Goal: Task Accomplishment & Management: Use online tool/utility

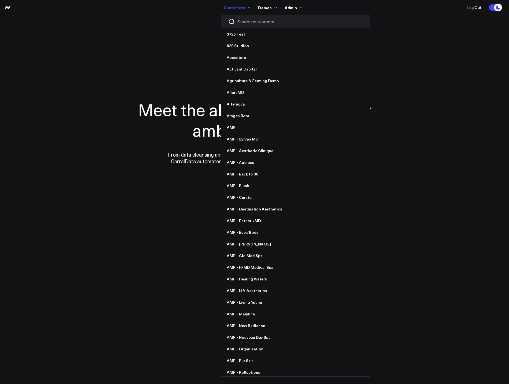
click at [251, 20] on input "Search customers input" at bounding box center [299, 22] width 125 height 6
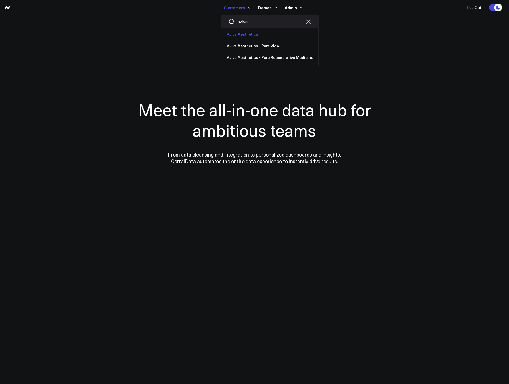
type input "aviva"
click at [245, 33] on link "Aviva Aesthetics" at bounding box center [269, 34] width 97 height 12
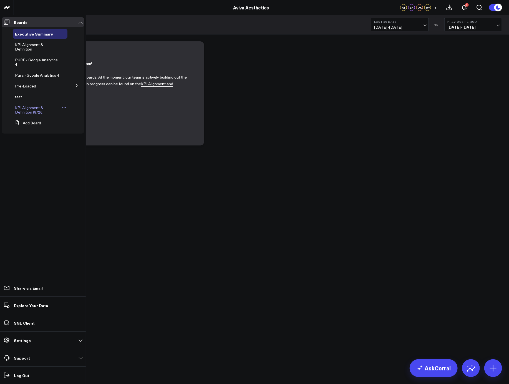
click at [27, 113] on span "KPI Alignment & Definition (8/26)" at bounding box center [29, 110] width 29 height 10
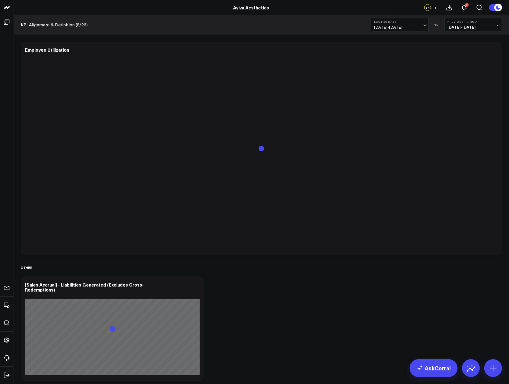
scroll to position [2191, 0]
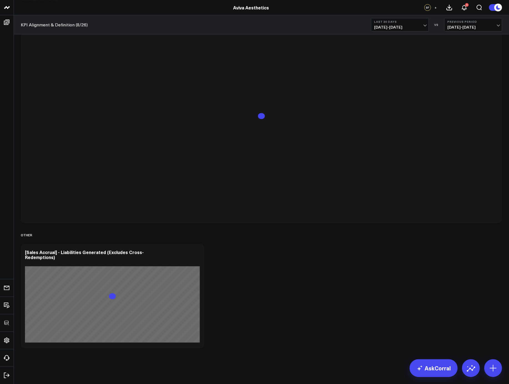
click at [198, 255] on icon at bounding box center [196, 252] width 7 height 7
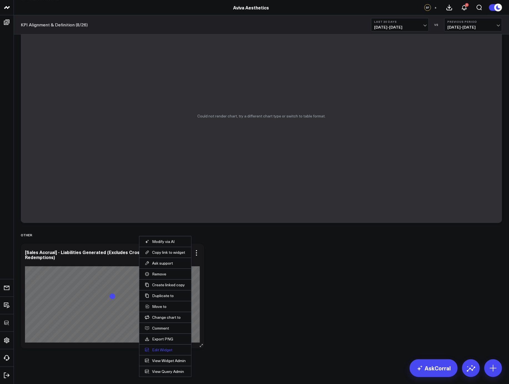
click at [168, 348] on button "Edit Widget" at bounding box center [165, 349] width 41 height 5
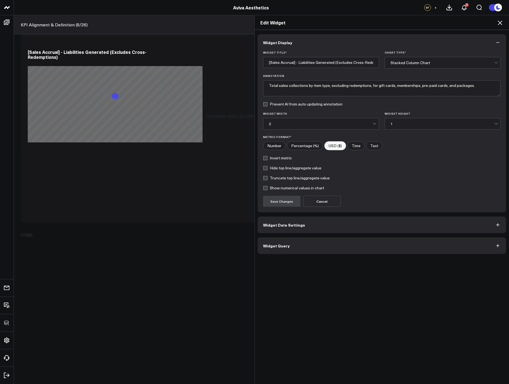
click at [303, 248] on button "Widget Query" at bounding box center [381, 245] width 249 height 17
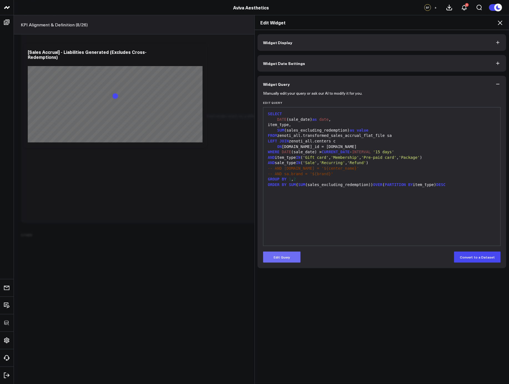
click at [282, 259] on button "Edit Query" at bounding box center [281, 256] width 37 height 11
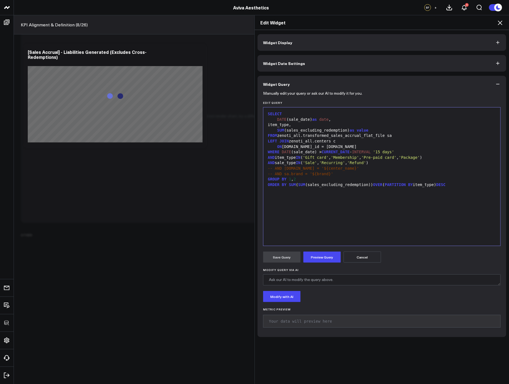
click at [331, 233] on div "SELECT DATE (sale_date) as date , item_type, SUM (sales_excluding_redemption) a…" at bounding box center [381, 176] width 231 height 133
click at [396, 156] on span "'Pre-paid card'" at bounding box center [378, 157] width 35 height 4
click at [394, 156] on span "'Pre-paid card'" at bounding box center [376, 157] width 35 height 4
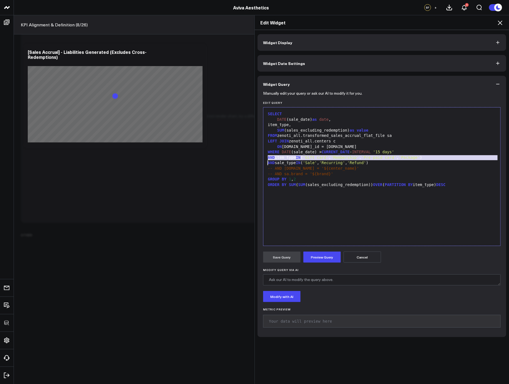
copy div "AND item_type IN ( 'Gift card ' , 'Membership' , 'Pre-paid card' , 'Package' )"
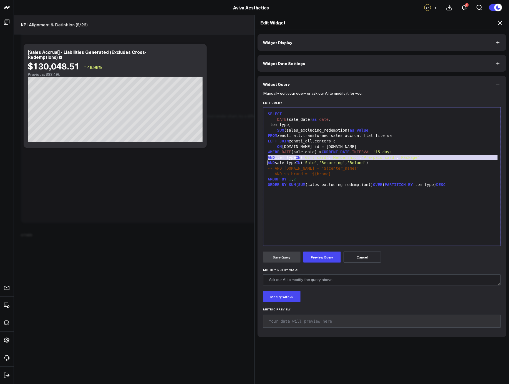
click at [501, 22] on icon at bounding box center [500, 22] width 7 height 7
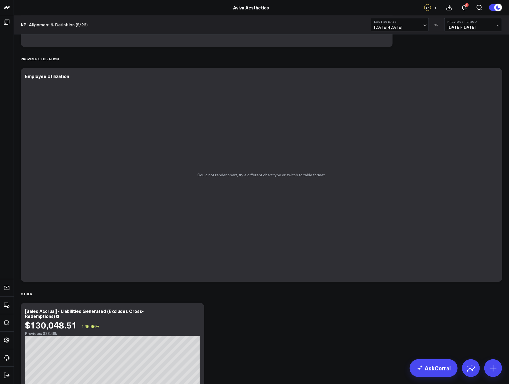
scroll to position [2069, 0]
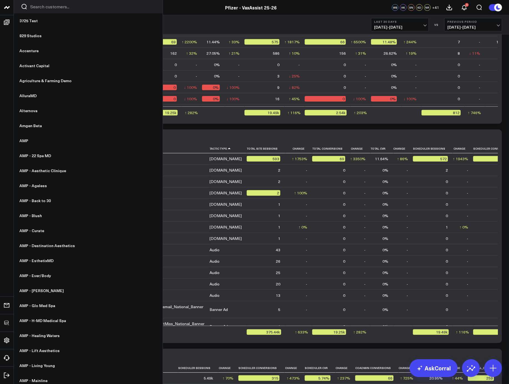
click at [37, 7] on input "Search customers input" at bounding box center [92, 7] width 125 height 6
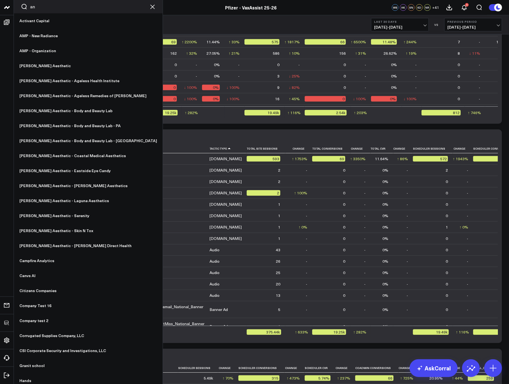
scroll to position [653, 0]
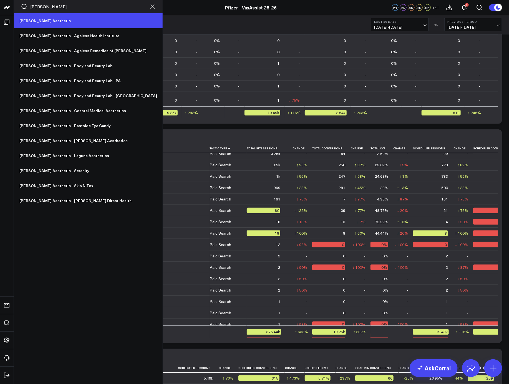
type input "annie"
click at [31, 24] on link "[PERSON_NAME] Aesthetic" at bounding box center [88, 20] width 149 height 15
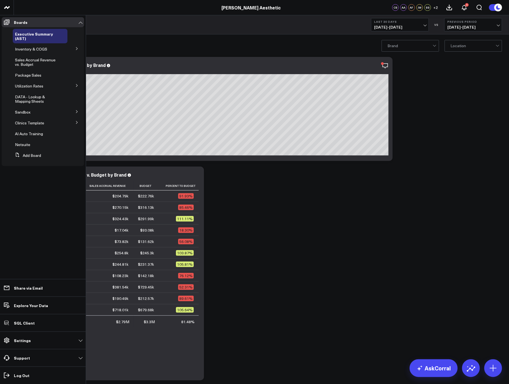
click at [77, 123] on icon at bounding box center [76, 122] width 3 height 3
click at [77, 131] on icon at bounding box center [76, 132] width 1 height 3
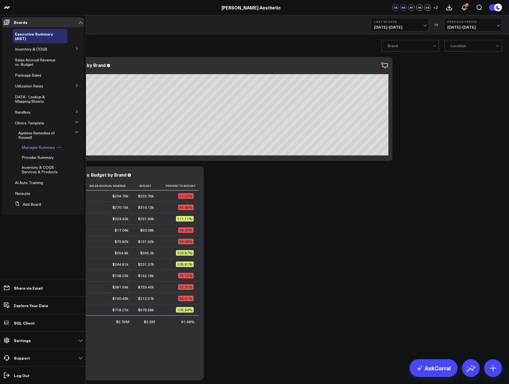
click at [33, 149] on span "Manager Summary" at bounding box center [38, 147] width 33 height 5
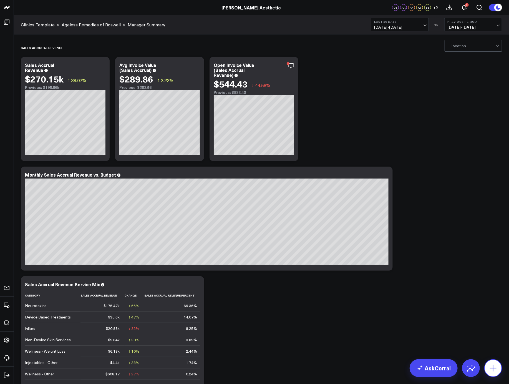
click at [495, 368] on icon at bounding box center [493, 368] width 7 height 7
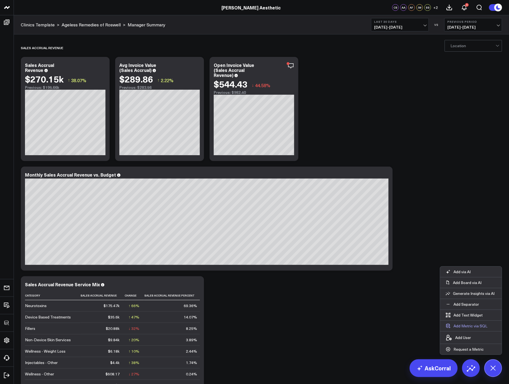
click at [472, 327] on button "Add Metric via SQL" at bounding box center [466, 325] width 53 height 11
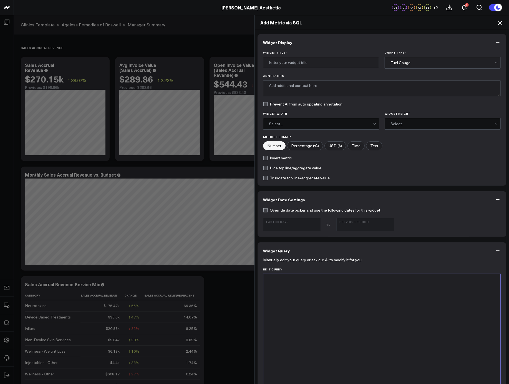
click at [367, 306] on div at bounding box center [381, 343] width 231 height 133
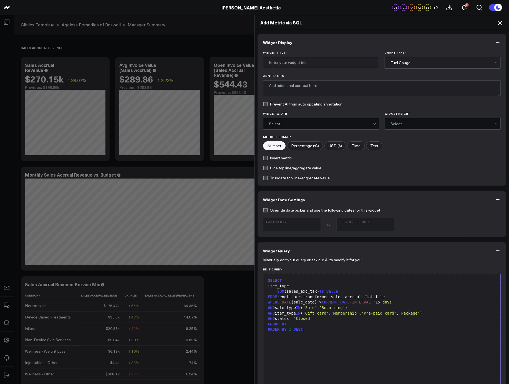
click at [287, 65] on input "Widget Title *" at bounding box center [321, 62] width 116 height 11
type input "Liabilities Generated by Type"
click at [409, 69] on div "Widget Title * Liabilities Generated by Type Chart Type * Fuel Gauge Annotation…" at bounding box center [381, 118] width 249 height 135
click at [408, 60] on div "Fuel Gauge" at bounding box center [442, 62] width 104 height 11
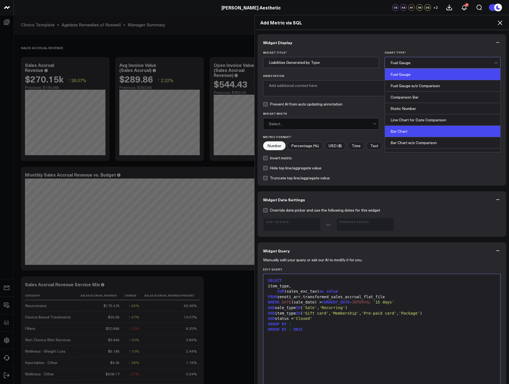
scroll to position [37, 0]
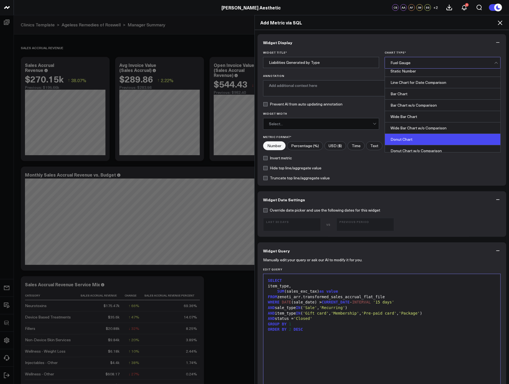
click at [410, 136] on div "Donut Chart" at bounding box center [442, 139] width 115 height 11
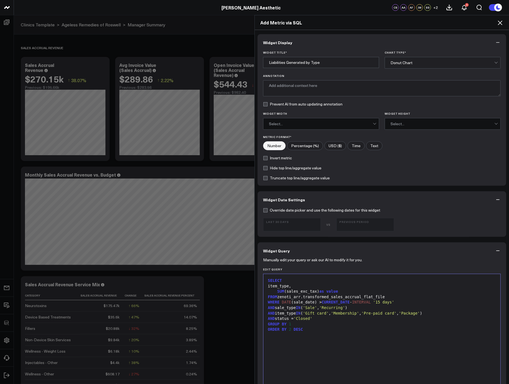
click at [332, 145] on input"] "USD ($)" at bounding box center [335, 145] width 21 height 8
radio input"] "true"
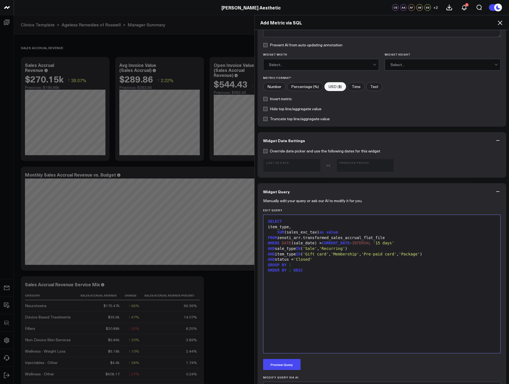
scroll to position [140, 0]
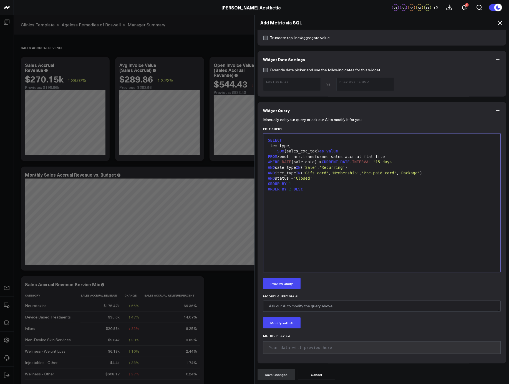
click at [302, 279] on div "Preview Query" at bounding box center [381, 283] width 237 height 11
click at [295, 281] on button "Preview Query" at bounding box center [281, 283] width 37 height 11
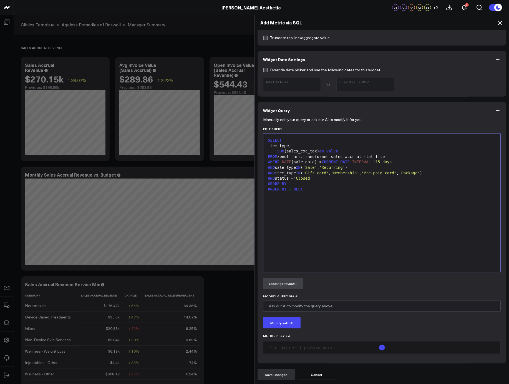
click at [394, 159] on div "FROM zenoti_arr.transformed_sales_accrual_flat_file" at bounding box center [381, 157] width 231 height 6
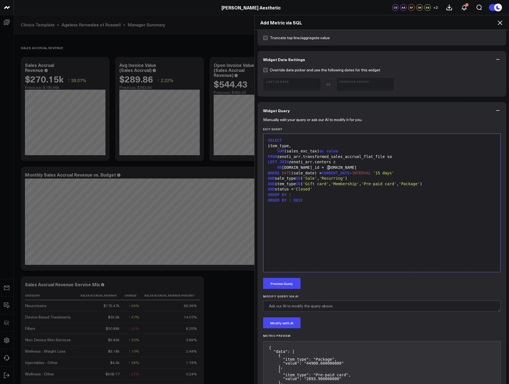
click at [342, 190] on div "AND status = 'Closed'" at bounding box center [381, 189] width 231 height 6
click at [288, 281] on button "Preview Query" at bounding box center [281, 283] width 37 height 11
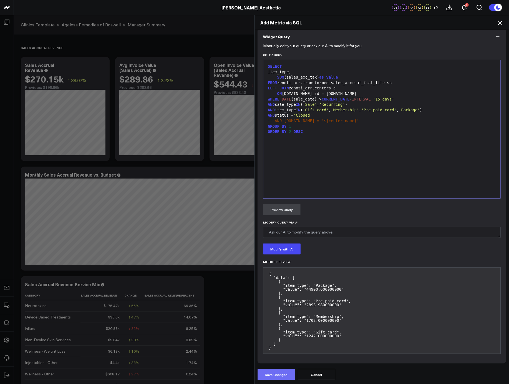
click at [282, 379] on button "Save Changes" at bounding box center [275, 374] width 37 height 11
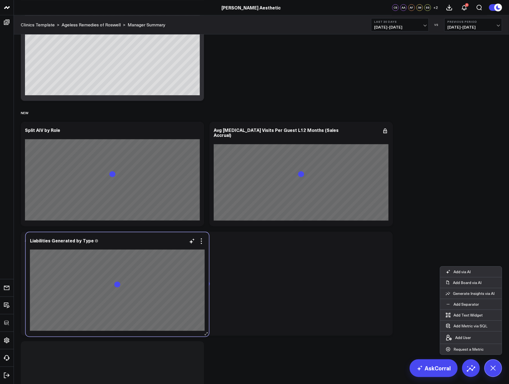
scroll to position [1910, 0]
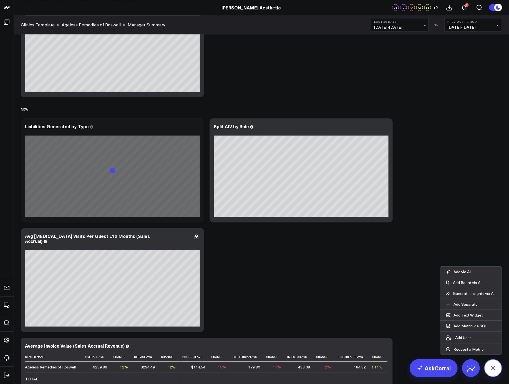
click at [494, 362] on button at bounding box center [493, 368] width 18 height 18
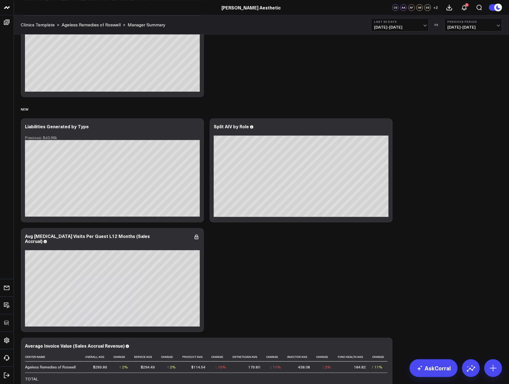
click at [196, 123] on div "Liabilities Generated by Type Previous: $43.96k [fontSize:14px lineHeight:16px]…" at bounding box center [112, 170] width 183 height 104
click at [195, 125] on icon at bounding box center [196, 127] width 7 height 7
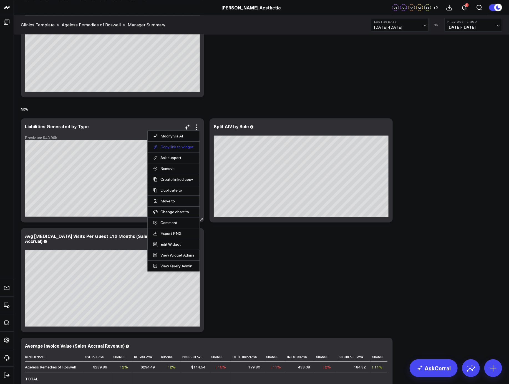
click at [168, 147] on button "Copy link to widget" at bounding box center [173, 146] width 41 height 5
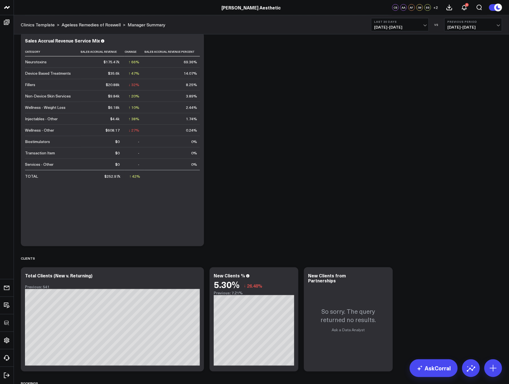
scroll to position [9, 0]
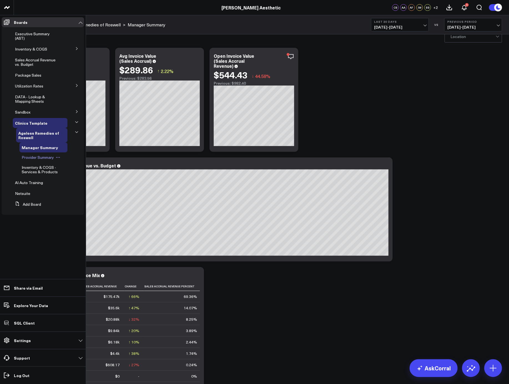
click at [35, 155] on span "Provider Summary" at bounding box center [38, 157] width 32 height 5
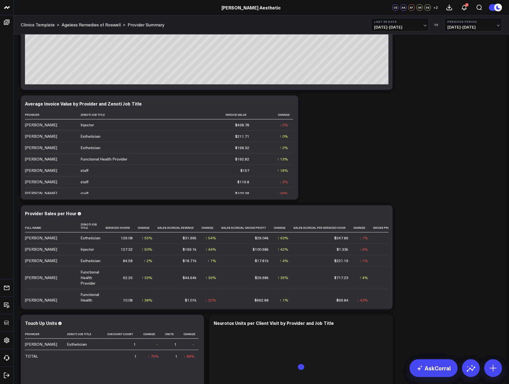
scroll to position [226, 0]
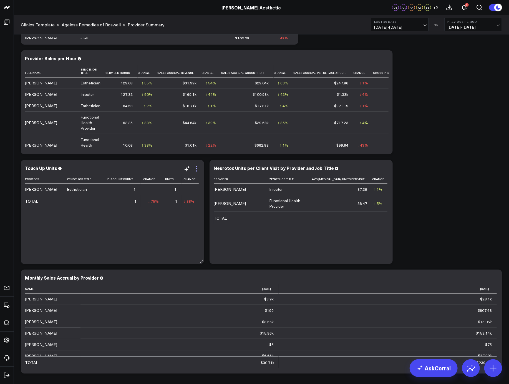
click at [194, 168] on icon at bounding box center [196, 168] width 7 height 7
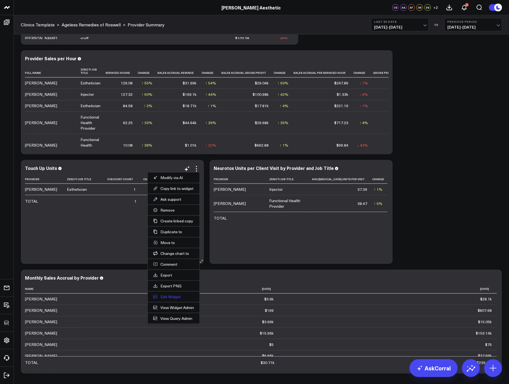
click at [172, 298] on button "Edit Widget" at bounding box center [173, 296] width 41 height 5
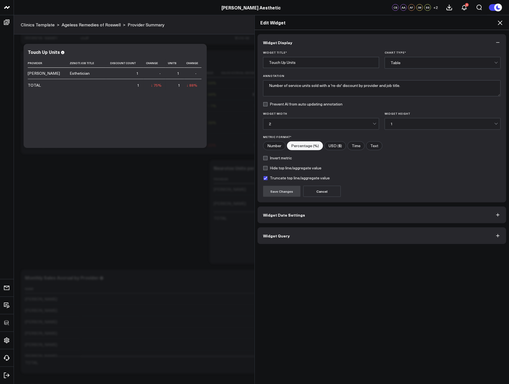
click at [308, 237] on button "Widget Query" at bounding box center [381, 235] width 249 height 17
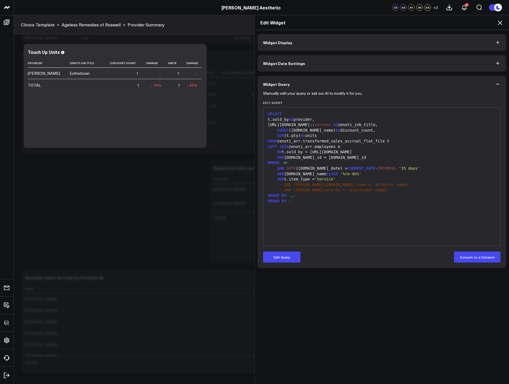
click at [356, 233] on div "SELECT t.sold_by AS provider, e.job_info.name:: varchar AS zenoti_job_title, CO…" at bounding box center [381, 176] width 231 height 133
click at [502, 21] on icon at bounding box center [500, 23] width 4 height 4
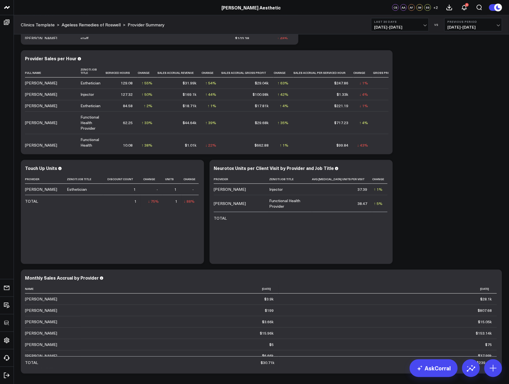
click at [383, 166] on icon at bounding box center [385, 168] width 7 height 7
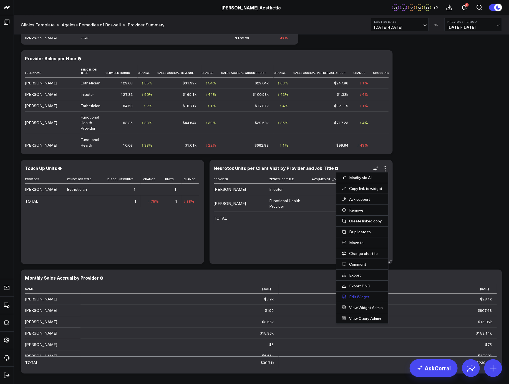
click at [352, 296] on button "Edit Widget" at bounding box center [362, 296] width 41 height 5
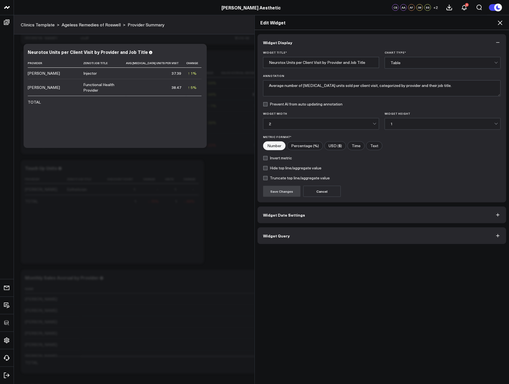
click at [327, 234] on button "Widget Query" at bounding box center [381, 235] width 249 height 17
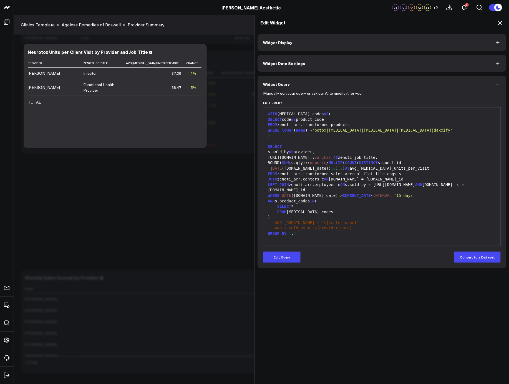
click at [503, 22] on icon at bounding box center [500, 22] width 7 height 7
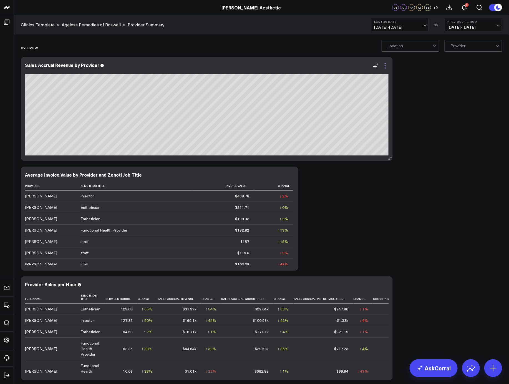
click at [386, 67] on icon at bounding box center [385, 65] width 7 height 7
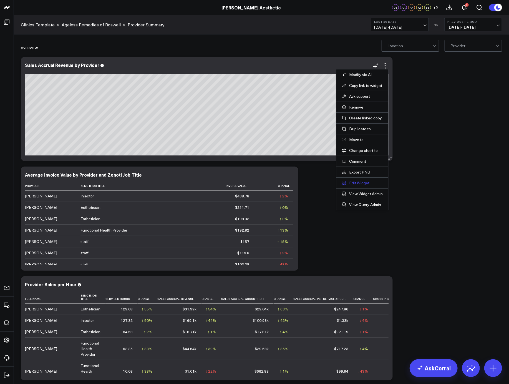
click at [368, 183] on button "Edit Widget" at bounding box center [362, 182] width 41 height 5
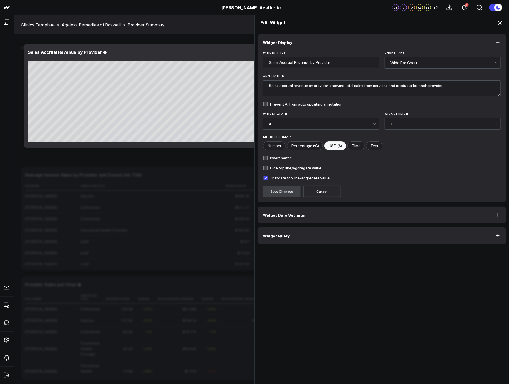
click at [301, 235] on button "Widget Query" at bounding box center [381, 235] width 249 height 17
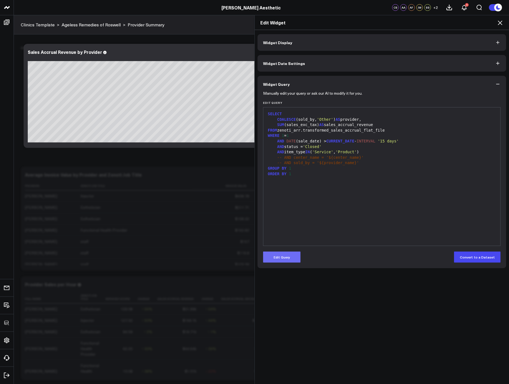
click at [283, 253] on button "Edit Query" at bounding box center [281, 256] width 37 height 11
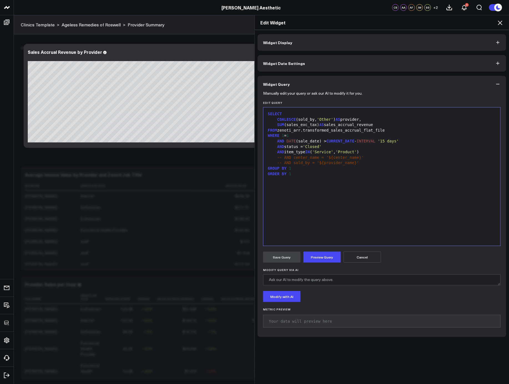
click at [387, 131] on div "FROM zenoti_arr.transformed_sales_accrual_flat_file" at bounding box center [381, 131] width 231 height 6
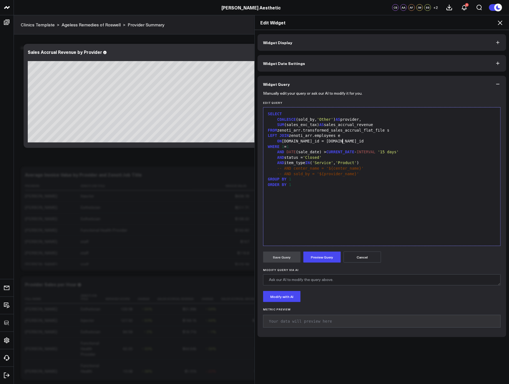
click at [390, 166] on div "-- AND center_name = '${center_name}'" at bounding box center [381, 169] width 231 height 6
click at [388, 164] on div "AND item_type IN ( 'Service' , 'Product' )" at bounding box center [381, 163] width 231 height 6
click at [349, 199] on div "SELECT COALESCE (sold_by, 'Other' ) AS provider, SUM (sales_exc_tax) AS sales_a…" at bounding box center [381, 176] width 231 height 133
click at [317, 259] on button "Preview Query" at bounding box center [321, 256] width 37 height 11
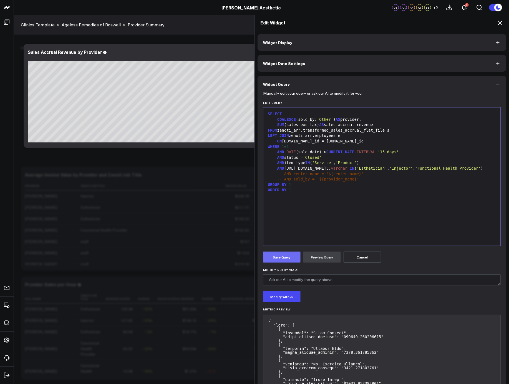
click at [268, 257] on button "Save Query" at bounding box center [281, 256] width 37 height 11
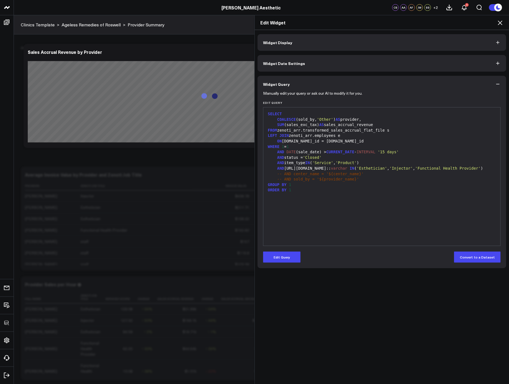
click at [349, 167] on div "AND e.job_info.name:: varchar IN ( 'Esthetician' , 'Injector' , 'Functional Hea…" at bounding box center [381, 169] width 231 height 6
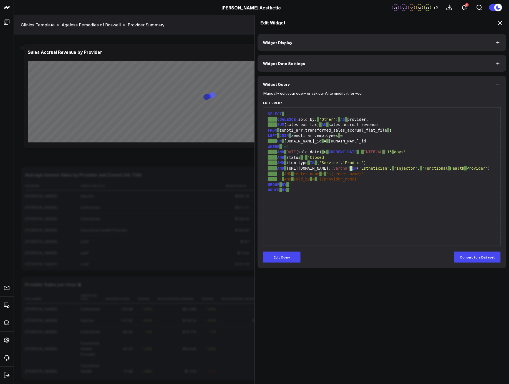
click at [349, 167] on div "AND e.job_info.name:: varchar IN ( 'Esthetician' , 'Injector' , 'Functional Hea…" at bounding box center [381, 169] width 231 height 6
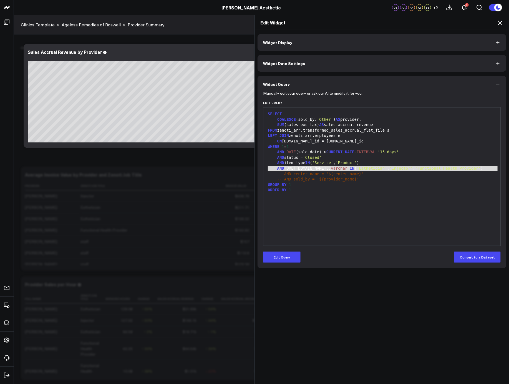
click at [499, 22] on icon at bounding box center [500, 23] width 4 height 4
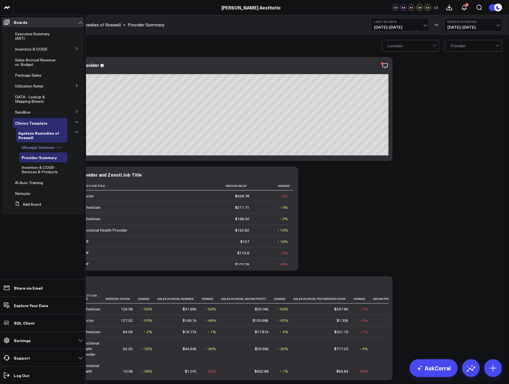
click at [41, 146] on span "Manager Summary" at bounding box center [38, 147] width 33 height 5
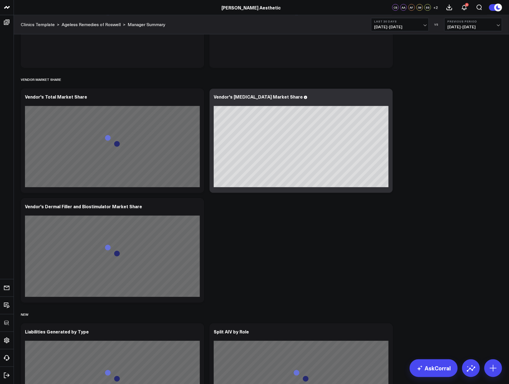
scroll to position [1862, 0]
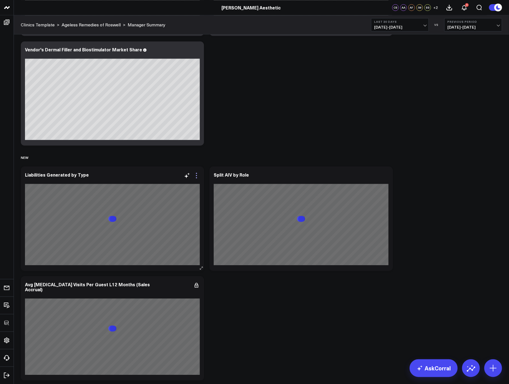
click at [199, 175] on icon at bounding box center [196, 175] width 7 height 7
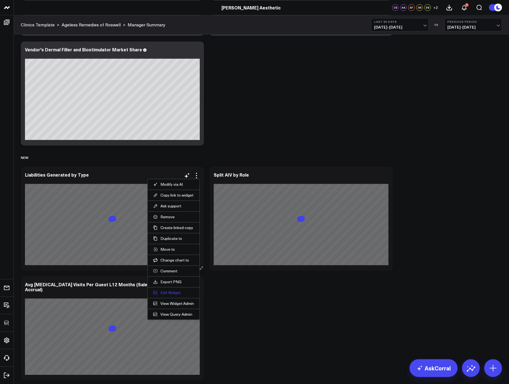
click at [164, 292] on button "Edit Widget" at bounding box center [173, 292] width 41 height 5
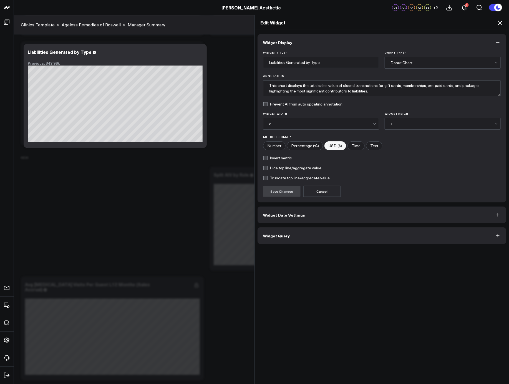
click at [297, 239] on button "Widget Query" at bounding box center [381, 235] width 249 height 17
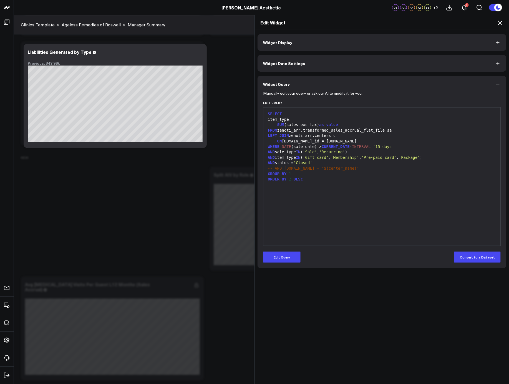
click at [286, 253] on button "Edit Query" at bounding box center [281, 256] width 37 height 11
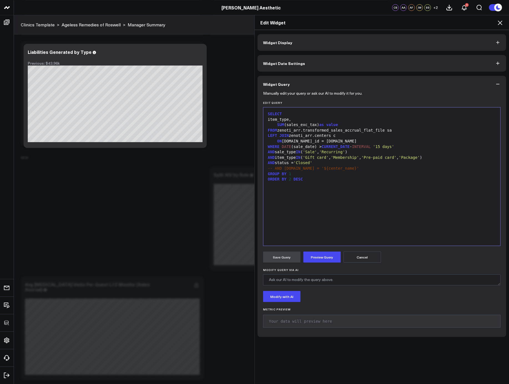
click at [333, 219] on div "SELECT item_type, SUM (sales_exc_tax) as value FROM zenoti_arr.transformed_sale…" at bounding box center [381, 176] width 231 height 133
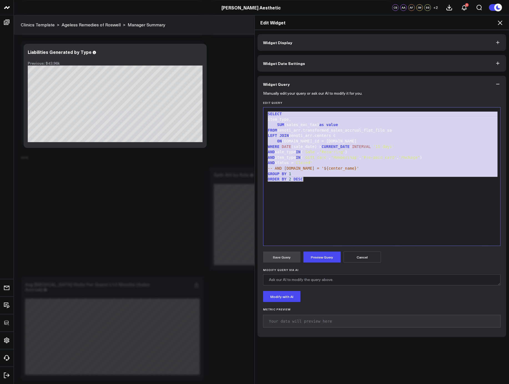
copy div "SELECT item_type, SUM (sales_exc_tax) as value FROM zenoti_arr.transformed_sale…"
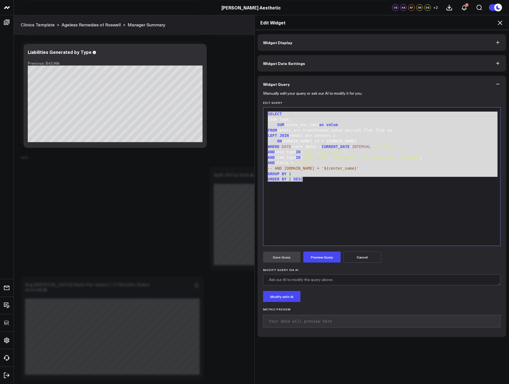
click at [500, 24] on icon at bounding box center [500, 22] width 7 height 7
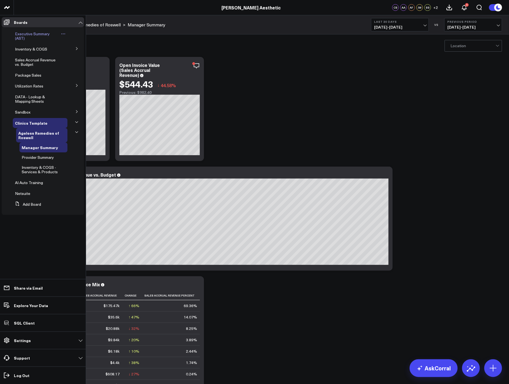
click at [29, 34] on span "Executive Summary (AST)" at bounding box center [32, 36] width 35 height 10
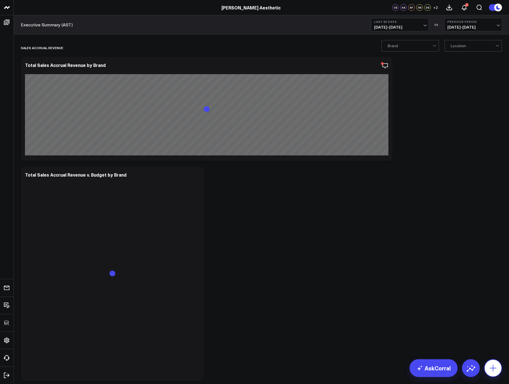
click at [496, 364] on icon at bounding box center [493, 367] width 9 height 9
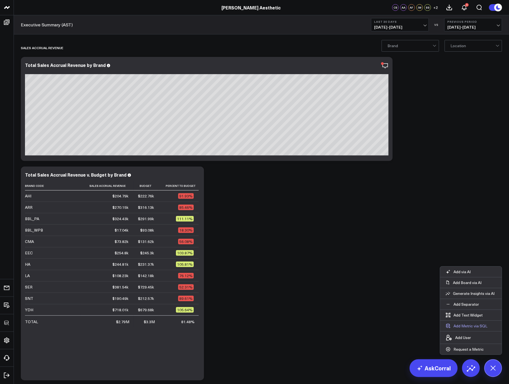
click at [477, 327] on button "Add Metric via SQL" at bounding box center [466, 325] width 53 height 11
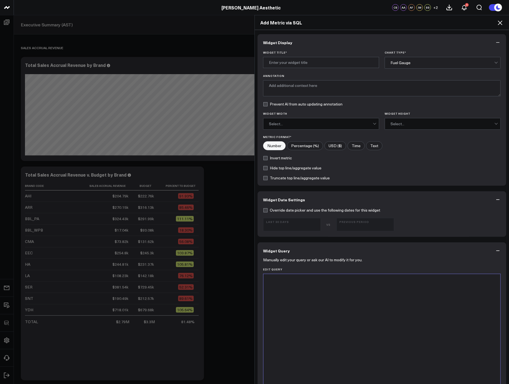
click at [346, 308] on div at bounding box center [381, 343] width 231 height 133
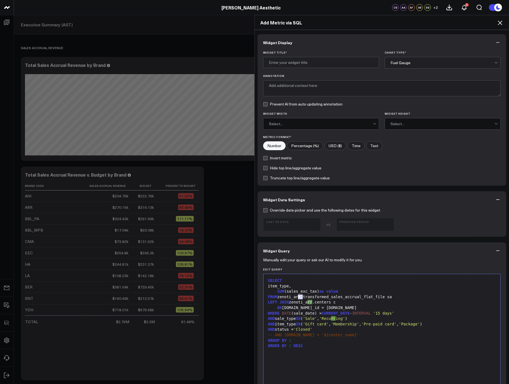
drag, startPoint x: 301, startPoint y: 296, endPoint x: 296, endPoint y: 297, distance: 4.7
click at [296, 297] on div "FROM zenoti_arr.transformed_sales_accrual_flat_file sa" at bounding box center [381, 297] width 231 height 6
drag, startPoint x: 312, startPoint y: 301, endPoint x: 307, endPoint y: 302, distance: 5.3
click at [307, 302] on div "LEFT JOIN zenoti_arr.centers c" at bounding box center [381, 302] width 231 height 6
click at [342, 351] on div "SELECT item_type, SUM (sales_exc_tax) as value FROM zenoti_all.transformed_sale…" at bounding box center [381, 343] width 231 height 133
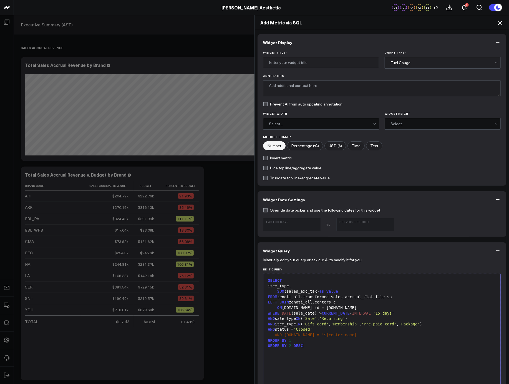
scroll to position [7, 0]
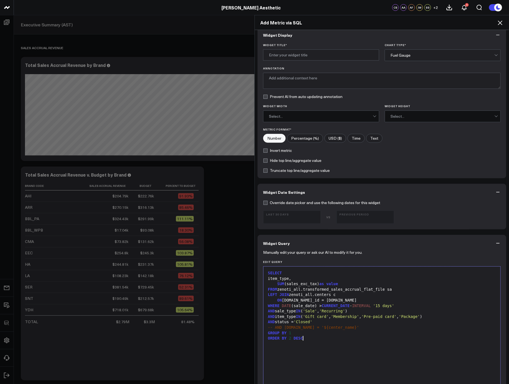
click at [345, 327] on div "-- AND c.name = '${center_name}'" at bounding box center [381, 328] width 231 height 6
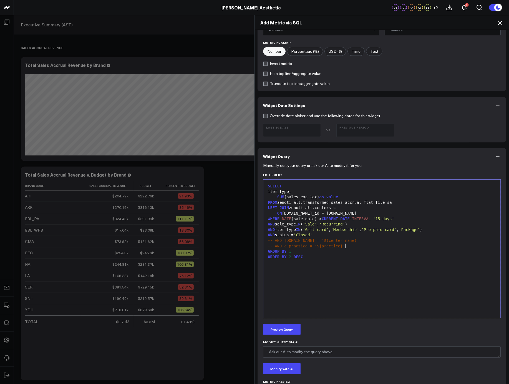
scroll to position [140, 0]
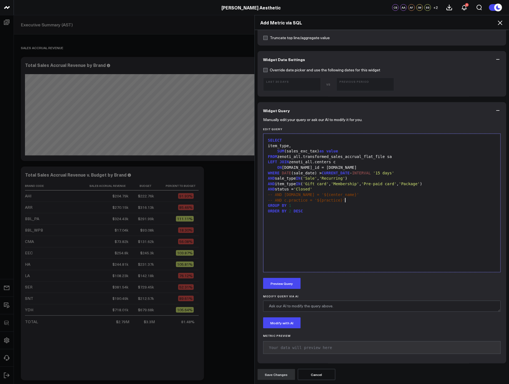
click at [302, 289] on div "Manually edit your query or ask our AI to modify it for you. Edit Query 99 1 2 …" at bounding box center [381, 241] width 249 height 244
click at [285, 282] on button "Preview Query" at bounding box center [281, 283] width 37 height 11
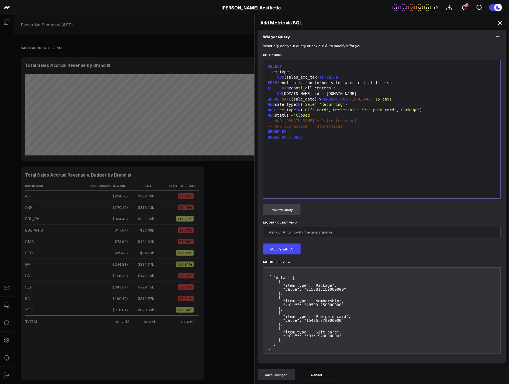
scroll to position [0, 0]
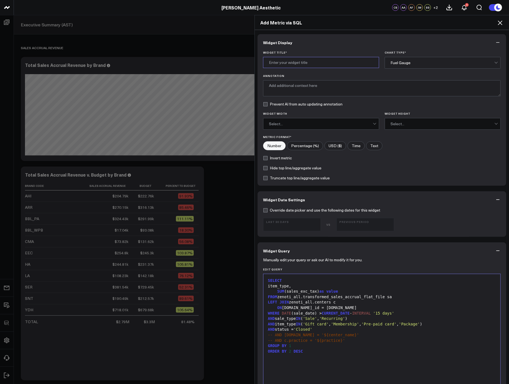
click at [313, 59] on input "Widget Title *" at bounding box center [321, 62] width 116 height 11
click at [266, 64] on input "Liabilities Generated by Type" at bounding box center [321, 62] width 116 height 11
type input "New Liabilities Generated by Type"
click at [408, 60] on div "Fuel Gauge" at bounding box center [442, 62] width 104 height 4
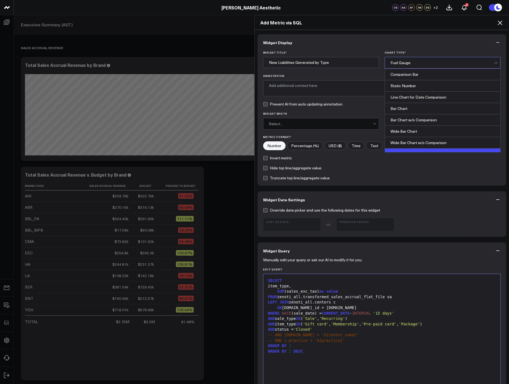
scroll to position [61, 0]
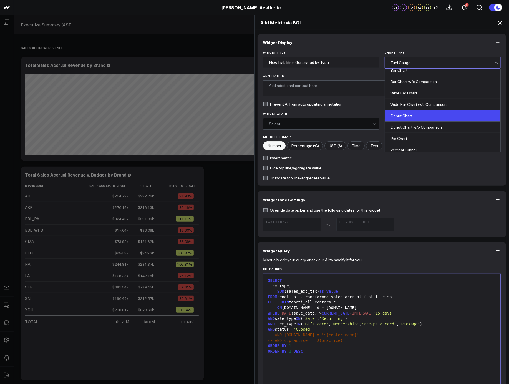
click at [419, 118] on div "Donut Chart" at bounding box center [442, 115] width 115 height 11
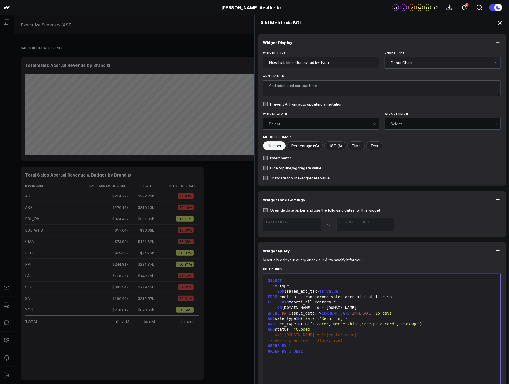
click at [333, 146] on input"] "USD ($)" at bounding box center [335, 145] width 21 height 8
radio input"] "true"
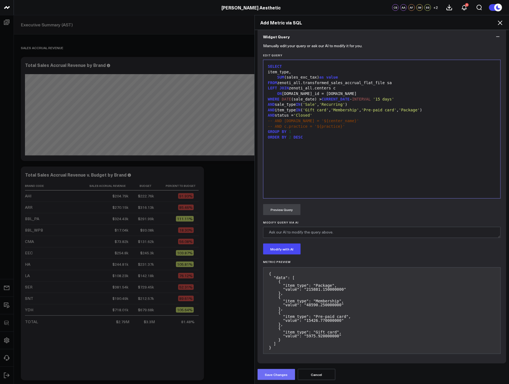
click at [284, 374] on button "Save Changes" at bounding box center [275, 374] width 37 height 11
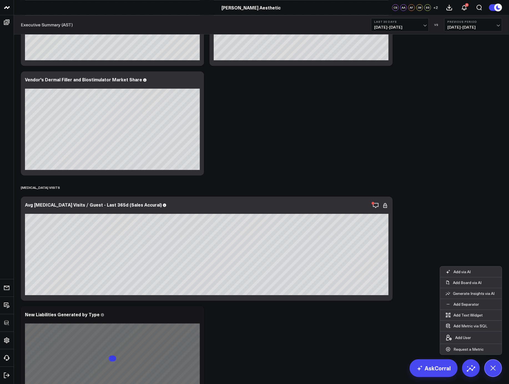
scroll to position [4336, 0]
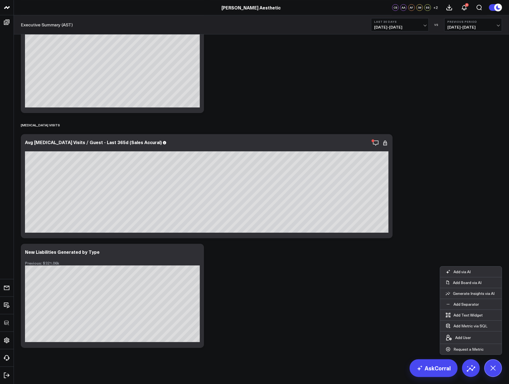
drag, startPoint x: 277, startPoint y: 304, endPoint x: 205, endPoint y: 300, distance: 72.5
click at [462, 305] on p "Add Separator" at bounding box center [466, 304] width 26 height 5
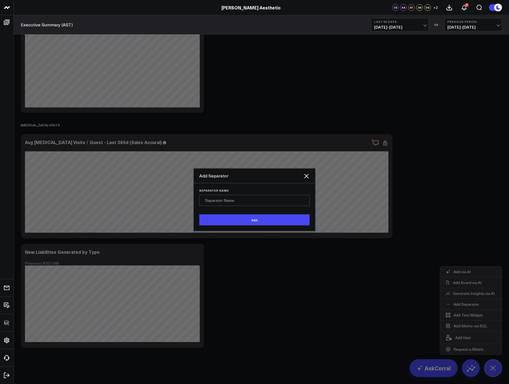
click at [263, 202] on input "Separator Name" at bounding box center [254, 200] width 110 height 11
type input "Liabilities"
click at [199, 214] on button "Add" at bounding box center [254, 219] width 110 height 11
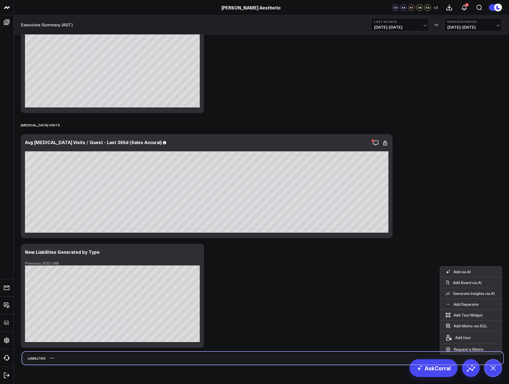
scroll to position [4338, 0]
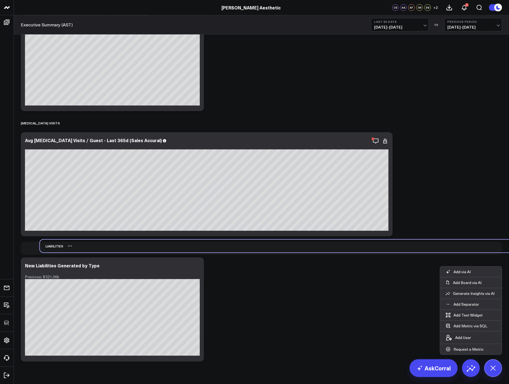
drag, startPoint x: 29, startPoint y: 360, endPoint x: 41, endPoint y: 300, distance: 60.7
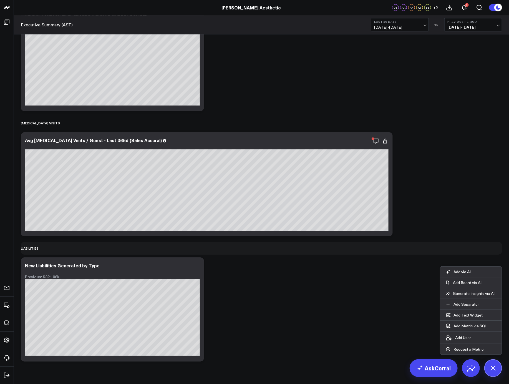
click at [489, 366] on icon at bounding box center [493, 367] width 12 height 12
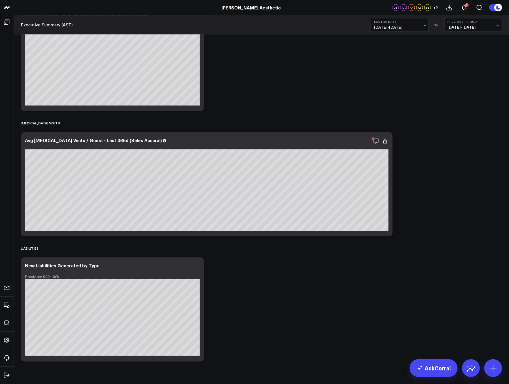
click at [196, 265] on icon at bounding box center [196, 265] width 1 height 1
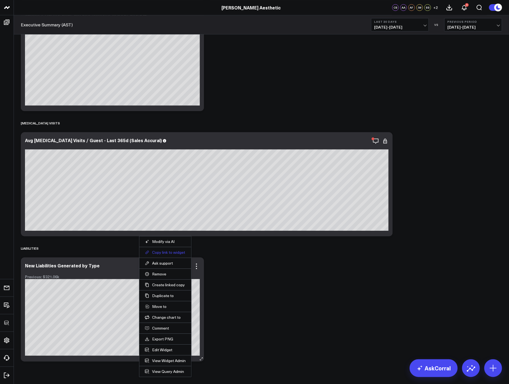
click at [168, 254] on button "Copy link to widget" at bounding box center [165, 252] width 41 height 5
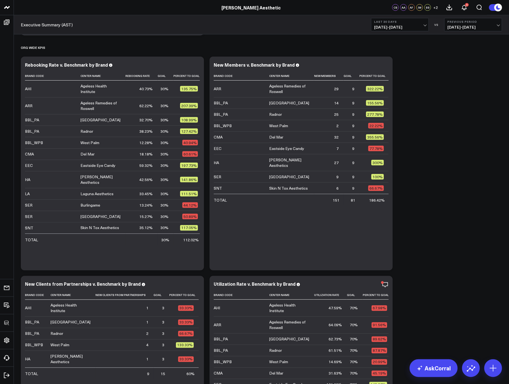
scroll to position [313, 0]
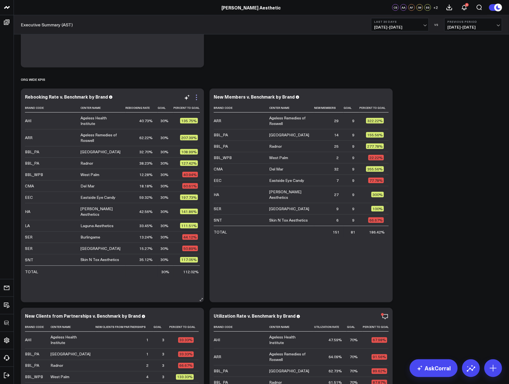
click at [195, 98] on icon at bounding box center [196, 97] width 7 height 7
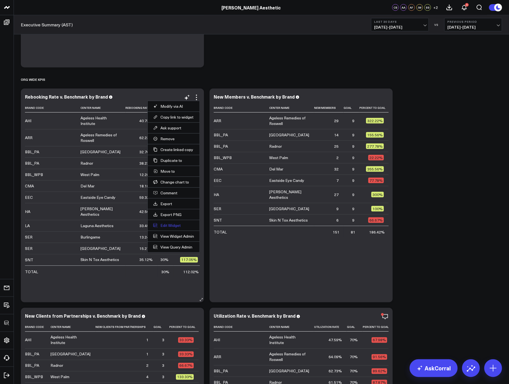
click at [171, 225] on button "Edit Widget" at bounding box center [173, 225] width 41 height 5
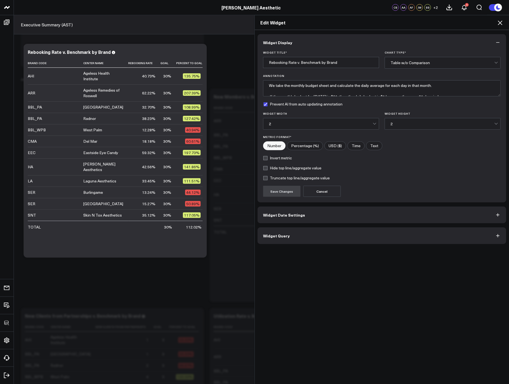
drag, startPoint x: 311, startPoint y: 233, endPoint x: 341, endPoint y: 217, distance: 34.4
click at [311, 233] on button "Widget Query" at bounding box center [381, 235] width 249 height 17
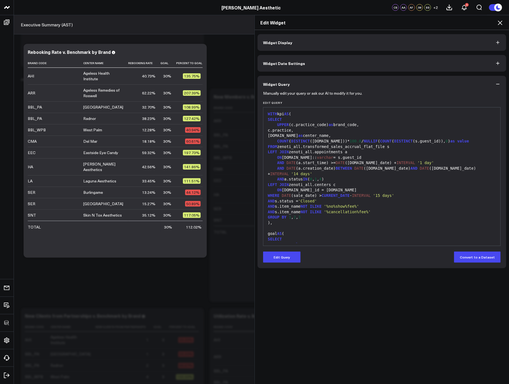
click at [356, 238] on div "SELECT" at bounding box center [381, 239] width 231 height 6
click at [292, 261] on button "Edit Query" at bounding box center [281, 256] width 37 height 11
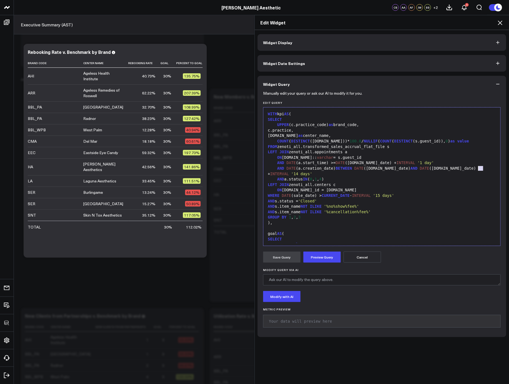
drag, startPoint x: 481, startPoint y: 168, endPoint x: 476, endPoint y: 169, distance: 5.0
click at [312, 171] on span "'14 days'" at bounding box center [301, 173] width 21 height 4
click at [315, 260] on button "Preview Query" at bounding box center [321, 256] width 37 height 11
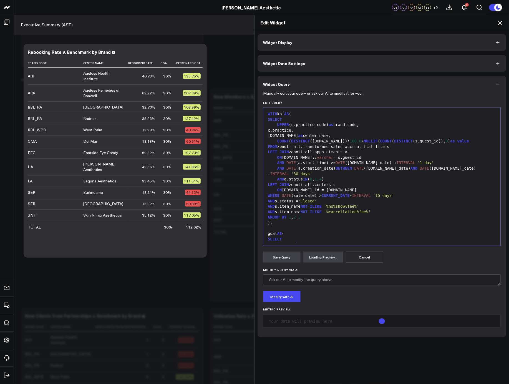
scroll to position [81, 0]
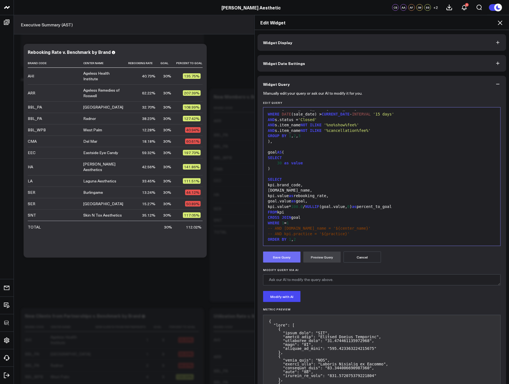
click at [280, 262] on button "Save Query" at bounding box center [281, 256] width 37 height 11
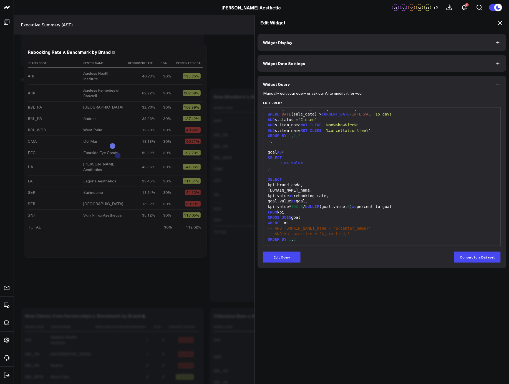
click at [500, 23] on icon at bounding box center [500, 23] width 4 height 4
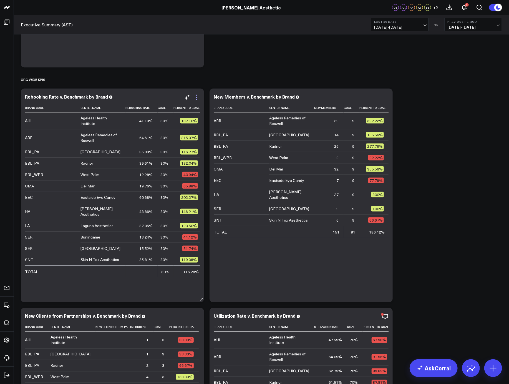
click at [196, 98] on icon at bounding box center [196, 97] width 7 height 7
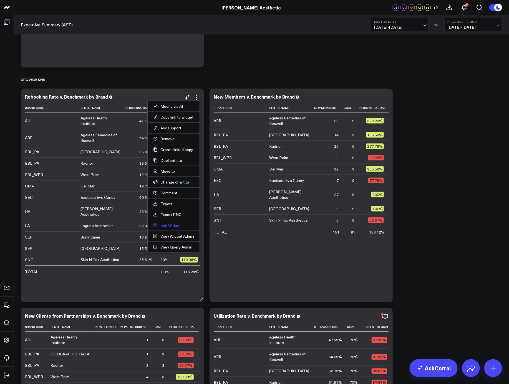
click at [174, 224] on button "Edit Widget" at bounding box center [173, 225] width 41 height 5
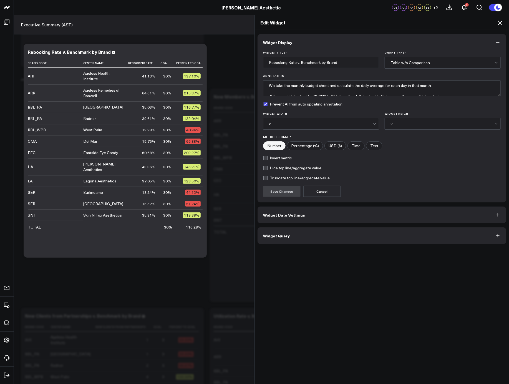
click at [325, 236] on button "Widget Query" at bounding box center [381, 235] width 249 height 17
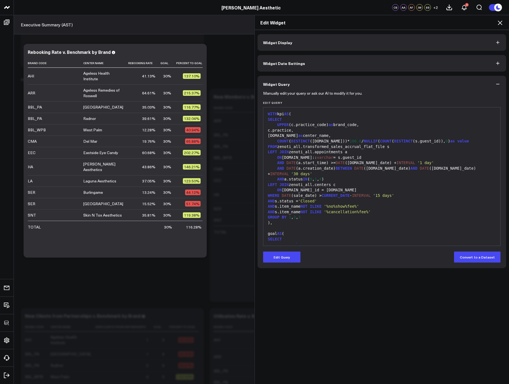
drag, startPoint x: 286, startPoint y: 257, endPoint x: 366, endPoint y: 221, distance: 88.2
click at [286, 257] on button "Edit Query" at bounding box center [281, 256] width 37 height 11
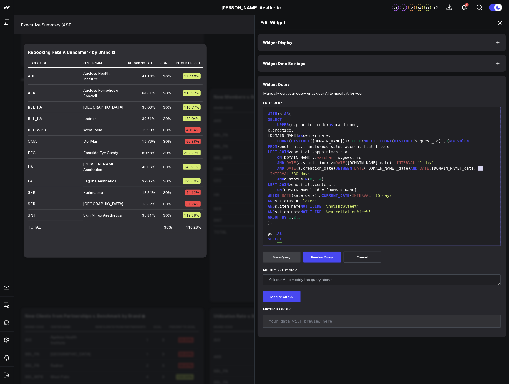
drag, startPoint x: 476, startPoint y: 169, endPoint x: 481, endPoint y: 169, distance: 5.0
click at [312, 171] on span "'30 days'" at bounding box center [301, 173] width 21 height 4
click at [328, 255] on button "Preview Query" at bounding box center [321, 256] width 37 height 11
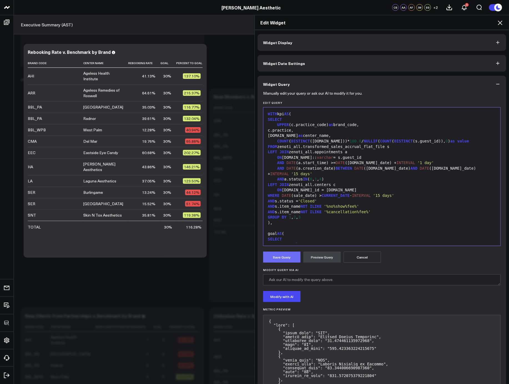
click at [272, 257] on button "Save Query" at bounding box center [281, 256] width 37 height 11
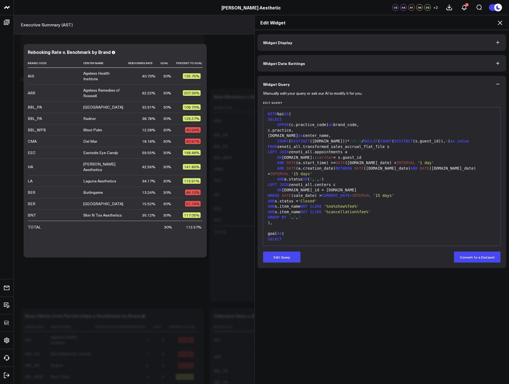
click at [380, 199] on div "AND s.status = 'Closed'" at bounding box center [381, 201] width 231 height 6
drag, startPoint x: 289, startPoint y: 254, endPoint x: 353, endPoint y: 206, distance: 79.8
click at [289, 254] on button "Edit Query" at bounding box center [281, 256] width 37 height 11
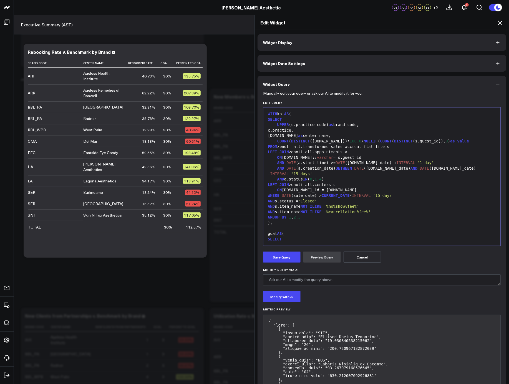
scroll to position [4, 0]
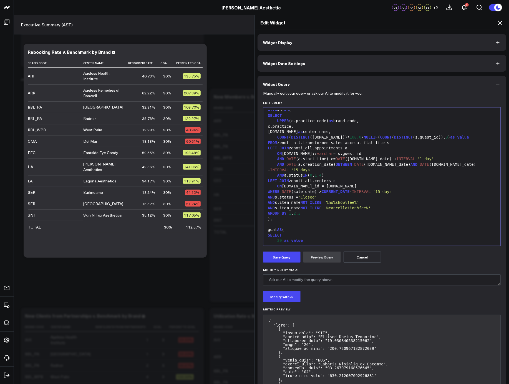
click at [386, 207] on div "AND s.item_name NOT ILIKE '%cancellation%fee%'" at bounding box center [381, 208] width 231 height 6
click at [376, 212] on div "GROUP BY 1 , 2 , 3" at bounding box center [381, 214] width 231 height 6
click at [332, 227] on div "goal AS (" at bounding box center [381, 230] width 231 height 6
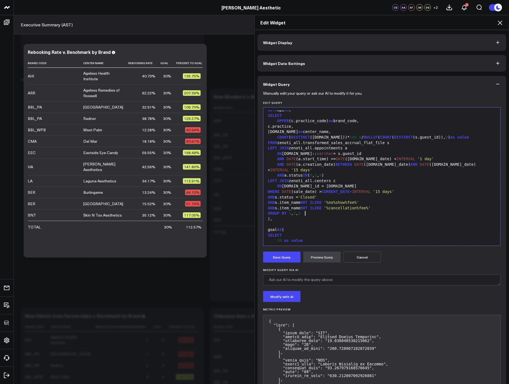
click at [329, 214] on div "GROUP BY 1 , 2 , 3" at bounding box center [381, 214] width 231 height 6
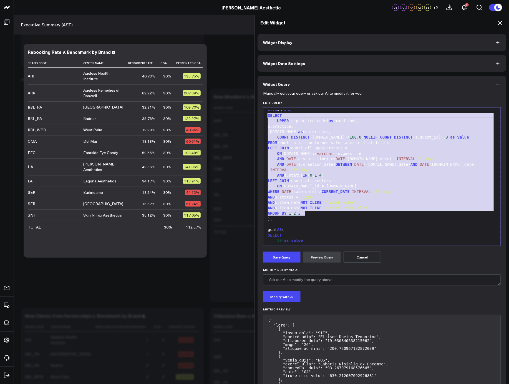
drag, startPoint x: 329, startPoint y: 214, endPoint x: 243, endPoint y: 115, distance: 131.6
click at [243, 115] on div "Edit Widget Widget Display Widget Date Settings Widget Query Manually edit your…" at bounding box center [254, 199] width 509 height 369
copy div "SELECT UPPER (c.practice_code) as brand_code, c.practice, c.name as center_name…"
click at [336, 198] on div "AND s.status = 'Closed'" at bounding box center [381, 197] width 231 height 6
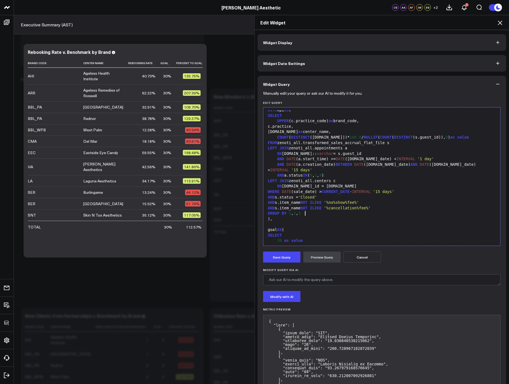
click at [317, 214] on div "GROUP BY 1 , 2 , 3" at bounding box center [381, 214] width 231 height 6
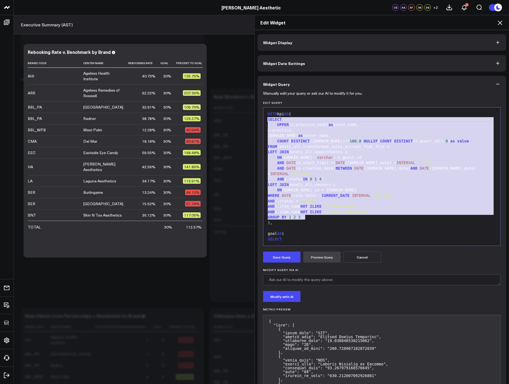
drag, startPoint x: 313, startPoint y: 216, endPoint x: 261, endPoint y: 119, distance: 110.6
click at [263, 119] on div "99 1 2 3 4 5 6 7 8 9 10 11 12 13 14 15 16 17 18 19 20 21 22 23 24 25 26 27 28 2…" at bounding box center [381, 176] width 237 height 139
copy div "SELECT UPPER (c.practice_code) as brand_code, c.practice, c.name as center_name…"
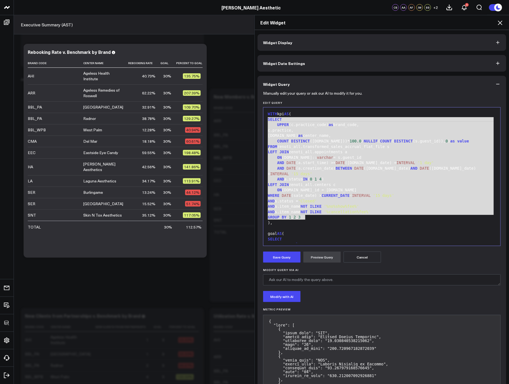
click at [500, 24] on icon at bounding box center [500, 22] width 7 height 7
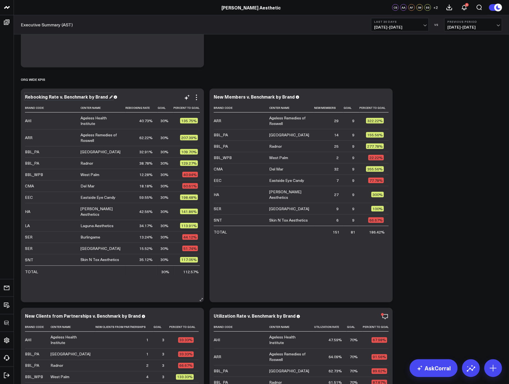
click at [104, 95] on div "Rebooking Rate v. Benchmark by Brand" at bounding box center [69, 96] width 88 height 6
click at [196, 97] on icon at bounding box center [196, 97] width 1 height 1
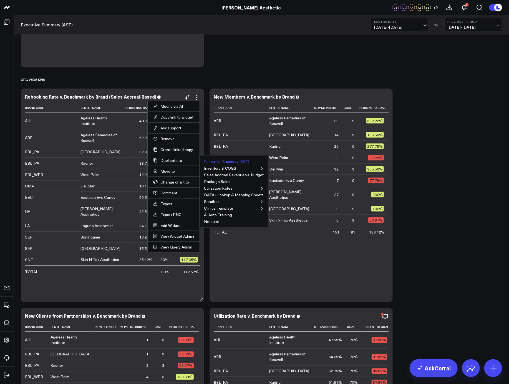
click at [211, 161] on button "Executive Summary (AST)" at bounding box center [226, 162] width 45 height 4
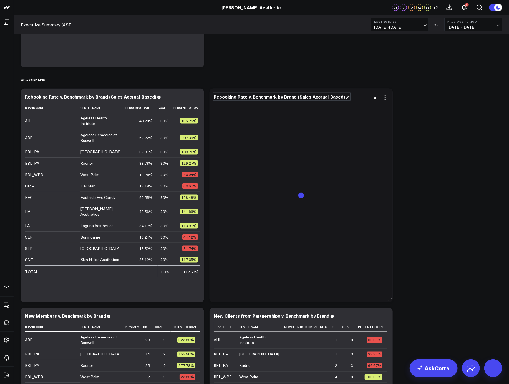
drag, startPoint x: 264, startPoint y: 96, endPoint x: 291, endPoint y: 99, distance: 27.3
click at [264, 96] on div "Rebooking Rate v. Benchmark by Brand (Sales Accrual-Based)" at bounding box center [282, 96] width 136 height 6
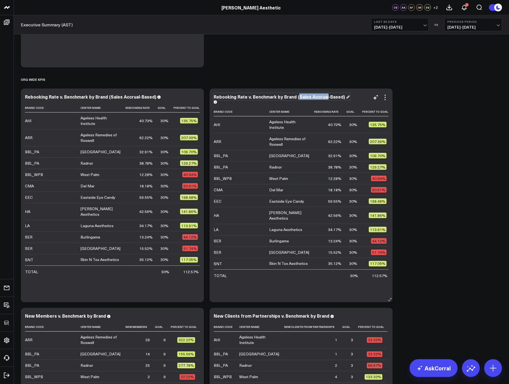
drag, startPoint x: 297, startPoint y: 97, endPoint x: 325, endPoint y: 98, distance: 28.0
click at [325, 98] on div "Rebooking Rate v. Benchmark by Brand (Sales Accrual-Based)" at bounding box center [282, 96] width 136 height 6
click at [387, 97] on icon at bounding box center [385, 97] width 7 height 7
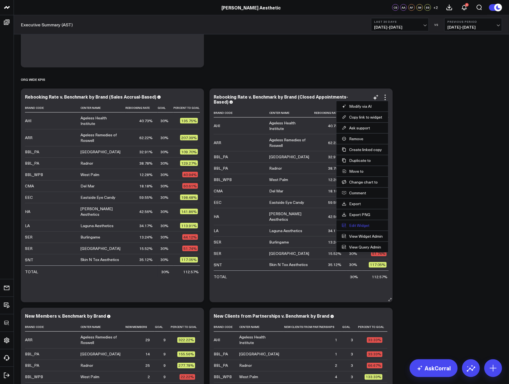
click at [359, 226] on button "Edit Widget" at bounding box center [362, 225] width 41 height 5
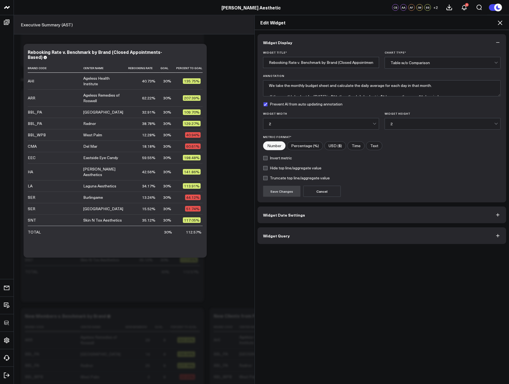
click at [300, 232] on button "Widget Query" at bounding box center [381, 235] width 249 height 17
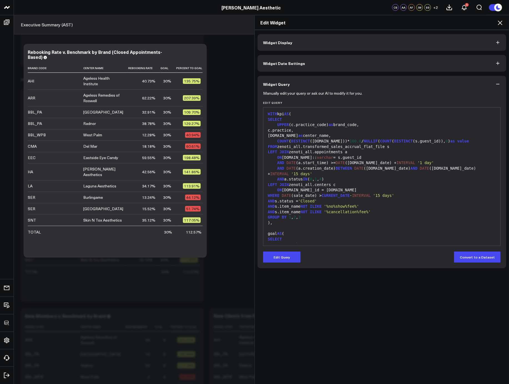
click at [288, 256] on button "Edit Query" at bounding box center [281, 256] width 37 height 11
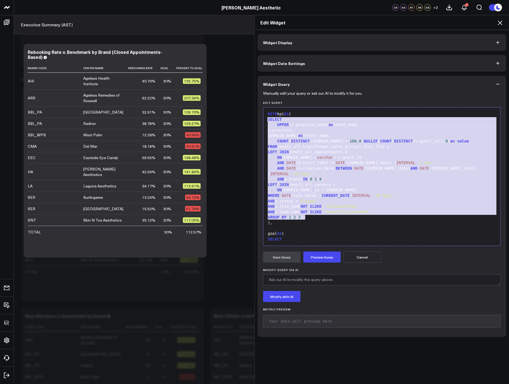
drag, startPoint x: 326, startPoint y: 219, endPoint x: 238, endPoint y: 121, distance: 131.6
click at [238, 121] on div "Edit Widget Widget Display Widget Date Settings Widget Query Manually edit your…" at bounding box center [254, 199] width 509 height 369
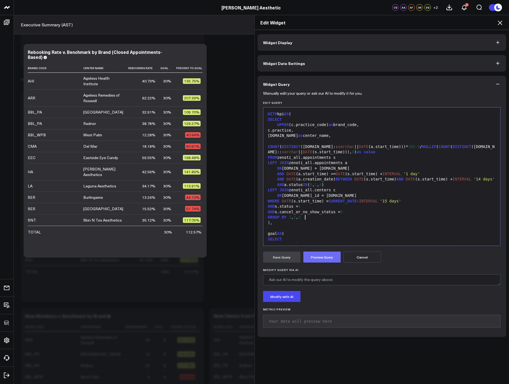
click at [314, 259] on button "Preview Query" at bounding box center [321, 256] width 37 height 11
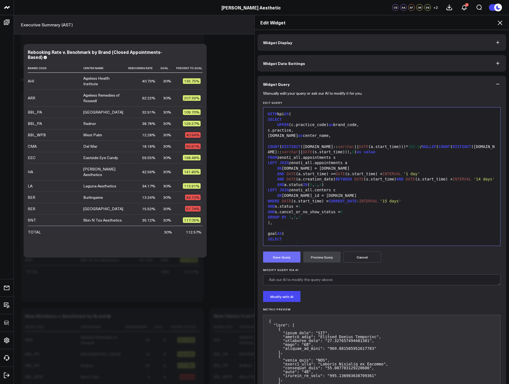
click at [279, 257] on button "Save Query" at bounding box center [281, 256] width 37 height 11
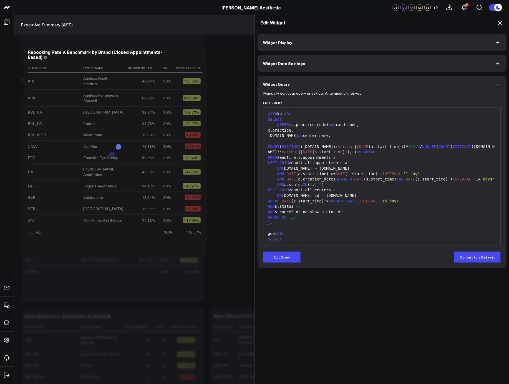
click at [499, 22] on icon at bounding box center [500, 23] width 4 height 4
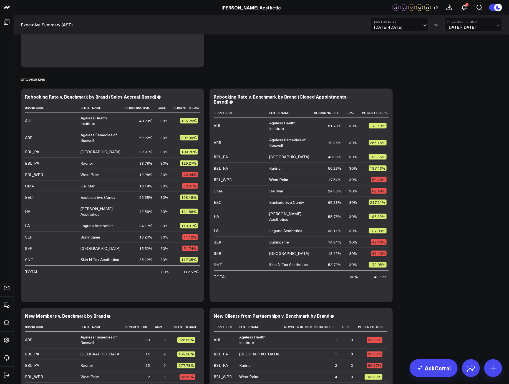
click at [402, 27] on span "07/29/25 - 08/27/25" at bounding box center [400, 27] width 52 height 4
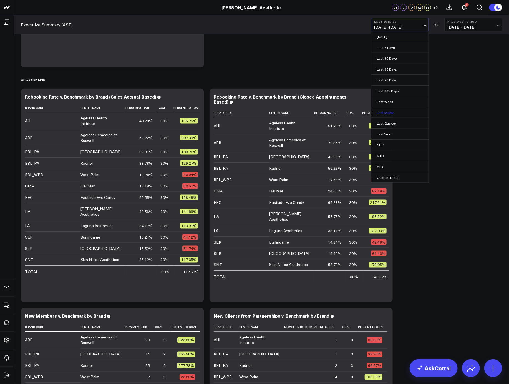
click at [401, 112] on link "Last Month" at bounding box center [399, 112] width 57 height 11
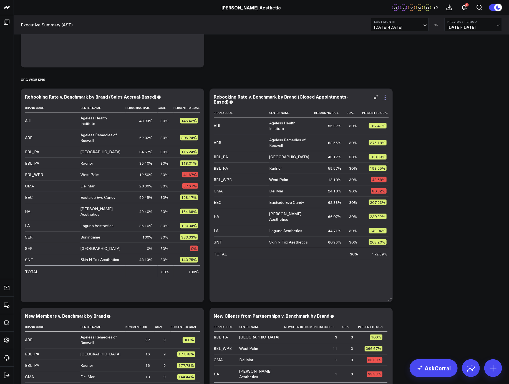
click at [386, 99] on icon at bounding box center [385, 97] width 7 height 7
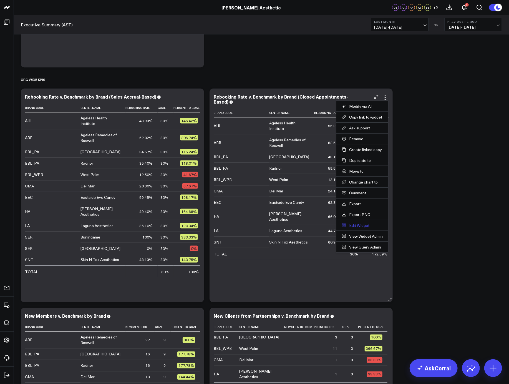
click at [360, 226] on button "Edit Widget" at bounding box center [362, 225] width 41 height 5
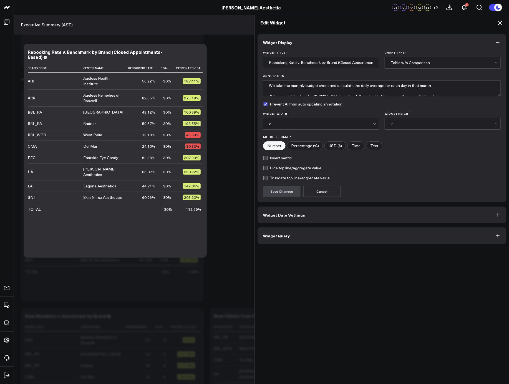
click at [323, 234] on button "Widget Query" at bounding box center [381, 235] width 249 height 17
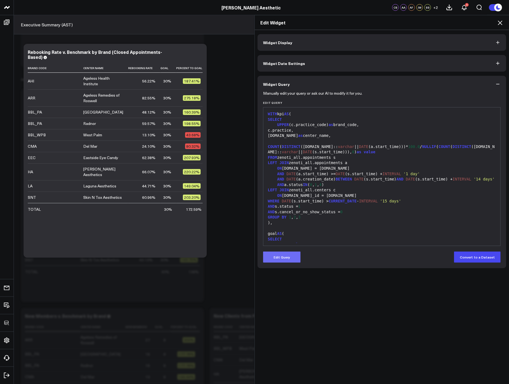
click at [290, 260] on button "Edit Query" at bounding box center [281, 256] width 37 height 11
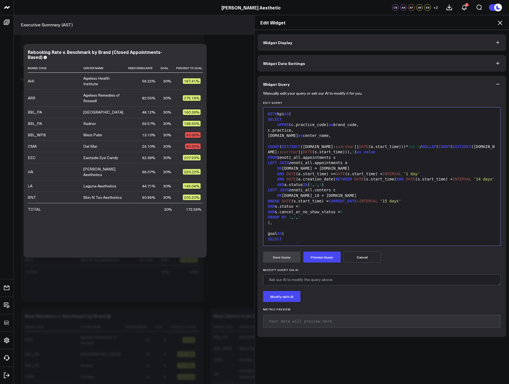
click at [486, 177] on span "'14 days'" at bounding box center [484, 179] width 21 height 4
click at [310, 262] on button "Preview Query" at bounding box center [321, 256] width 37 height 11
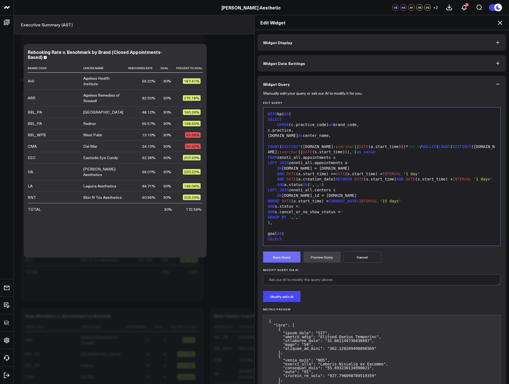
click at [286, 257] on button "Save Query" at bounding box center [281, 256] width 37 height 11
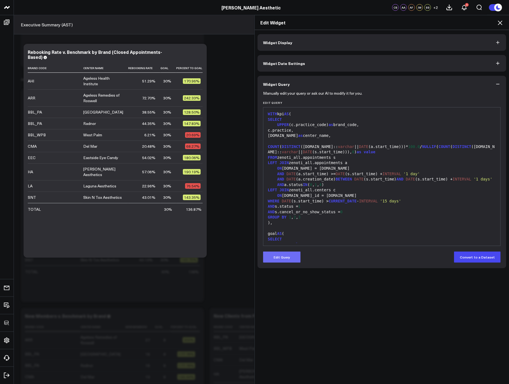
click at [289, 257] on button "Edit Query" at bounding box center [281, 256] width 37 height 11
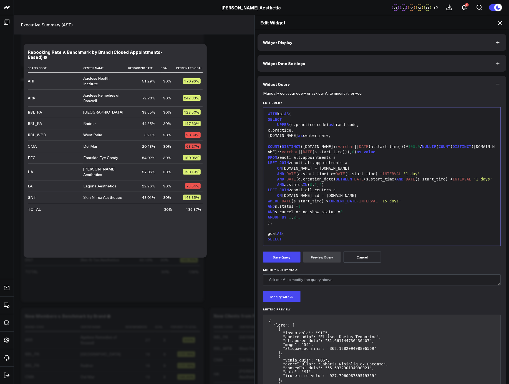
click at [309, 212] on div "AND s.cancel_or_no_show_status = 0" at bounding box center [381, 212] width 231 height 6
click at [268, 212] on span "AND" at bounding box center [271, 211] width 7 height 4
click at [315, 255] on button "Preview Query" at bounding box center [321, 256] width 37 height 11
click at [281, 259] on button "Save Query" at bounding box center [281, 256] width 37 height 11
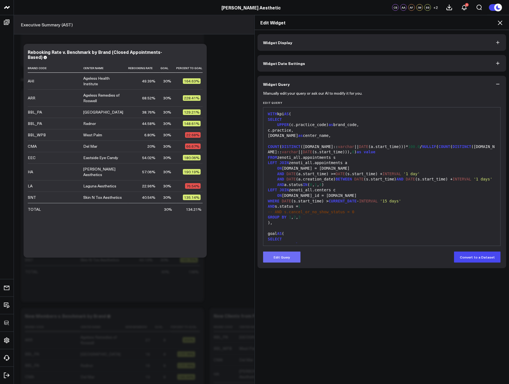
click at [276, 258] on button "Edit Query" at bounding box center [281, 256] width 37 height 11
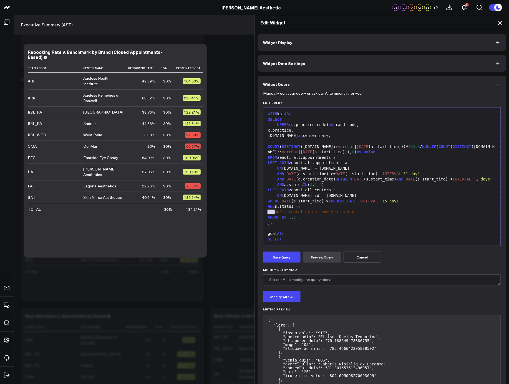
drag, startPoint x: 272, startPoint y: 213, endPoint x: 265, endPoint y: 212, distance: 7.2
click at [266, 212] on div "-- AND s.cancel_or_no_show_status = 0" at bounding box center [381, 212] width 231 height 6
click at [310, 259] on button "Preview Query" at bounding box center [321, 256] width 37 height 11
click at [281, 262] on button "Save Query" at bounding box center [281, 256] width 37 height 11
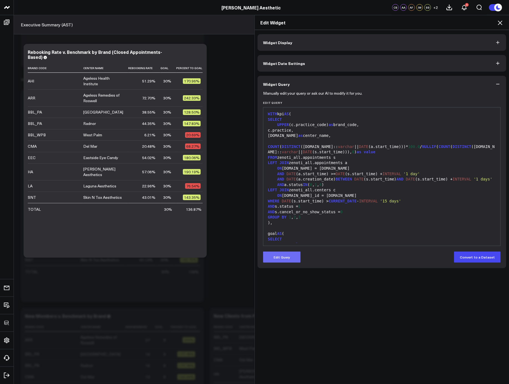
click at [281, 261] on button "Edit Query" at bounding box center [281, 256] width 37 height 11
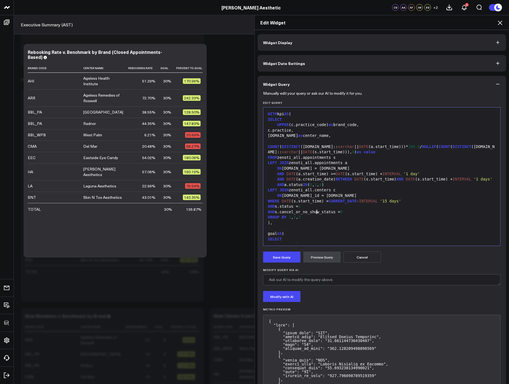
click at [315, 211] on div "AND s.cancel_or_no_show_status = 0" at bounding box center [381, 212] width 231 height 6
click at [315, 208] on div "AND s.status = 1" at bounding box center [381, 207] width 231 height 6
click at [322, 184] on span "4" at bounding box center [320, 184] width 2 height 4
click at [322, 262] on button "Preview Query" at bounding box center [321, 256] width 37 height 11
click at [281, 258] on button "Save Query" at bounding box center [281, 256] width 37 height 11
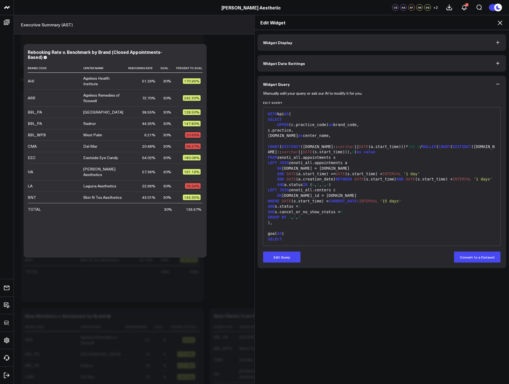
click at [4, 169] on div "Edit Widget Widget Display Widget Date Settings Widget Query Manually edit your…" at bounding box center [254, 199] width 509 height 369
click at [289, 255] on button "Edit Query" at bounding box center [281, 256] width 37 height 11
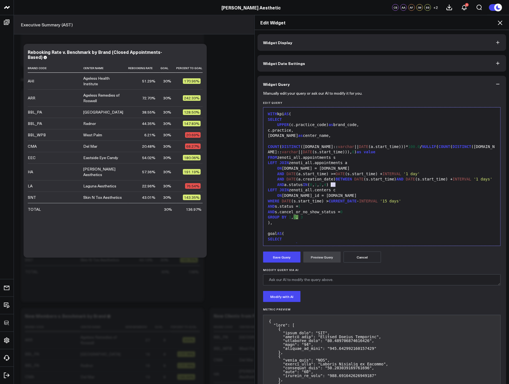
drag, startPoint x: 334, startPoint y: 186, endPoint x: 329, endPoint y: 186, distance: 5.0
click at [329, 186] on div "AND a.status IN ( 0 , 1 , 2 , 4 )" at bounding box center [381, 185] width 231 height 6
click at [340, 223] on div ")," at bounding box center [381, 223] width 231 height 6
click at [324, 254] on button "Preview Query" at bounding box center [321, 256] width 37 height 11
click at [289, 255] on button "Save Query" at bounding box center [281, 256] width 37 height 11
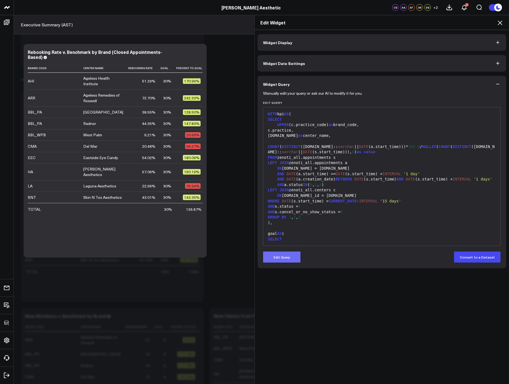
click at [290, 253] on button "Edit Query" at bounding box center [281, 256] width 37 height 11
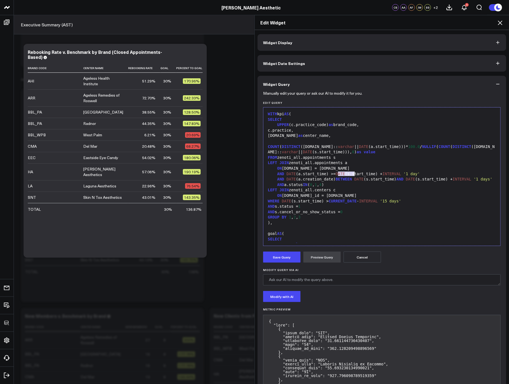
drag, startPoint x: 335, startPoint y: 174, endPoint x: 353, endPoint y: 173, distance: 17.3
click at [353, 176] on div "AND DATE (a.creation_date) BETWEEN DATE (s.start_time) AND DATE (s.start_time) …" at bounding box center [381, 179] width 231 height 6
click at [369, 178] on div "AND DATE (a.creation_date) BETWEEN DATE (s.start_time) AND DATE (s.start_time) …" at bounding box center [381, 179] width 231 height 6
click at [287, 256] on button "Save Query" at bounding box center [281, 256] width 37 height 11
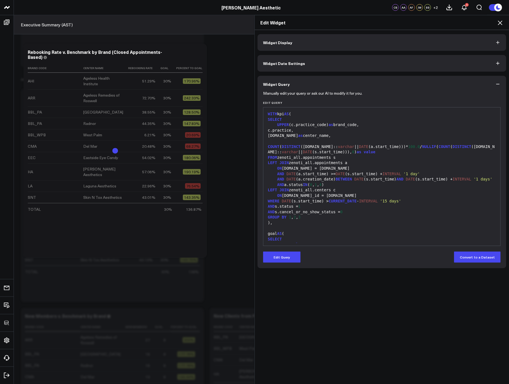
click at [499, 24] on icon at bounding box center [500, 22] width 7 height 7
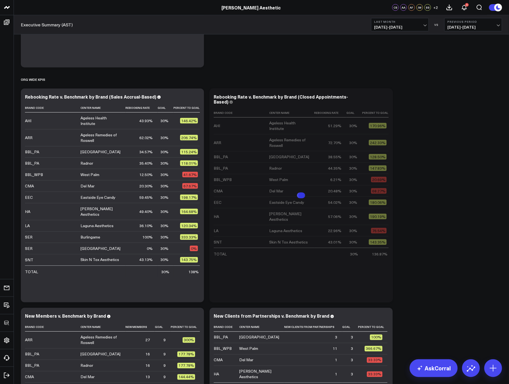
click at [386, 96] on icon at bounding box center [385, 97] width 7 height 7
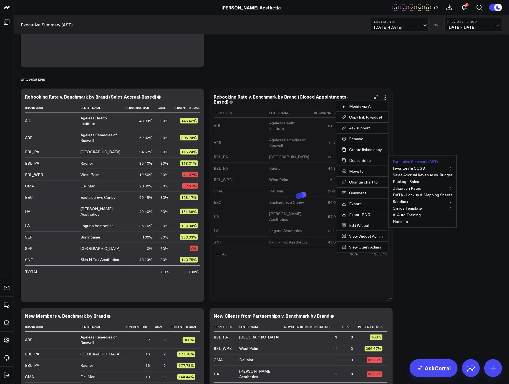
click at [399, 160] on button "Executive Summary (AST)" at bounding box center [415, 162] width 45 height 4
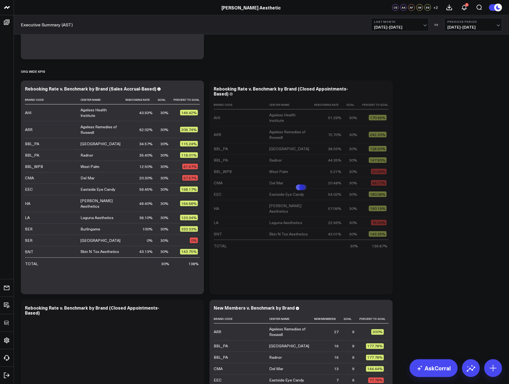
scroll to position [325, 0]
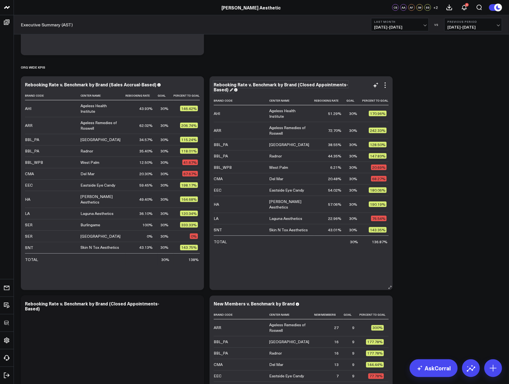
click at [327, 84] on div "Rebooking Rate v. Benchmark by Brand (Closed Appointments-Based)" at bounding box center [281, 86] width 134 height 11
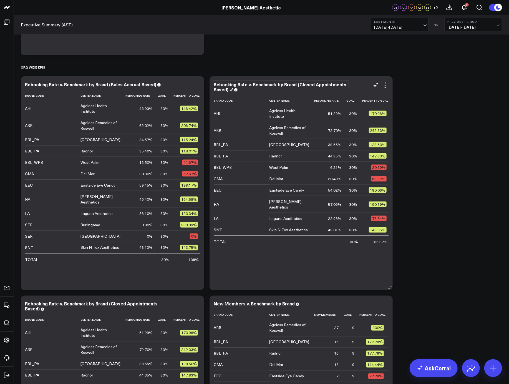
click at [226, 90] on div "Rebooking Rate v. Benchmark by Brand (Closed Appointments-Based)" at bounding box center [281, 86] width 134 height 11
click at [229, 89] on div "Rebooking Rate v. Benchmark by Brand (Closed Appointments-Based)" at bounding box center [281, 86] width 134 height 11
click at [198, 303] on icon at bounding box center [196, 304] width 7 height 7
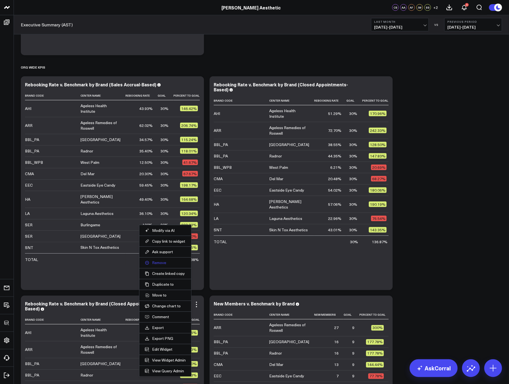
click at [164, 261] on button "Remove" at bounding box center [165, 262] width 41 height 5
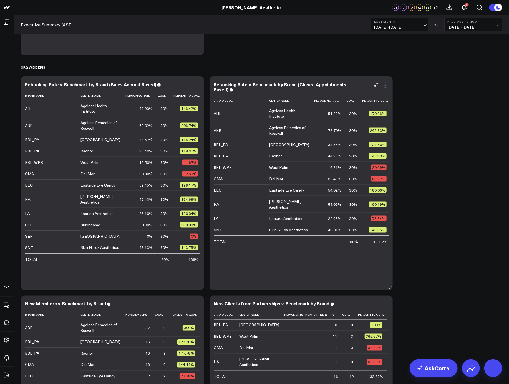
click at [385, 84] on icon at bounding box center [385, 85] width 7 height 7
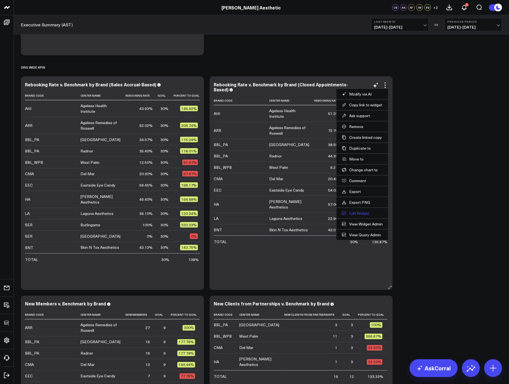
click at [353, 213] on button "Edit Widget" at bounding box center [362, 213] width 41 height 5
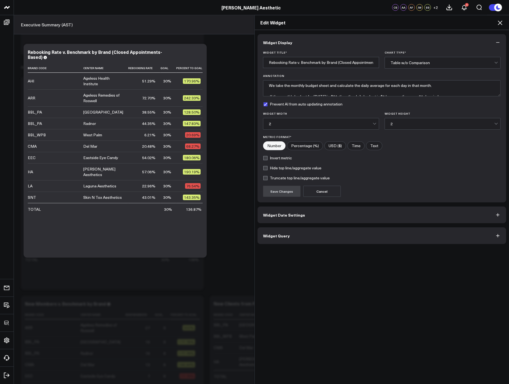
click at [302, 242] on button "Widget Query" at bounding box center [381, 235] width 249 height 17
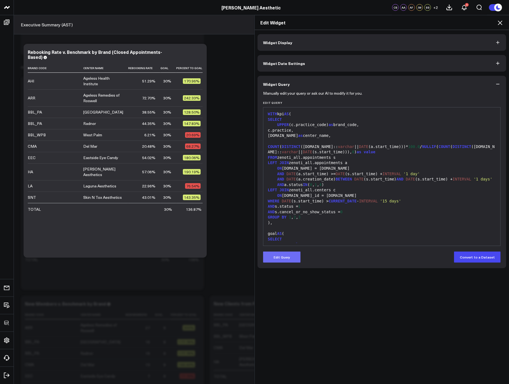
click at [292, 256] on button "Edit Query" at bounding box center [281, 256] width 37 height 11
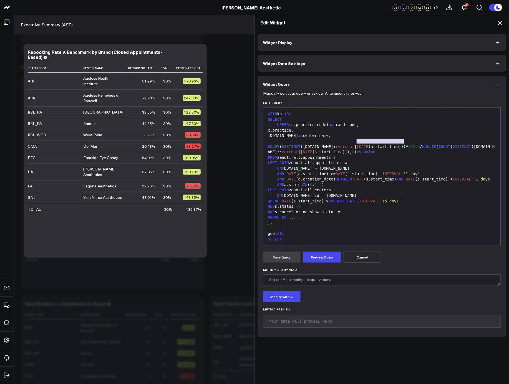
drag, startPoint x: 355, startPoint y: 141, endPoint x: 401, endPoint y: 140, distance: 46.1
click at [401, 140] on div "COUNT ( DISTINCT (a.guest.id:: varchar || DATE (a.start_time)))* 100.0 / NULLIF…" at bounding box center [381, 146] width 231 height 16
drag, startPoint x: 362, startPoint y: 148, endPoint x: 408, endPoint y: 148, distance: 45.2
click at [408, 148] on div "COUNT ( DISTINCT (a.guest.id:: varchar ))* 100.0 / NULLIF ( COUNT ( DISTINCT (s…" at bounding box center [381, 146] width 231 height 16
click at [322, 256] on button "Preview Query" at bounding box center [321, 256] width 37 height 11
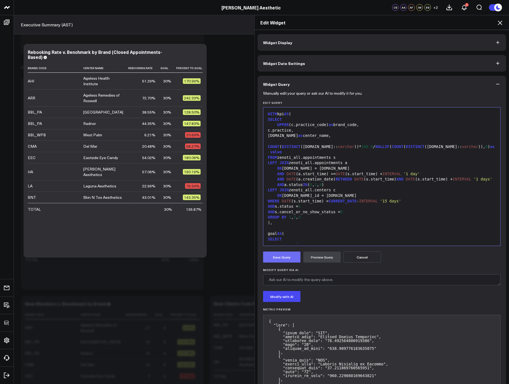
click at [279, 256] on button "Save Query" at bounding box center [281, 256] width 37 height 11
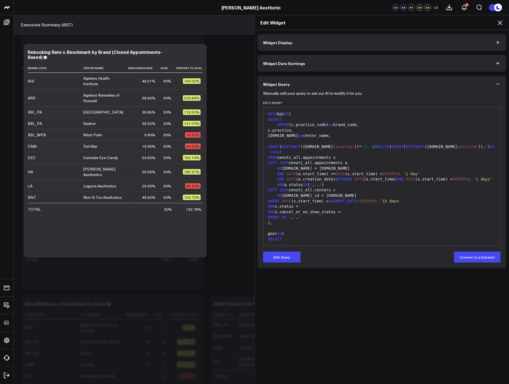
click at [279, 256] on button "Edit Query" at bounding box center [281, 256] width 37 height 11
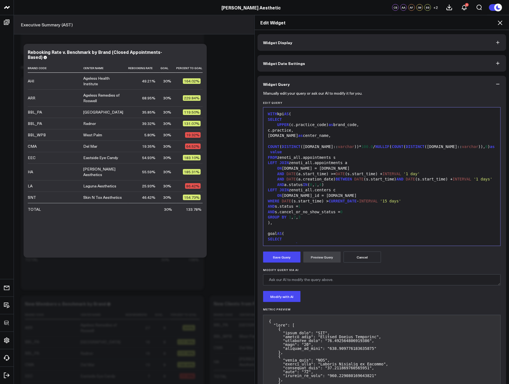
click at [357, 155] on div "FROM zenoti_all.appointments s" at bounding box center [381, 158] width 231 height 6
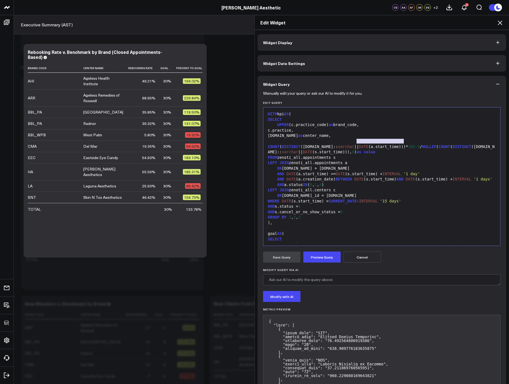
click at [357, 155] on div "FROM zenoti_all.appointments s" at bounding box center [381, 158] width 231 height 6
click at [323, 255] on button "Preview Query" at bounding box center [321, 256] width 37 height 11
click at [373, 139] on div "COUNT ( DISTINCT (a.guest.id:: varchar || DATE (a.start_time)))* 100.0 / NULLIF…" at bounding box center [381, 146] width 231 height 16
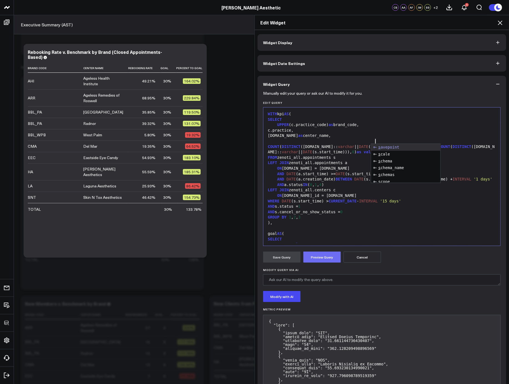
click at [327, 256] on button "Preview Query" at bounding box center [321, 256] width 37 height 11
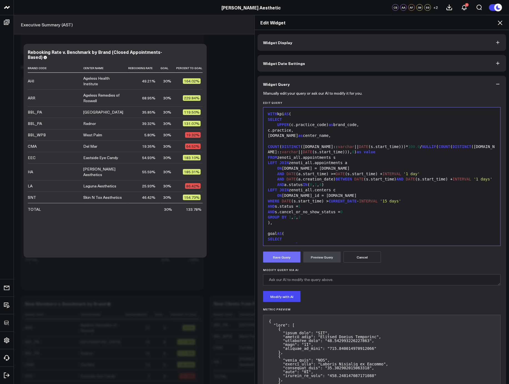
click at [281, 256] on button "Save Query" at bounding box center [281, 256] width 37 height 11
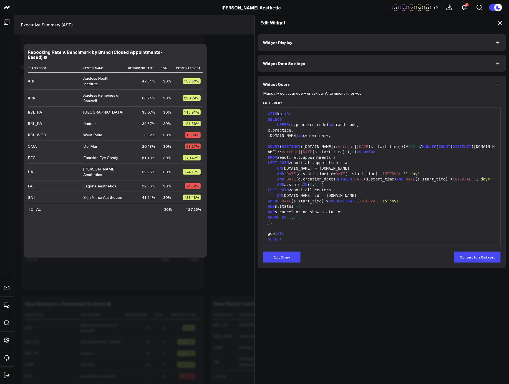
click at [281, 256] on button "Edit Query" at bounding box center [281, 256] width 37 height 11
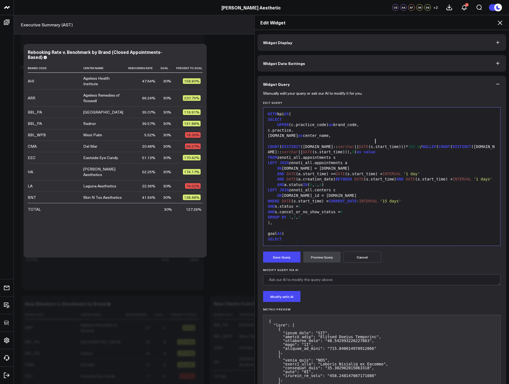
click at [374, 140] on div "COUNT ( DISTINCT (a.guest.id:: varchar || DATE (s.start_time)))* 100.0 / NULLIF…" at bounding box center [381, 146] width 231 height 16
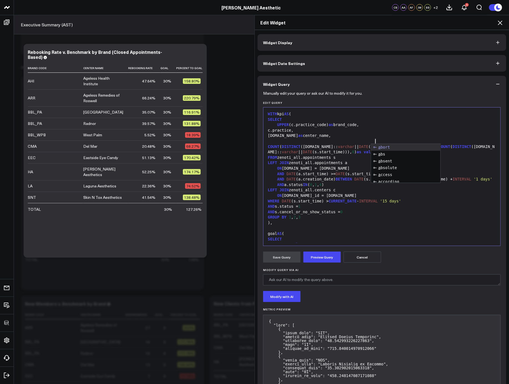
click at [342, 209] on span "0" at bounding box center [341, 211] width 2 height 4
drag, startPoint x: 355, startPoint y: 141, endPoint x: 401, endPoint y: 139, distance: 46.1
click at [401, 139] on div "COUNT ( DISTINCT (a.guest.id:: varchar || DATE (a.start_time)))* 100.0 / NULLIF…" at bounding box center [381, 146] width 231 height 16
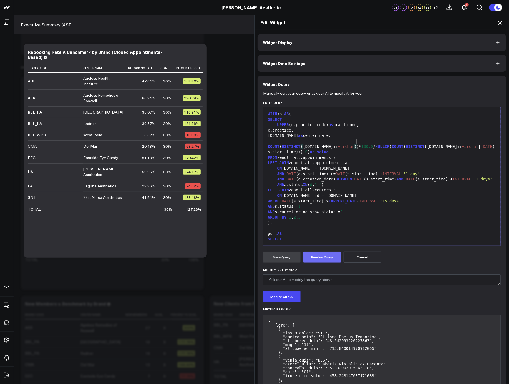
click at [328, 253] on button "Preview Query" at bounding box center [321, 256] width 37 height 11
click at [282, 258] on button "Save Query" at bounding box center [281, 256] width 37 height 11
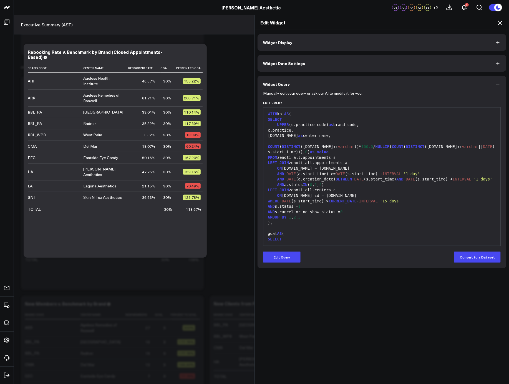
click at [282, 258] on button "Edit Query" at bounding box center [281, 256] width 37 height 11
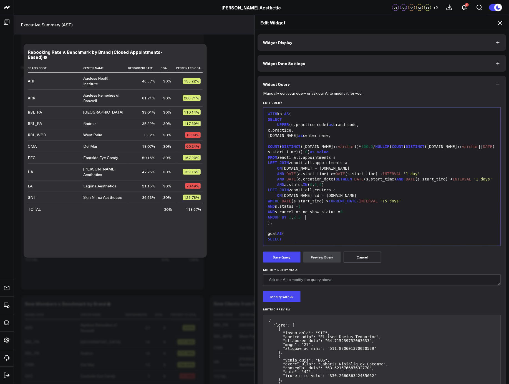
click at [335, 217] on div "GROUP BY 1 , 2 , 3" at bounding box center [381, 217] width 231 height 6
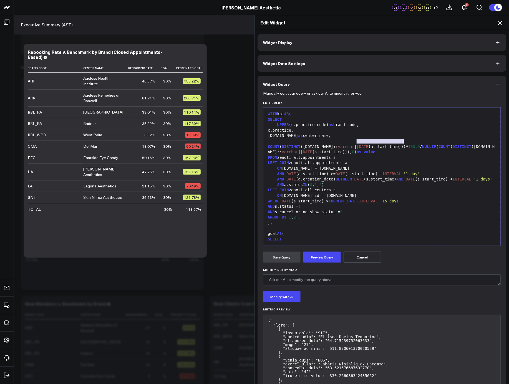
click at [335, 217] on div "GROUP BY 1 , 2 , 3" at bounding box center [381, 217] width 231 height 6
click at [324, 252] on button "Preview Query" at bounding box center [321, 256] width 37 height 11
click at [282, 258] on button "Save Query" at bounding box center [281, 256] width 37 height 11
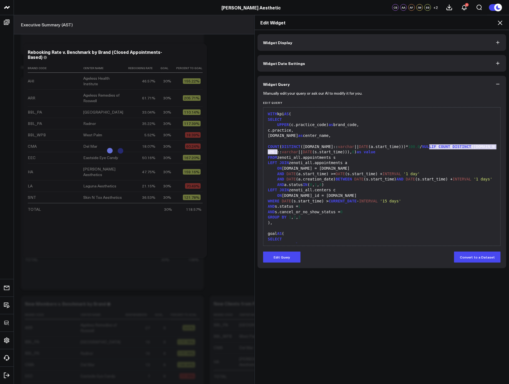
drag, startPoint x: 428, startPoint y: 146, endPoint x: 276, endPoint y: 150, distance: 151.8
click at [276, 150] on div "WITH kpi AS ( SELECT UPPER (c.practice_code) as brand_code, c.practice, c.name …" at bounding box center [381, 217] width 231 height 214
click at [276, 155] on div "FROM zenoti_all.appointments s" at bounding box center [381, 158] width 231 height 6
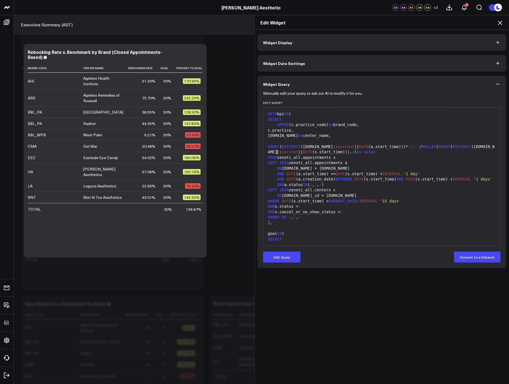
click at [400, 160] on div "LEFT JOIN zenoti_all.appointments a" at bounding box center [381, 163] width 231 height 6
click at [501, 23] on icon at bounding box center [500, 22] width 7 height 7
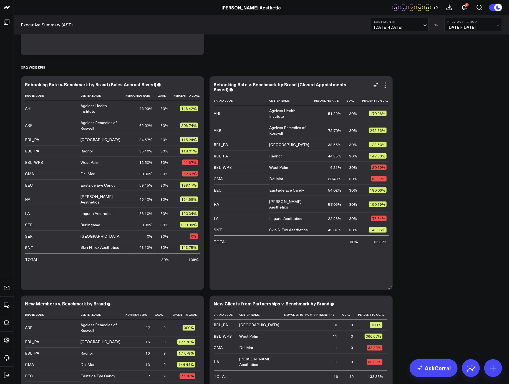
click at [321, 199] on td "57.06%" at bounding box center [330, 204] width 32 height 17
click at [388, 84] on icon at bounding box center [385, 85] width 7 height 7
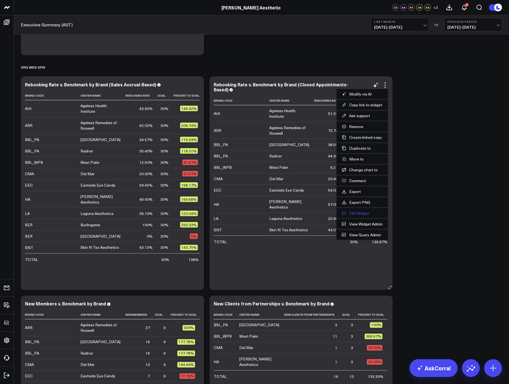
click at [357, 212] on button "Edit Widget" at bounding box center [362, 213] width 41 height 5
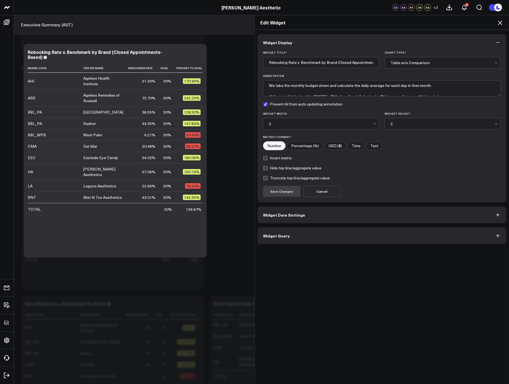
click at [294, 231] on button "Widget Query" at bounding box center [381, 235] width 249 height 17
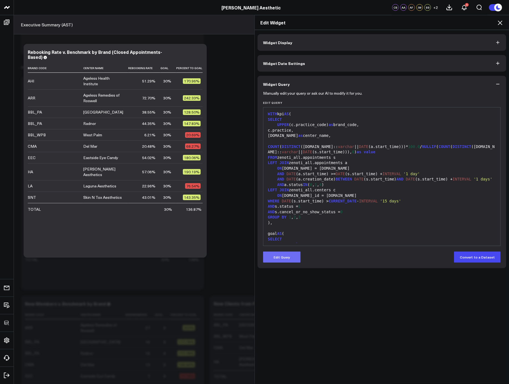
click at [288, 257] on button "Edit Query" at bounding box center [281, 256] width 37 height 11
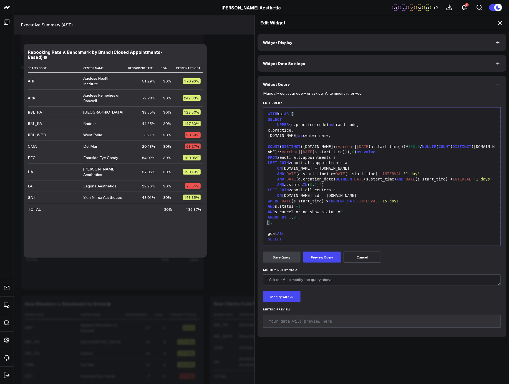
click at [342, 220] on div ") ," at bounding box center [381, 223] width 231 height 6
click at [356, 185] on div "AND a.status IN ( 0 , 1 , 4 )" at bounding box center [381, 185] width 231 height 6
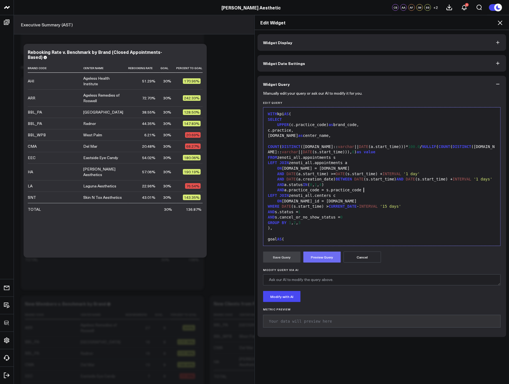
click at [325, 256] on button "Preview Query" at bounding box center [321, 256] width 37 height 11
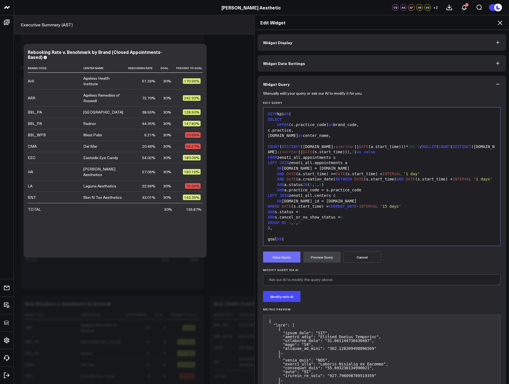
click at [284, 259] on button "Save Query" at bounding box center [281, 256] width 37 height 11
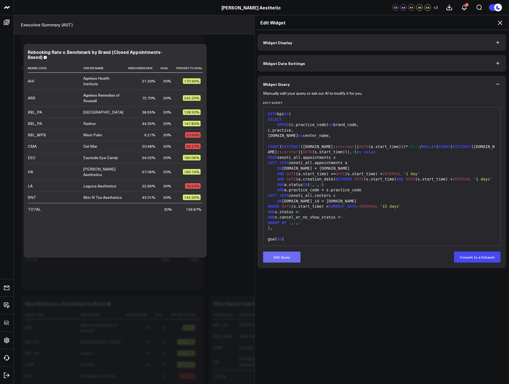
click at [281, 258] on button "Edit Query" at bounding box center [281, 256] width 37 height 11
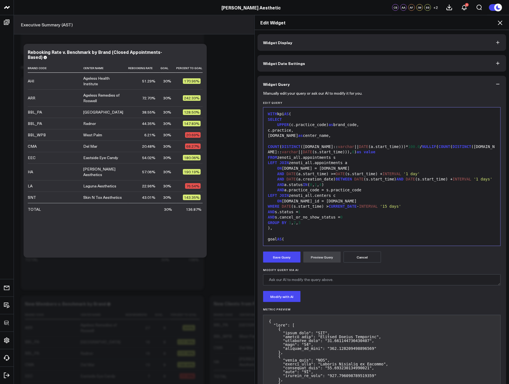
click at [330, 182] on div "AND a.status IN ( 0 , 1 , 4 )" at bounding box center [381, 185] width 231 height 6
click at [349, 187] on div "AND a.practice_code = s.practice_code" at bounding box center [381, 190] width 231 height 6
click at [347, 185] on div "AND a.status IN ( 0 , 1 , 4 )" at bounding box center [381, 185] width 231 height 6
drag, startPoint x: 362, startPoint y: 147, endPoint x: 408, endPoint y: 147, distance: 45.8
click at [408, 147] on div "COUNT ( DISTINCT (a.guest.id:: varchar || DATE (a.start_time)))* 100.0 / NULLIF…" at bounding box center [381, 146] width 231 height 16
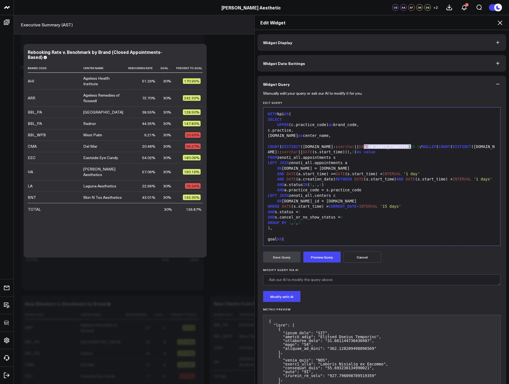
click at [375, 139] on div "COUNT ( DISTINCT (a.guest.id:: varchar || DATE (a.start_time)))* 100.0 / NULLIF…" at bounding box center [381, 146] width 231 height 16
drag, startPoint x: 354, startPoint y: 141, endPoint x: 401, endPoint y: 142, distance: 46.3
click at [401, 142] on div "COUNT ( DISTINCT (a.guest.id:: varchar || DATE (a.start_time)))* 100.0 / NULLIF…" at bounding box center [381, 146] width 231 height 16
click at [362, 190] on div "AND a.practice_code = s.practice_code" at bounding box center [381, 190] width 231 height 6
click at [348, 189] on div "AND a.practice_code = s.practice_code" at bounding box center [381, 190] width 231 height 6
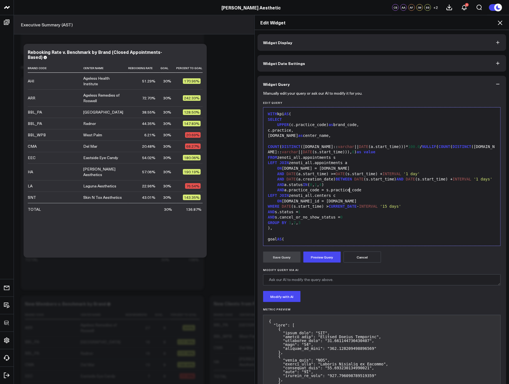
click at [348, 189] on div "AND a.practice_code = s.practice_code" at bounding box center [381, 190] width 231 height 6
click at [348, 189] on div "AND a. practice_code = s.practice_code" at bounding box center [381, 190] width 231 height 6
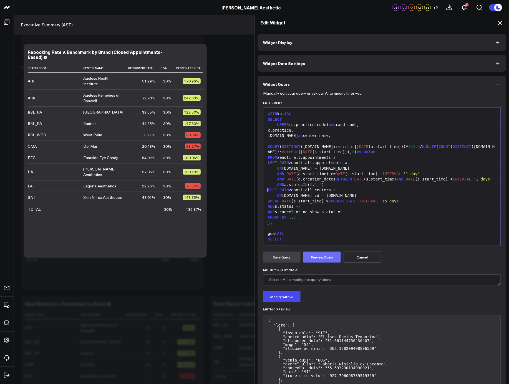
click at [318, 257] on button "Preview Query" at bounding box center [321, 256] width 37 height 11
click at [289, 259] on button "Save Query" at bounding box center [281, 256] width 37 height 11
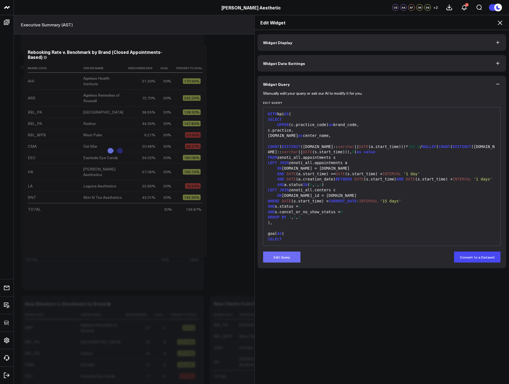
click at [285, 257] on button "Edit Query" at bounding box center [281, 256] width 37 height 11
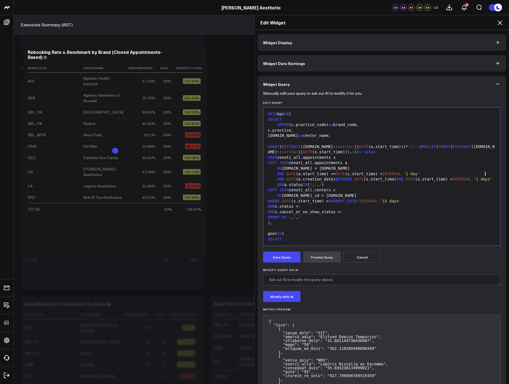
click at [483, 177] on span "'1 days'" at bounding box center [483, 179] width 19 height 4
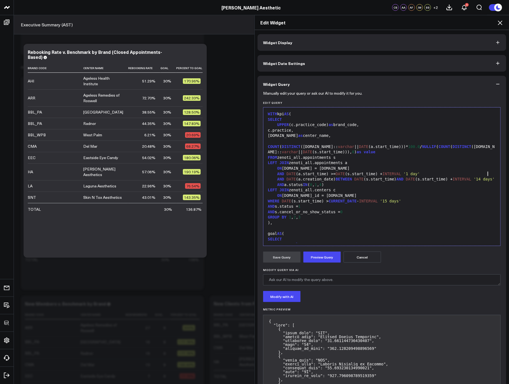
click at [382, 219] on div "GROUP BY 1 , 2 , 3" at bounding box center [381, 217] width 231 height 6
click at [319, 258] on button "Preview Query" at bounding box center [321, 256] width 37 height 11
click at [289, 259] on button "Save Query" at bounding box center [281, 256] width 37 height 11
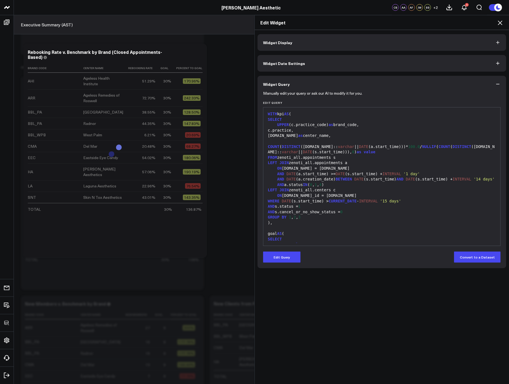
click at [501, 24] on icon at bounding box center [500, 23] width 4 height 4
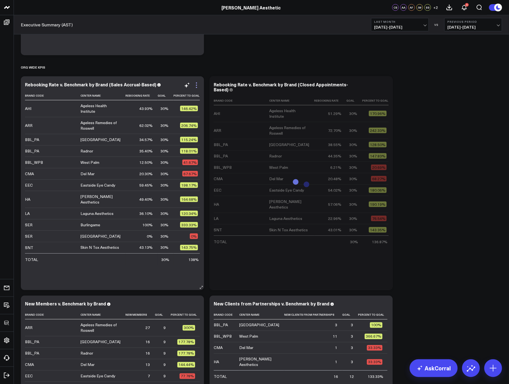
click at [197, 86] on icon at bounding box center [196, 85] width 7 height 7
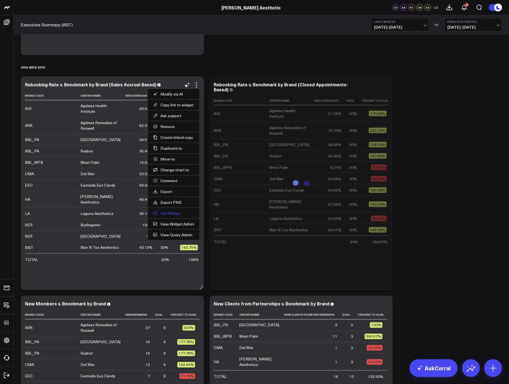
click at [171, 213] on button "Edit Widget" at bounding box center [173, 213] width 41 height 5
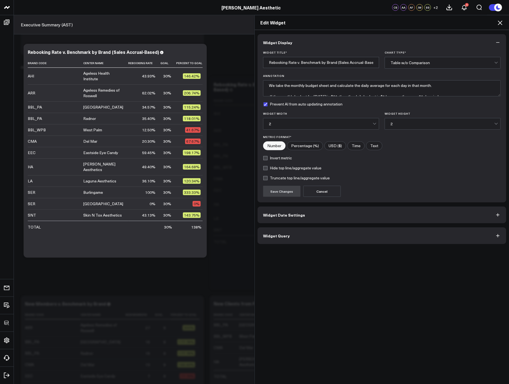
click at [315, 243] on button "Widget Query" at bounding box center [381, 235] width 249 height 17
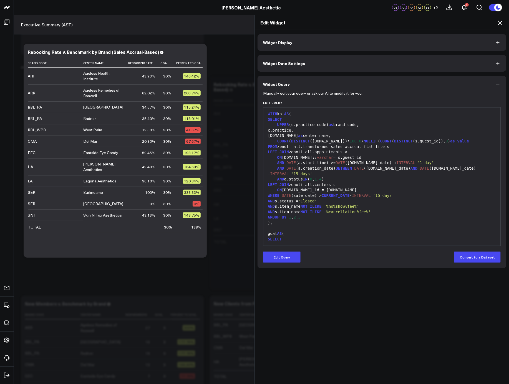
drag, startPoint x: 284, startPoint y: 253, endPoint x: 310, endPoint y: 227, distance: 36.5
click at [284, 253] on button "Edit Query" at bounding box center [281, 256] width 37 height 11
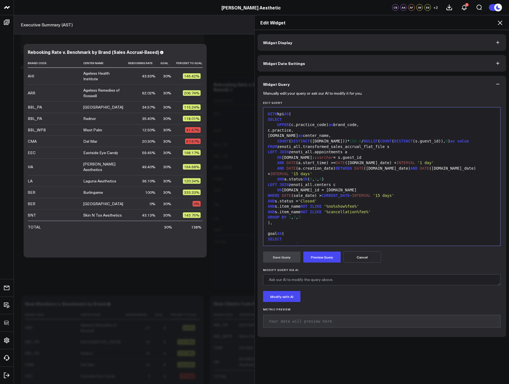
click at [334, 141] on div "COUNT ( DISTINCT (a.guest.id))* 100.0 / NULLIF ( COUNT ( DISTINCT (s.guest_id))…" at bounding box center [381, 141] width 231 height 6
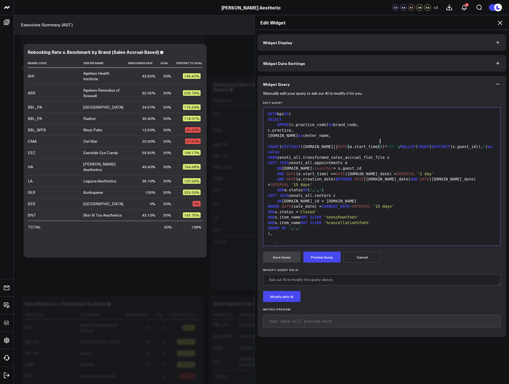
click at [481, 140] on div "COUNT ( DISTINCT (a.guest.id|| DATE ( a.start_time ) ))* 100.0 / NULLIF ( COUNT…" at bounding box center [381, 146] width 231 height 16
click at [333, 256] on button "Preview Query" at bounding box center [321, 256] width 37 height 11
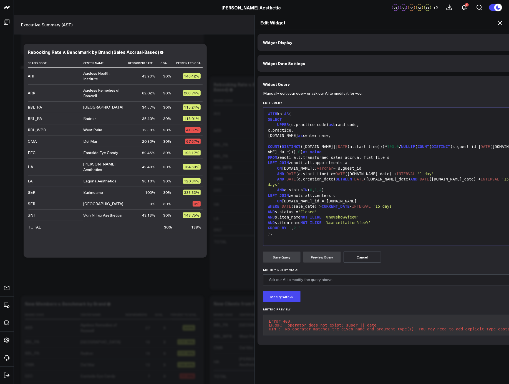
click at [334, 142] on div "COUNT ( DISTINCT (a.guest.id|| DATE (a.start_time)))* 100.0 / NULLIF ( COUNT ( …" at bounding box center [390, 146] width 249 height 16
click at [346, 97] on form "Manually edit your query or ask our AI to modify it for you. Edit Query 99 1 2 …" at bounding box center [390, 215] width 255 height 247
click at [341, 138] on div "c.name as center_name," at bounding box center [390, 136] width 249 height 6
click at [340, 144] on span "Varchar" at bounding box center [346, 146] width 16 height 4
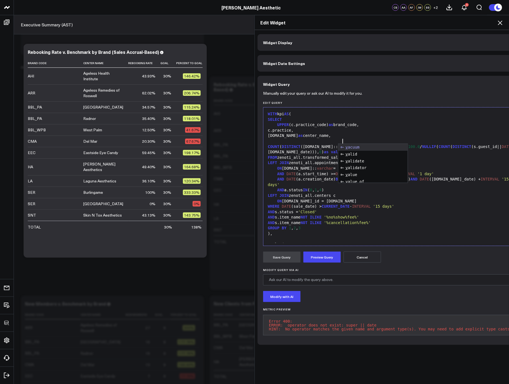
click at [345, 125] on div "UPPER (c.practice_code) as brand_code," at bounding box center [390, 125] width 249 height 6
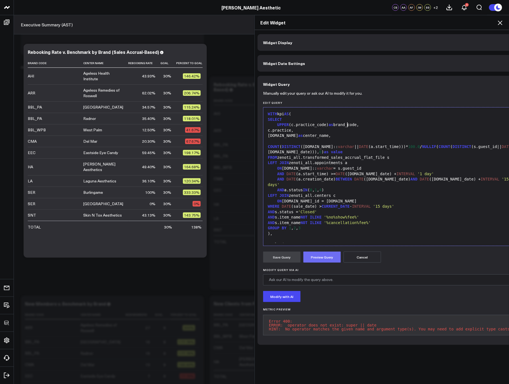
click at [317, 255] on button "Preview Query" at bounding box center [321, 256] width 37 height 11
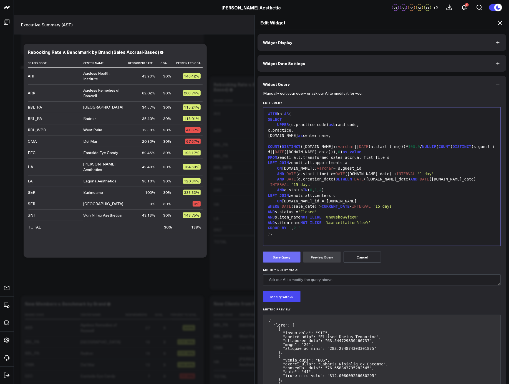
click at [290, 258] on button "Save Query" at bounding box center [281, 256] width 37 height 11
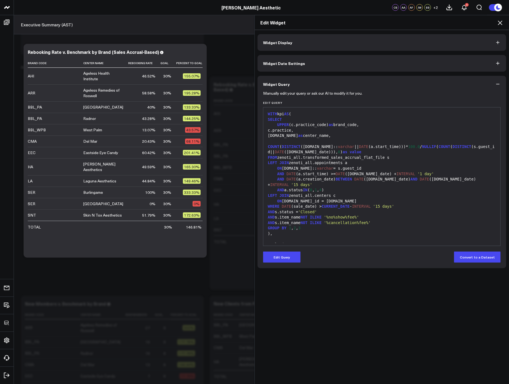
click at [290, 258] on button "Edit Query" at bounding box center [281, 256] width 37 height 11
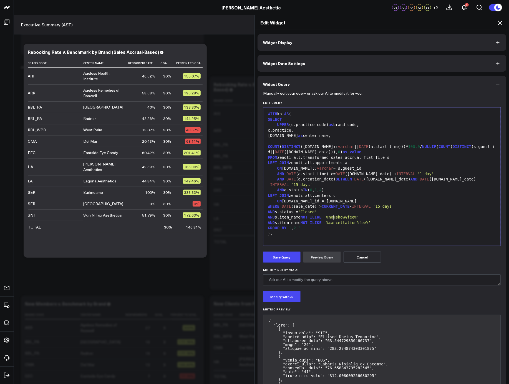
click at [331, 220] on span "'%cancellation%fee%'" at bounding box center [347, 222] width 47 height 4
click at [371, 187] on div "AND a.status IN ( 0 , 1 , 4 )" at bounding box center [381, 190] width 231 height 6
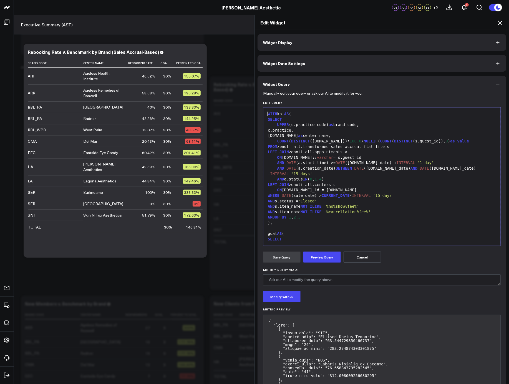
click at [326, 254] on button "Preview Query" at bounding box center [321, 256] width 37 height 11
click at [277, 256] on button "Save Query" at bounding box center [281, 256] width 37 height 11
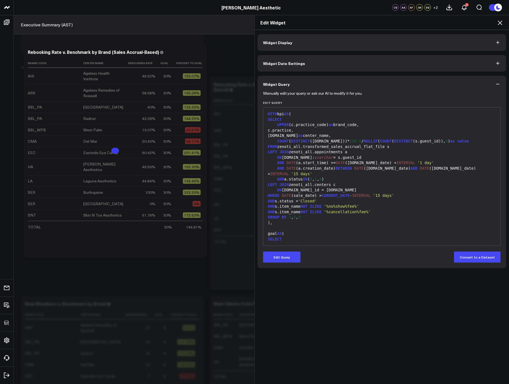
click at [499, 21] on icon at bounding box center [500, 23] width 4 height 4
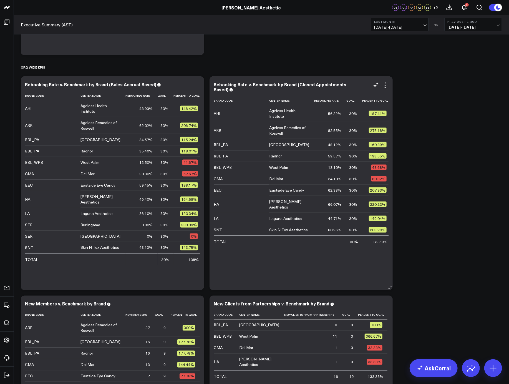
click at [386, 88] on div "Rebooking Rate v. Benchmark by Brand (Closed Appointments-Based)" at bounding box center [301, 87] width 175 height 10
click at [386, 87] on icon at bounding box center [385, 85] width 7 height 7
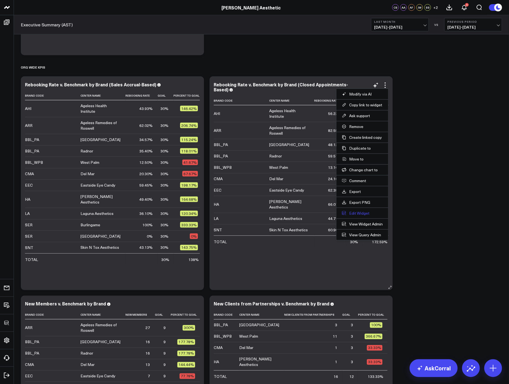
click at [359, 211] on button "Edit Widget" at bounding box center [362, 213] width 41 height 5
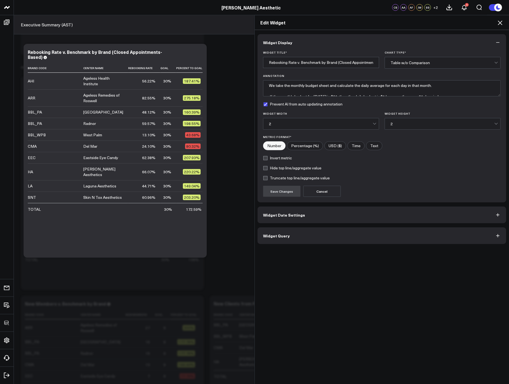
click at [310, 236] on button "Widget Query" at bounding box center [381, 235] width 249 height 17
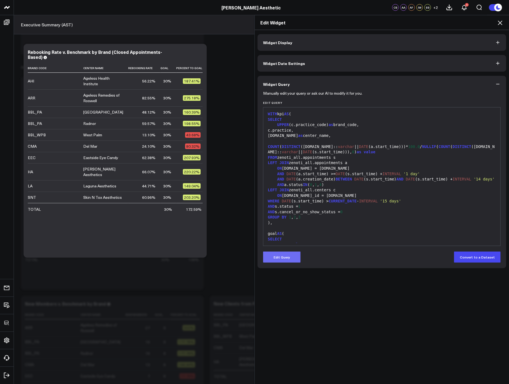
click at [284, 254] on button "Edit Query" at bounding box center [281, 256] width 37 height 11
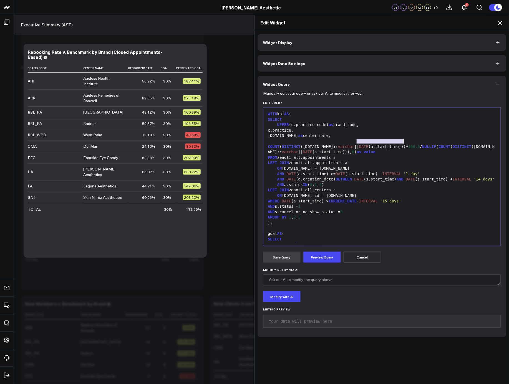
drag, startPoint x: 355, startPoint y: 141, endPoint x: 401, endPoint y: 140, distance: 45.8
click at [401, 140] on div "COUNT ( DISTINCT (a.guest.id:: varchar || DATE (a.start_time)))* 100.0 / NULLIF…" at bounding box center [381, 146] width 231 height 16
click at [421, 135] on div "c.name as center_name," at bounding box center [381, 136] width 231 height 6
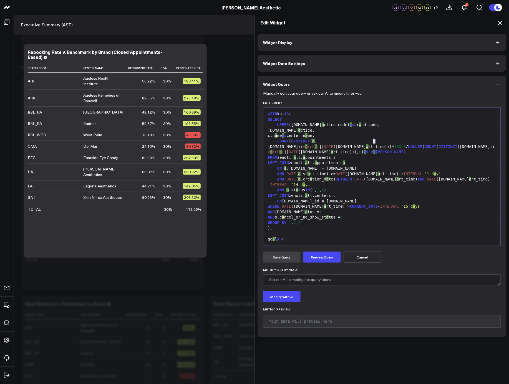
click at [371, 141] on div "COUNT ( DISTINCT ( a .guest.id:: v a rch a r || DATE (a.st a rt_time)))* 100.0 …" at bounding box center [381, 146] width 231 height 16
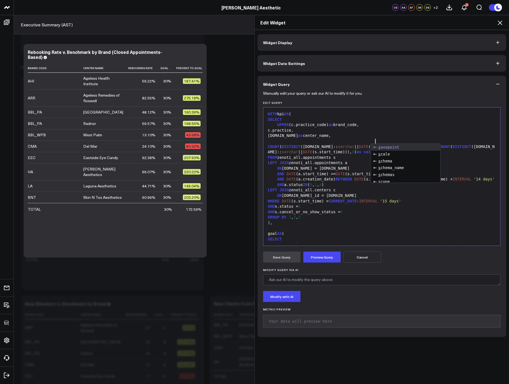
click at [391, 132] on div "c.practice," at bounding box center [381, 131] width 231 height 6
click at [314, 257] on button "Preview Query" at bounding box center [321, 256] width 37 height 11
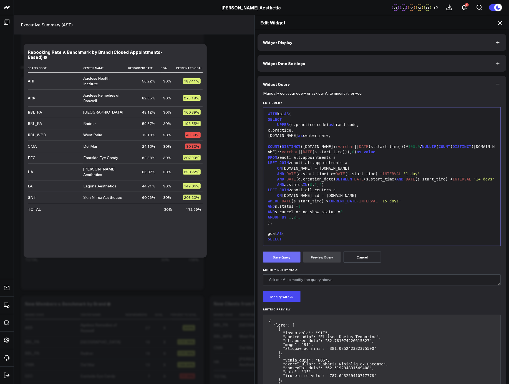
click at [270, 256] on button "Save Query" at bounding box center [281, 256] width 37 height 11
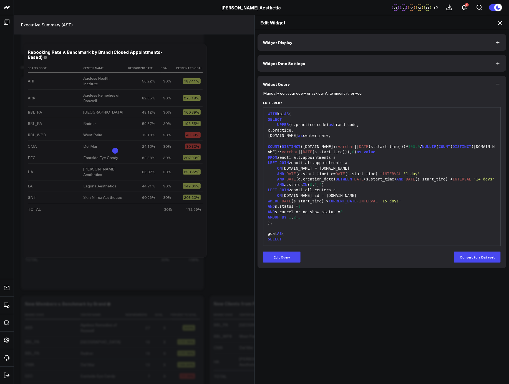
click at [501, 21] on icon at bounding box center [500, 22] width 7 height 7
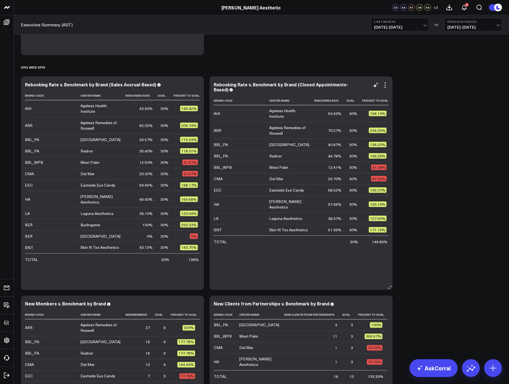
click at [386, 85] on icon at bounding box center [385, 85] width 7 height 7
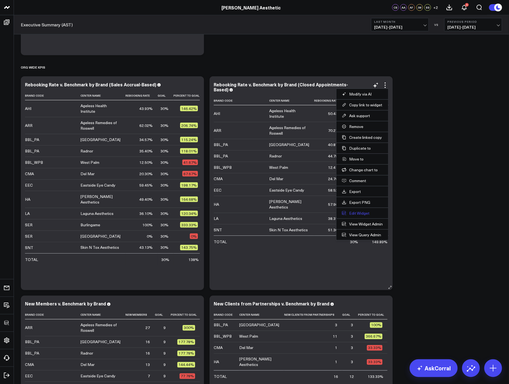
click at [353, 213] on button "Edit Widget" at bounding box center [362, 213] width 41 height 5
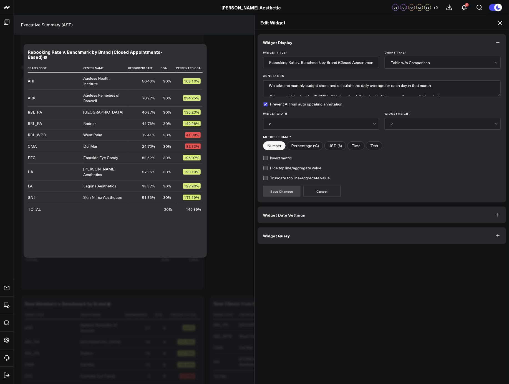
click at [340, 238] on button "Widget Query" at bounding box center [381, 235] width 249 height 17
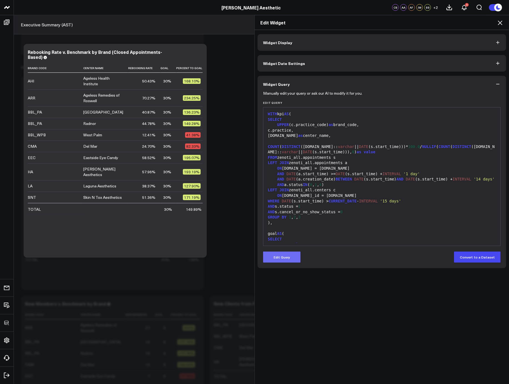
click at [285, 258] on button "Edit Query" at bounding box center [281, 256] width 37 height 11
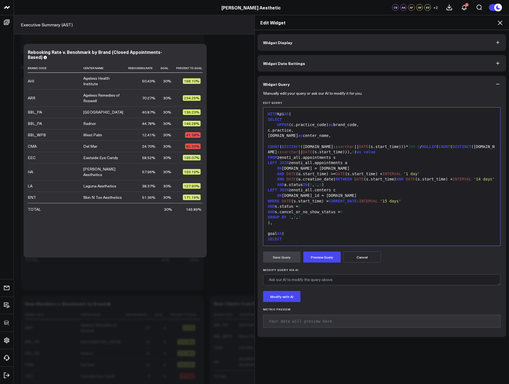
click at [423, 189] on div "LEFT JOIN zenoti_all.centers c" at bounding box center [381, 190] width 231 height 6
click at [398, 177] on span "AND" at bounding box center [399, 179] width 7 height 4
drag, startPoint x: 352, startPoint y: 173, endPoint x: 350, endPoint y: 171, distance: 3.6
click at [336, 176] on div "AND DATE (a.creation_date) BETWEEN DATE (s.start_time) AND DATE (s.start_time) …" at bounding box center [381, 179] width 231 height 6
click at [382, 176] on div "AND DATE (a.creation_date) = DATE (s.start_time) AND DATE (s.start_time) + INTE…" at bounding box center [381, 179] width 231 height 6
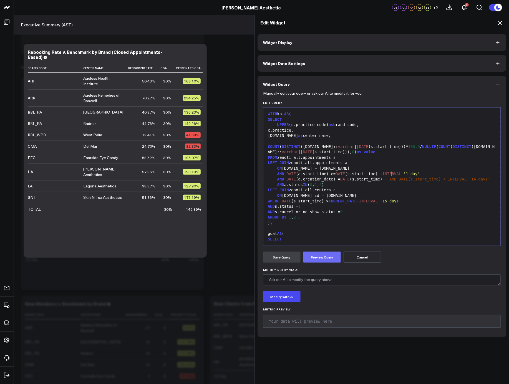
click at [327, 256] on button "Preview Query" at bounding box center [321, 256] width 37 height 11
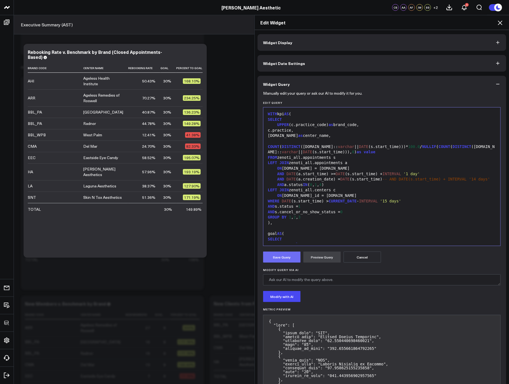
click at [282, 259] on button "Save Query" at bounding box center [281, 256] width 37 height 11
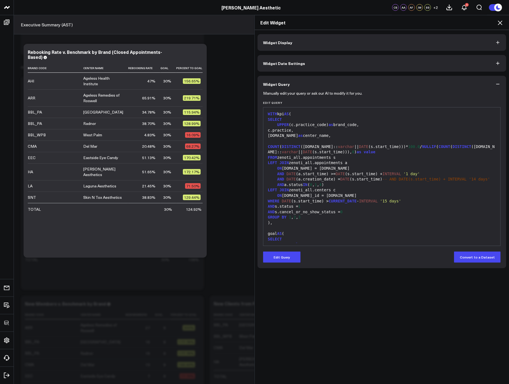
click at [296, 250] on form "Manually edit your query or ask our AI to modify it for you. Edit Query 99 1 2 …" at bounding box center [381, 177] width 237 height 170
click at [294, 251] on button "Edit Query" at bounding box center [281, 256] width 37 height 11
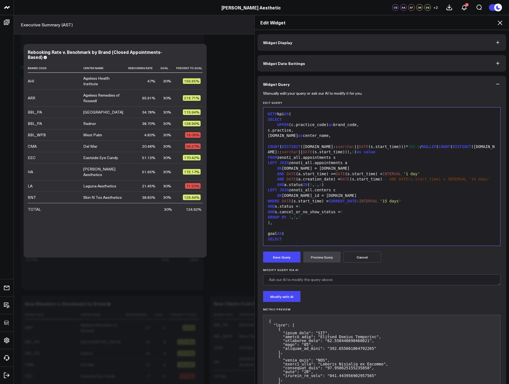
click at [413, 160] on div "LEFT JOIN zenoti_all.appointments a" at bounding box center [381, 163] width 231 height 6
click at [327, 259] on button "Preview Query" at bounding box center [321, 256] width 37 height 11
click at [288, 258] on button "Save Query" at bounding box center [281, 256] width 37 height 11
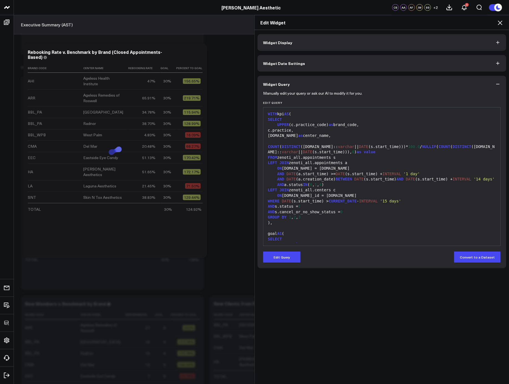
click at [500, 24] on icon at bounding box center [500, 22] width 7 height 7
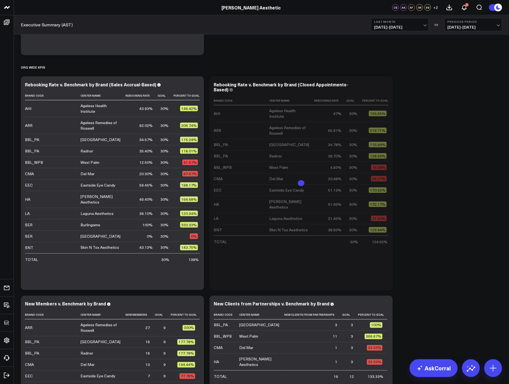
drag, startPoint x: 248, startPoint y: 84, endPoint x: 243, endPoint y: 86, distance: 5.6
click at [248, 84] on div "Rebooking Rate v. Benchmark by Brand (Closed Appointments-Based)" at bounding box center [281, 86] width 134 height 11
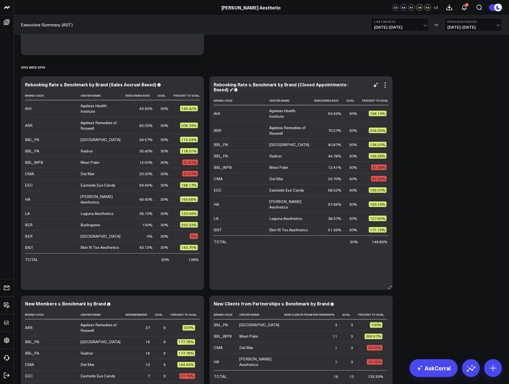
click at [246, 85] on div "Rebooking Rate v. Benchmark by Brand (Closed Appointments-Based)" at bounding box center [281, 86] width 134 height 11
click at [386, 87] on icon at bounding box center [385, 85] width 7 height 7
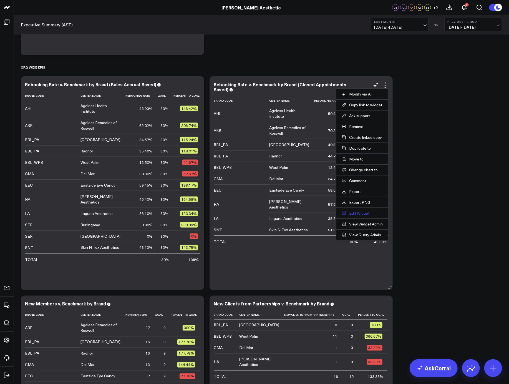
click at [356, 212] on button "Edit Widget" at bounding box center [362, 213] width 41 height 5
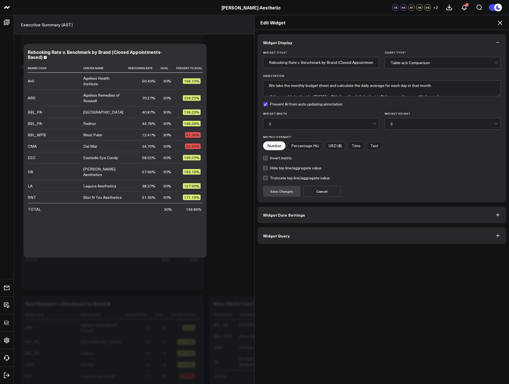
click at [316, 229] on button "Widget Query" at bounding box center [381, 235] width 249 height 17
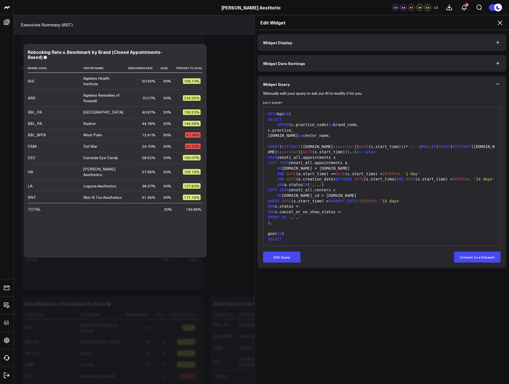
drag, startPoint x: 344, startPoint y: 229, endPoint x: 348, endPoint y: 225, distance: 5.5
click at [344, 228] on div at bounding box center [381, 228] width 231 height 6
click at [500, 20] on icon at bounding box center [500, 22] width 7 height 7
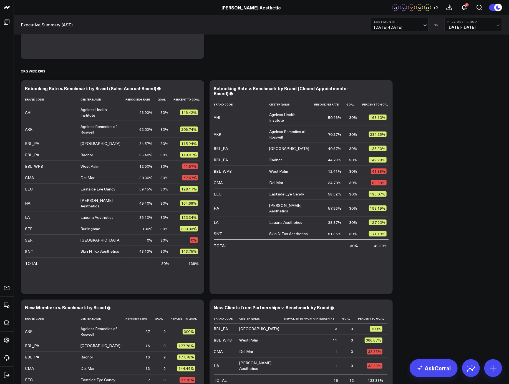
click at [385, 90] on icon at bounding box center [385, 89] width 7 height 7
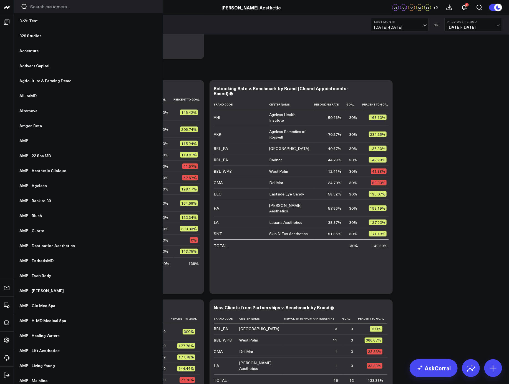
click at [51, 8] on input "Search customers input" at bounding box center [92, 7] width 125 height 6
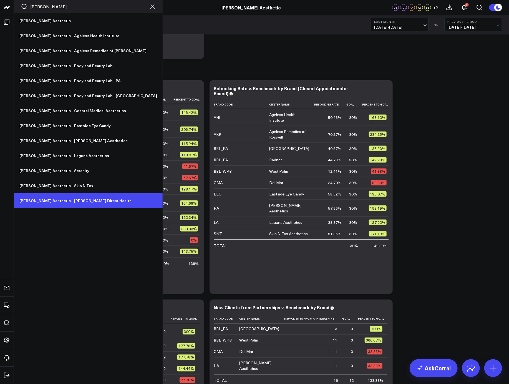
type input "annie"
click at [50, 199] on link "[PERSON_NAME] Aesthetic - [PERSON_NAME] Direct Health" at bounding box center [88, 200] width 149 height 15
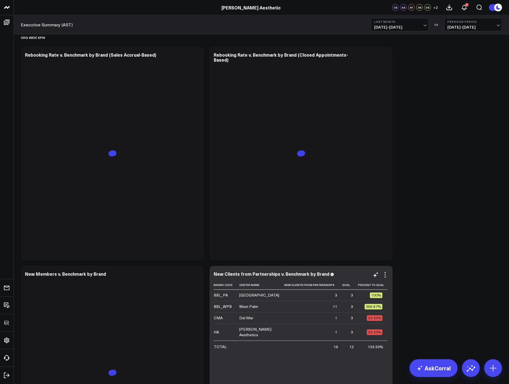
scroll to position [323, 0]
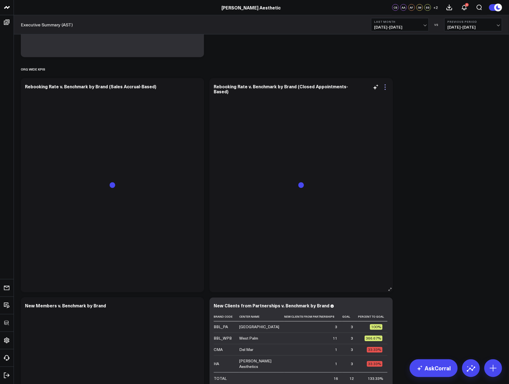
click at [383, 87] on icon at bounding box center [385, 87] width 7 height 7
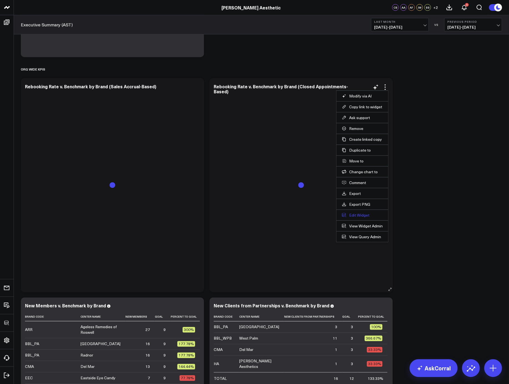
click at [356, 214] on button "Edit Widget" at bounding box center [362, 215] width 41 height 5
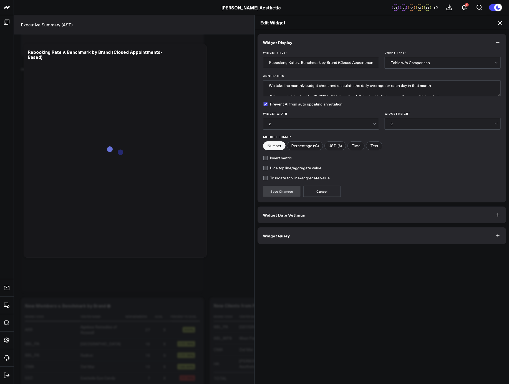
click at [325, 236] on button "Widget Query" at bounding box center [381, 235] width 249 height 17
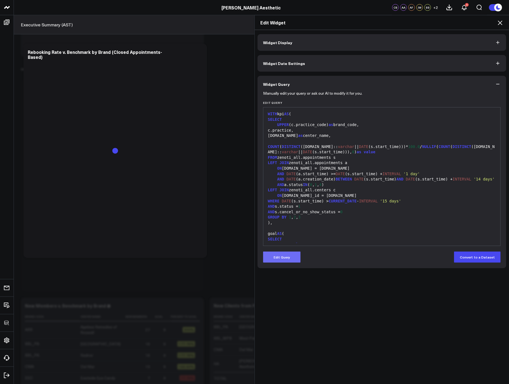
click at [292, 255] on button "Edit Query" at bounding box center [281, 256] width 37 height 11
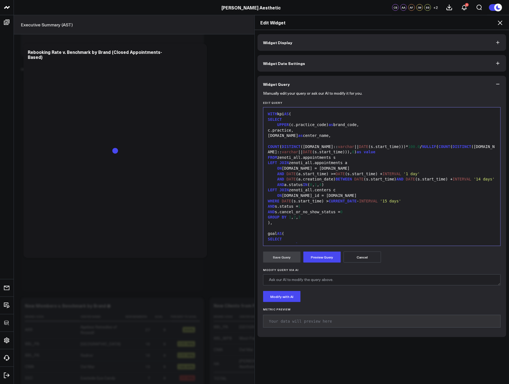
click at [338, 212] on div "AND s.cancel_or_no_show_status = 0" at bounding box center [381, 212] width 231 height 6
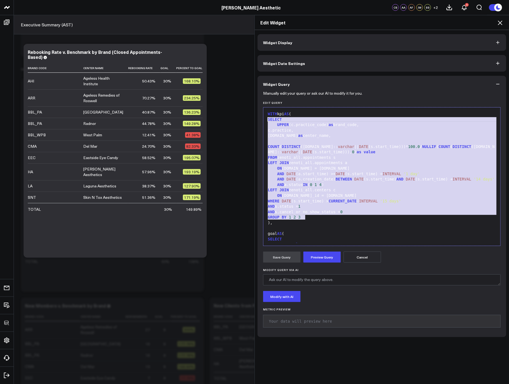
drag, startPoint x: 328, startPoint y: 218, endPoint x: 255, endPoint y: 120, distance: 121.8
click at [255, 120] on div "Widget Display Widget Date Settings Widget Query Manually edit your query or as…" at bounding box center [382, 207] width 254 height 354
copy div "SELECT UPPER (c.practice_code) as brand_code, c.practice, [DOMAIN_NAME] as cent…"
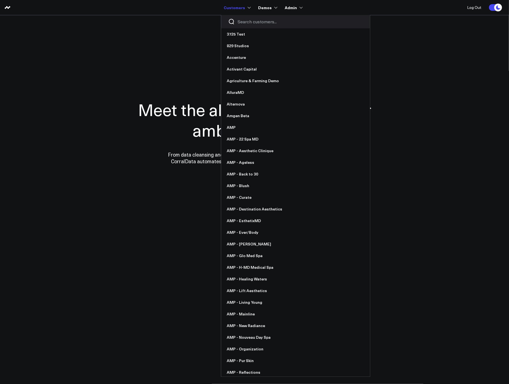
click at [250, 19] on input "Search customers input" at bounding box center [299, 22] width 125 height 6
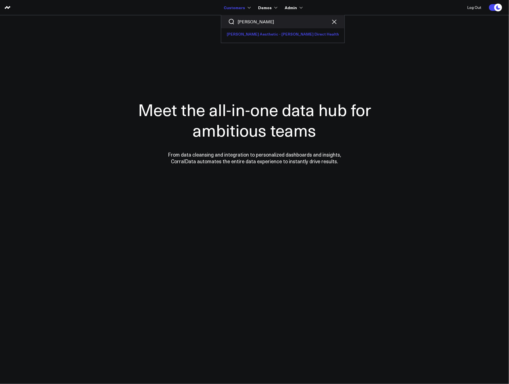
type input "[PERSON_NAME]"
click at [253, 36] on link "[PERSON_NAME] Aesthetic - [PERSON_NAME] Direct Health" at bounding box center [282, 34] width 123 height 12
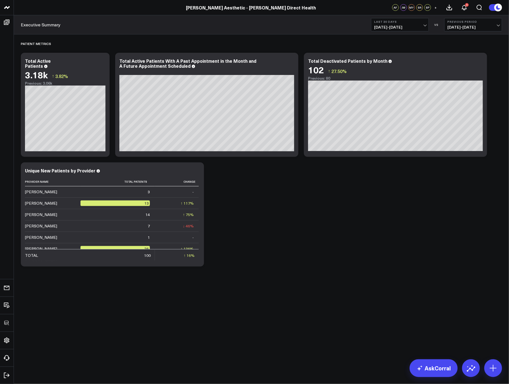
click at [309, 172] on div "Patient Metrics Modify via AI Copy link to widget Ask support Remove Create lin…" at bounding box center [261, 151] width 487 height 235
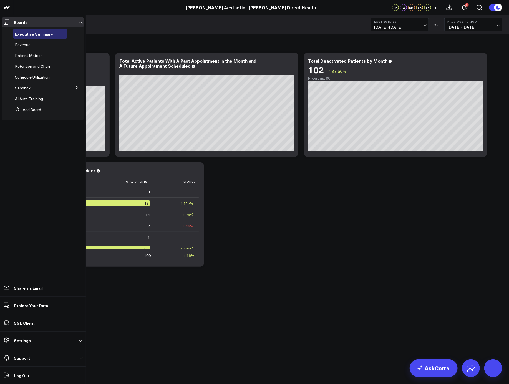
click at [79, 87] on button at bounding box center [77, 87] width 14 height 8
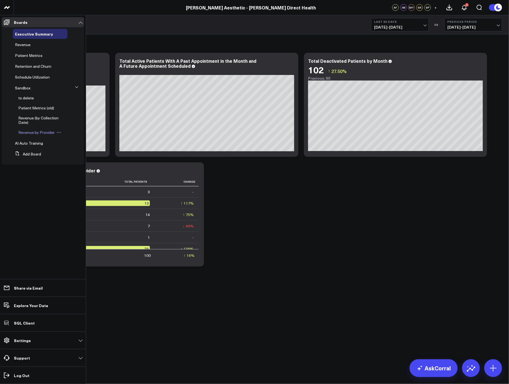
click at [31, 132] on span "Revenue by Provider" at bounding box center [36, 132] width 36 height 5
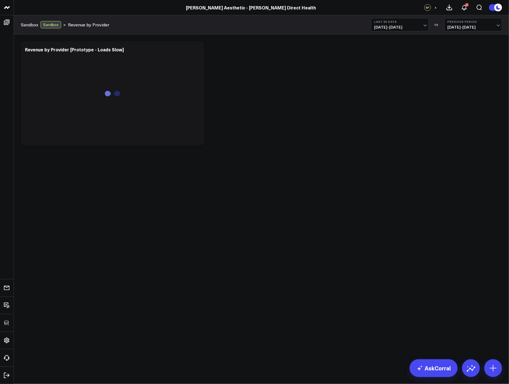
click at [380, 105] on div "Modify via AI Copy link to widget Ask support Remove Create linked copy Executi…" at bounding box center [261, 94] width 487 height 110
click at [386, 25] on span "[DATE] - [DATE]" at bounding box center [400, 27] width 52 height 4
click at [393, 108] on link "Last Month" at bounding box center [399, 112] width 57 height 11
click at [330, 130] on div "Modify via AI Copy link to widget Ask support Remove Create linked copy Executi…" at bounding box center [261, 94] width 487 height 110
click at [195, 49] on icon at bounding box center [196, 50] width 7 height 7
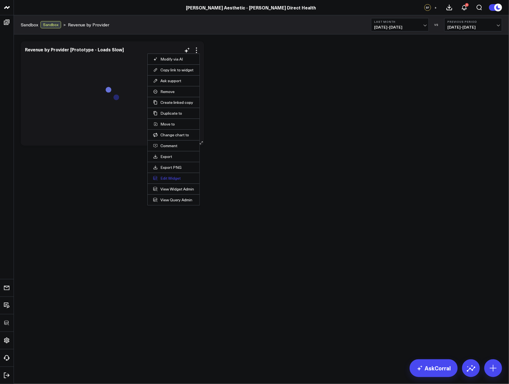
click at [168, 177] on button "Edit Widget" at bounding box center [173, 178] width 41 height 5
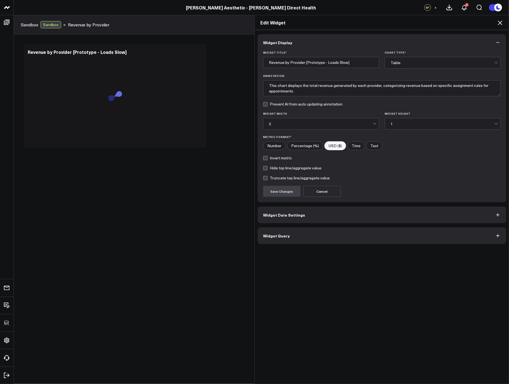
click at [310, 238] on button "Widget Query" at bounding box center [381, 235] width 249 height 17
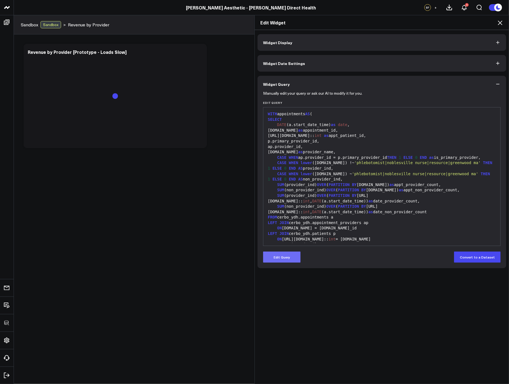
click at [285, 259] on button "Edit Query" at bounding box center [281, 256] width 37 height 11
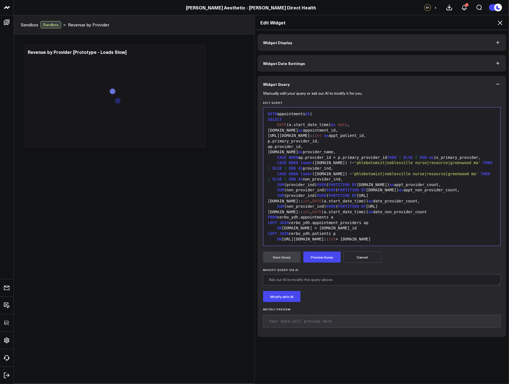
click at [318, 221] on div "LEFT JOIN cerbo_ydh.appointment_providers ap" at bounding box center [381, 223] width 231 height 6
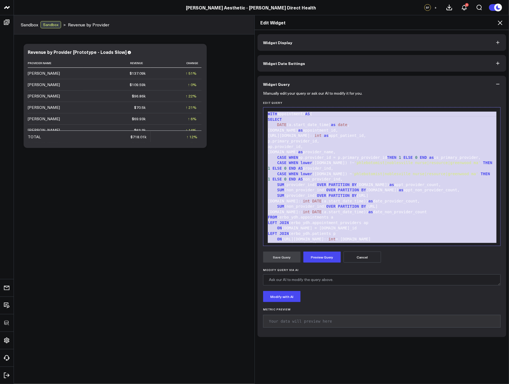
copy div "WITH appointments AS ( SELECT DATE (a.start_date_time) as date , [DOMAIN_NAME] …"
click at [316, 222] on div "LEFT JOIN cerbo_ydh.appointment_providers ap" at bounding box center [381, 223] width 231 height 6
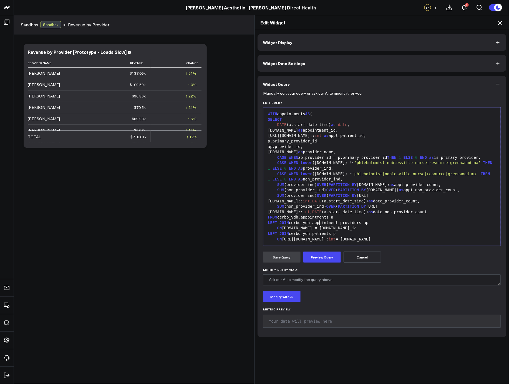
click at [226, 231] on div "Edit Widget Widget Display Widget Date Settings Widget Query Manually edit your…" at bounding box center [254, 199] width 509 height 369
click at [500, 23] on icon at bounding box center [500, 23] width 4 height 4
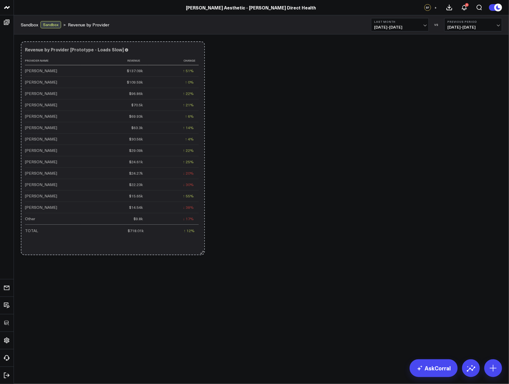
drag, startPoint x: 204, startPoint y: 142, endPoint x: 204, endPoint y: 267, distance: 124.3
click at [204, 267] on div "Modify via AI Copy link to widget Ask support Remove Create linked copy Executi…" at bounding box center [261, 162] width 495 height 257
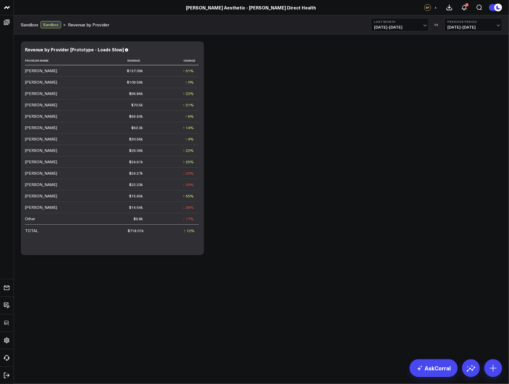
click at [291, 247] on div "Modify via AI Copy link to widget Ask support Remove Create linked copy Executi…" at bounding box center [261, 148] width 487 height 219
click at [327, 122] on div "Modify via AI Copy link to widget Ask support Remove Create linked copy Executi…" at bounding box center [261, 148] width 487 height 219
click at [404, 140] on div "Modify via AI Copy link to widget Ask support Remove Create linked copy Executi…" at bounding box center [261, 148] width 487 height 219
click at [381, 148] on div "Modify via AI Copy link to widget Ask support Remove Create linked copy Executi…" at bounding box center [261, 148] width 487 height 219
click at [354, 150] on div "Modify via AI Copy link to widget Ask support Remove Create linked copy Executi…" at bounding box center [261, 148] width 487 height 219
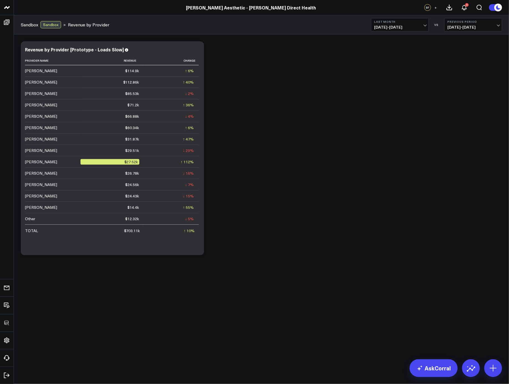
click at [354, 150] on div "Modify via AI Copy link to widget Ask support Remove Create linked copy Executi…" at bounding box center [261, 148] width 487 height 219
click at [317, 210] on div "Modify via AI Copy link to widget Ask support Remove Create linked copy Executi…" at bounding box center [261, 148] width 487 height 219
click at [266, 257] on div "Modify via AI Copy link to widget Ask support Remove Create linked copy Executi…" at bounding box center [261, 148] width 487 height 219
click at [375, 295] on body "3725 Test 829 Studios Accenture Activant Capital Agriculture & Farming Demo All…" at bounding box center [254, 192] width 509 height 384
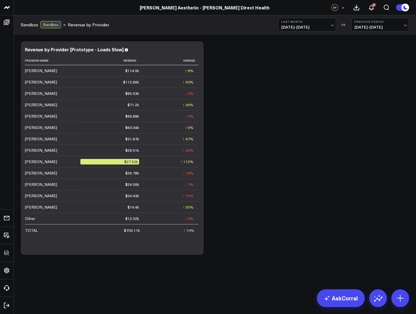
click at [307, 241] on div "Modify via AI Copy link to widget Ask support Remove Create linked copy Executi…" at bounding box center [215, 148] width 394 height 219
click at [260, 148] on div "Modify via AI Copy link to widget Ask support Remove Create linked copy Executi…" at bounding box center [215, 148] width 394 height 219
click at [267, 145] on div "Modify via AI Copy link to widget Ask support Remove Create linked copy Executi…" at bounding box center [215, 148] width 394 height 219
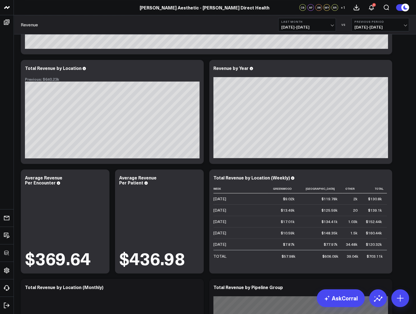
scroll to position [169, 0]
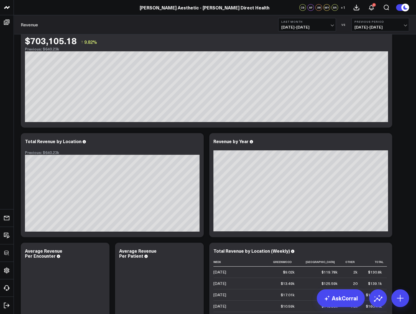
scroll to position [14, 0]
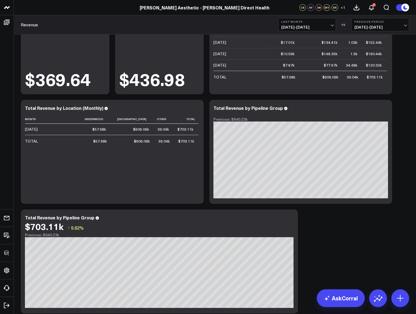
scroll to position [286, 0]
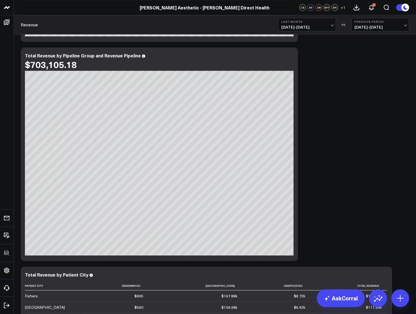
scroll to position [548, 0]
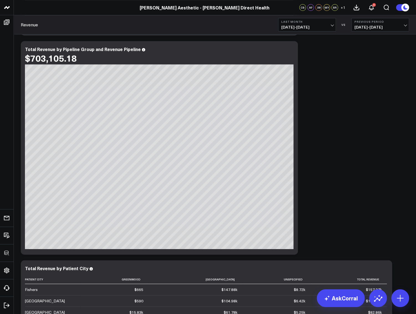
click at [394, 136] on div "Modify via AI Copy link to widget Ask support Remove Create linked copy Executi…" at bounding box center [215, 155] width 394 height 1331
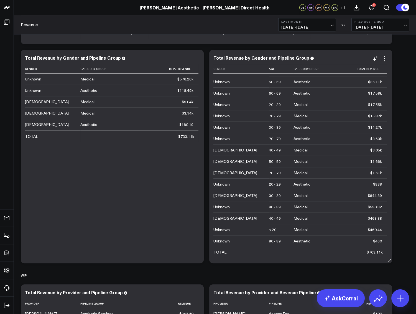
scroll to position [0, 0]
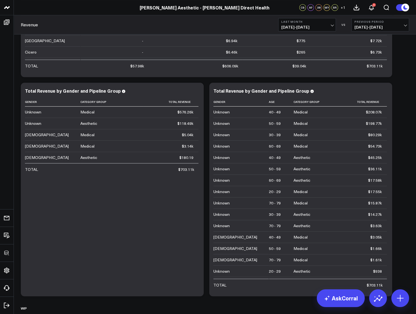
scroll to position [927, 0]
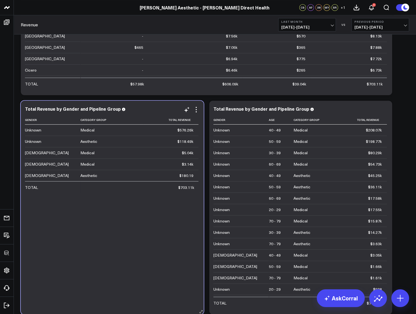
click at [199, 105] on div "Total Revenue by Gender and Pipeline Group Gender Category Group Total Revenue …" at bounding box center [112, 208] width 183 height 214
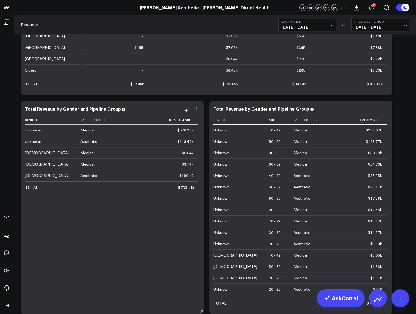
click at [198, 107] on icon at bounding box center [196, 109] width 7 height 7
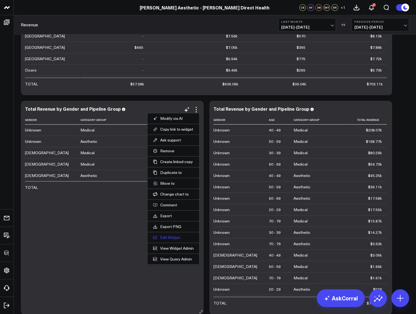
click at [166, 236] on button "Edit Widget" at bounding box center [173, 237] width 41 height 5
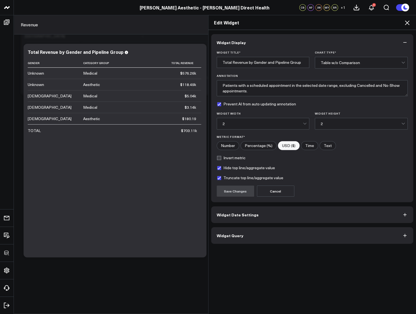
click at [259, 231] on button "Widget Query" at bounding box center [312, 235] width 203 height 17
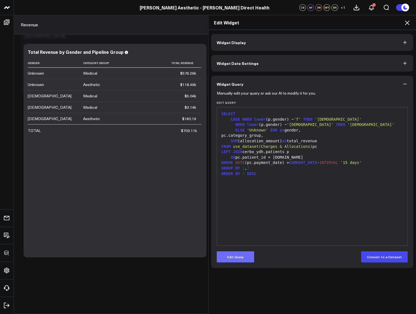
click at [246, 255] on button "Edit Query" at bounding box center [235, 256] width 37 height 11
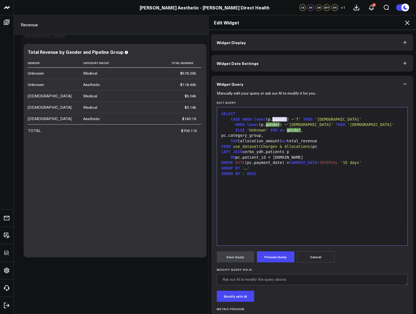
drag, startPoint x: 284, startPoint y: 120, endPoint x: 272, endPoint y: 120, distance: 12.8
click at [272, 120] on div "CASE WHEN lower (p.gender) ~ '[DEMOGRAPHIC_DATA]' THEN '[DEMOGRAPHIC_DATA]'" at bounding box center [312, 120] width 185 height 6
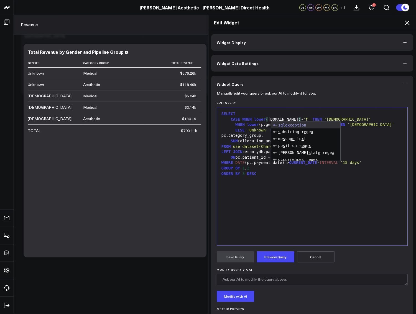
click at [288, 116] on div "SELECT CASE WHEN lower ( [DOMAIN_NAME] ) ~ 'f' THEN '[DEMOGRAPHIC_DATA]' WHEN l…" at bounding box center [312, 176] width 185 height 133
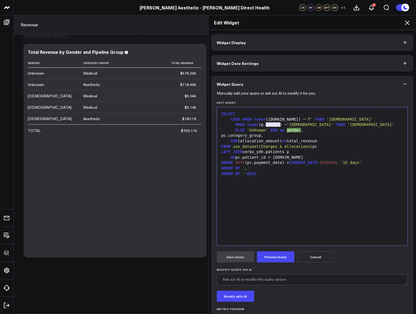
drag, startPoint x: 265, startPoint y: 124, endPoint x: 278, endPoint y: 125, distance: 13.3
click at [278, 125] on div "WHEN lower (p.gender) ~ '[DEMOGRAPHIC_DATA]' THEN '[DEMOGRAPHIC_DATA]'" at bounding box center [312, 125] width 185 height 6
drag, startPoint x: 291, startPoint y: 124, endPoint x: 286, endPoint y: 124, distance: 5.0
click at [299, 124] on span "'[DEMOGRAPHIC_DATA]'" at bounding box center [322, 124] width 47 height 4
click at [288, 207] on div "SELECT CASE WHEN lower ([DOMAIN_NAME]) ~ '[DEMOGRAPHIC_DATA]' THEN '[DEMOGRAPHI…" at bounding box center [312, 176] width 185 height 133
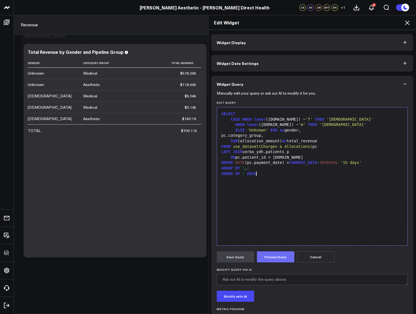
click at [279, 257] on button "Preview Query" at bounding box center [275, 256] width 37 height 11
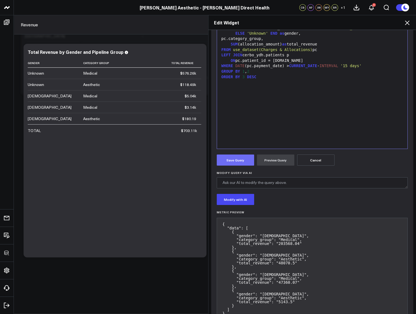
click at [237, 157] on button "Save Query" at bounding box center [235, 160] width 37 height 11
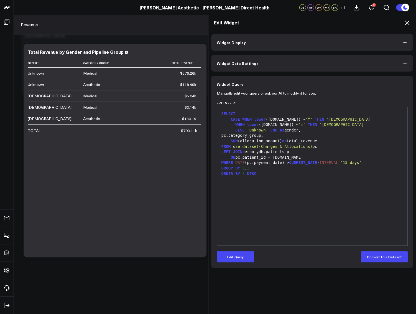
scroll to position [0, 0]
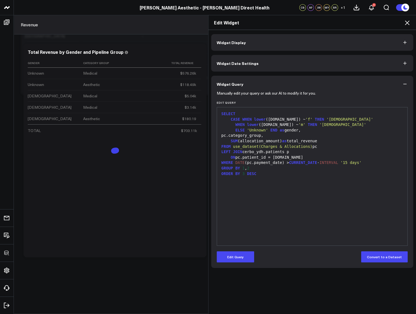
click at [408, 21] on icon at bounding box center [407, 22] width 7 height 7
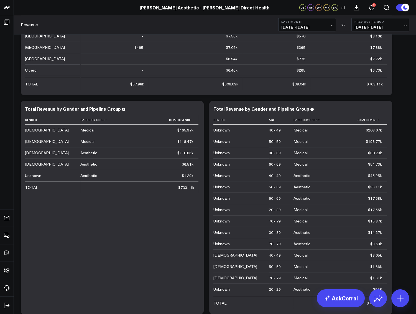
scroll to position [939, 0]
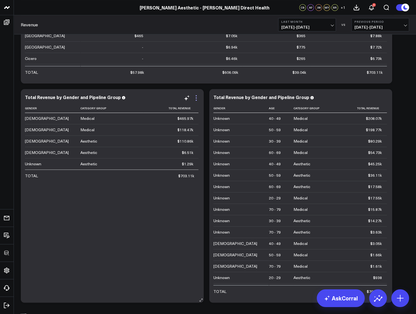
click at [196, 95] on icon at bounding box center [196, 95] width 1 height 1
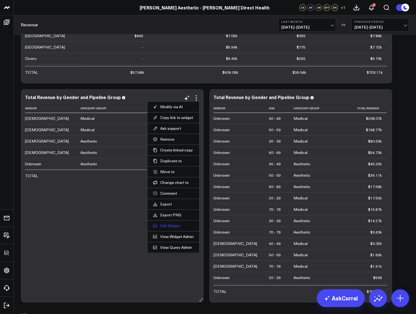
click at [169, 224] on button "Edit Widget" at bounding box center [173, 225] width 41 height 5
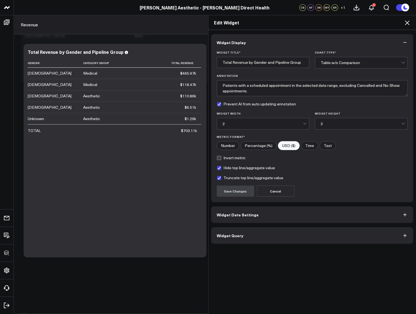
click at [258, 231] on button "Widget Query" at bounding box center [312, 235] width 203 height 17
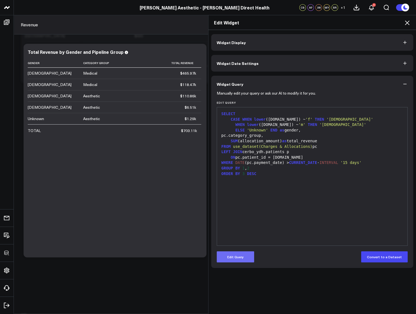
click at [243, 253] on button "Edit Query" at bounding box center [235, 256] width 37 height 11
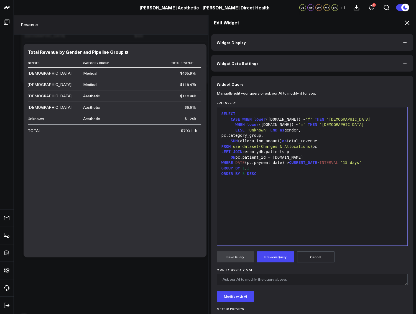
click at [294, 140] on div "SUM (allocation_amount) as total_revenue" at bounding box center [312, 141] width 185 height 6
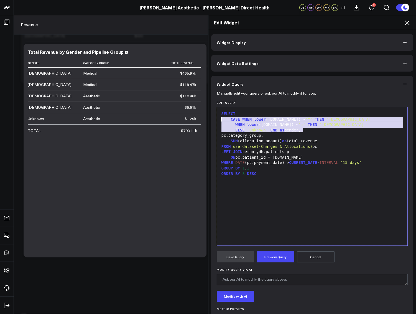
drag, startPoint x: 304, startPoint y: 130, endPoint x: 210, endPoint y: 118, distance: 94.3
click at [211, 118] on div "Manually edit your query or ask our AI to modify it for you. Edit Query 99 1 2 …" at bounding box center [312, 214] width 203 height 244
copy div "CASE WHEN lower ([DOMAIN_NAME]) ~ '[DEMOGRAPHIC_DATA]' THEN '[DEMOGRAPHIC_DATA]…"
click at [408, 22] on icon at bounding box center [407, 23] width 4 height 4
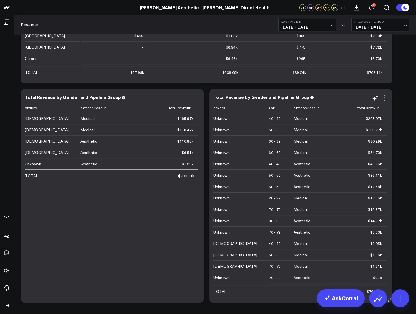
click at [385, 97] on icon at bounding box center [385, 98] width 7 height 7
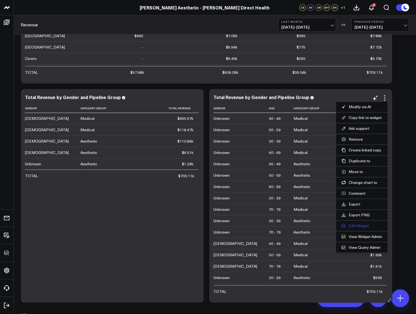
click at [359, 226] on button "Edit Widget" at bounding box center [362, 225] width 41 height 5
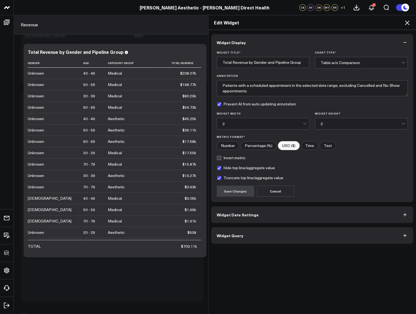
click at [277, 242] on button "Widget Query" at bounding box center [312, 235] width 203 height 17
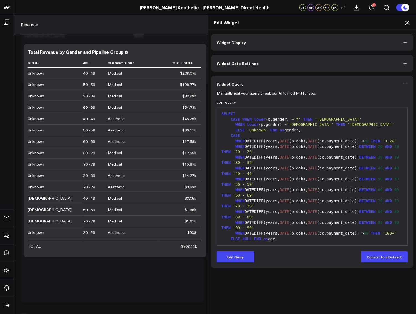
drag, startPoint x: 237, startPoint y: 254, endPoint x: 242, endPoint y: 250, distance: 6.3
click at [237, 254] on button "Edit Query" at bounding box center [235, 256] width 37 height 11
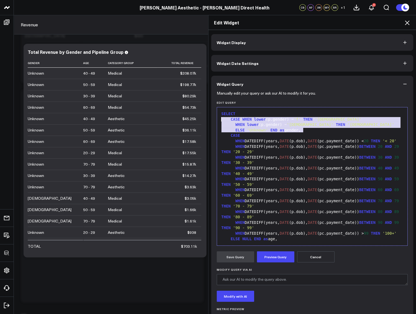
drag, startPoint x: 326, startPoint y: 133, endPoint x: 203, endPoint y: 117, distance: 123.7
click at [203, 117] on div "Edit Widget Widget Display Widget Date Settings Widget Query Manually edit your…" at bounding box center [208, 164] width 416 height 299
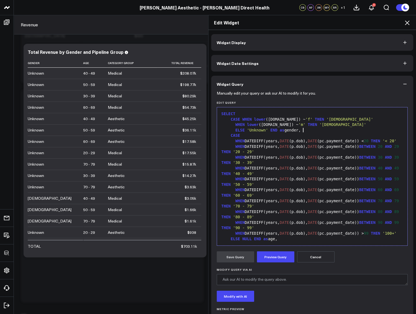
click at [274, 251] on form "Manually edit your query or ask our AI to modify it for you. Edit Query 99 1 2 …" at bounding box center [312, 211] width 191 height 239
click at [274, 255] on button "Preview Query" at bounding box center [275, 256] width 37 height 11
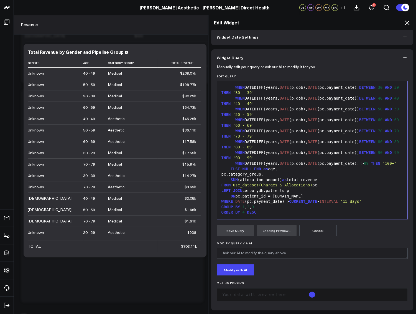
scroll to position [14, 0]
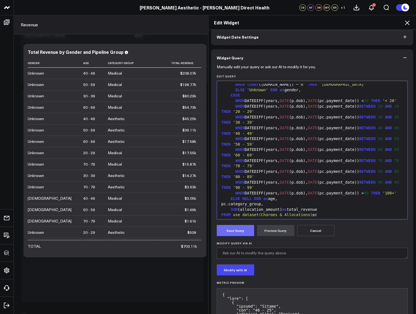
click at [230, 229] on button "Save Query" at bounding box center [235, 230] width 37 height 11
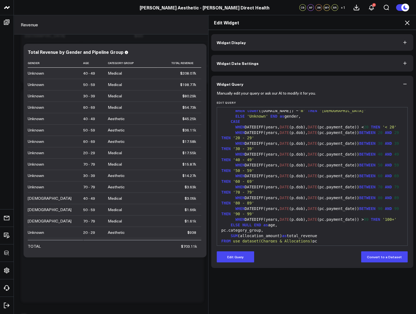
scroll to position [0, 0]
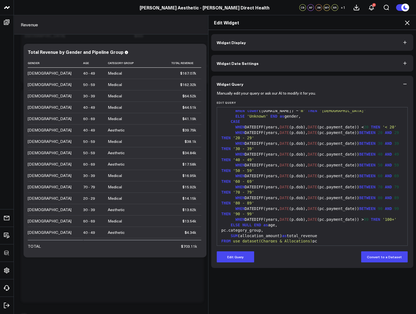
click at [409, 21] on icon at bounding box center [407, 23] width 4 height 4
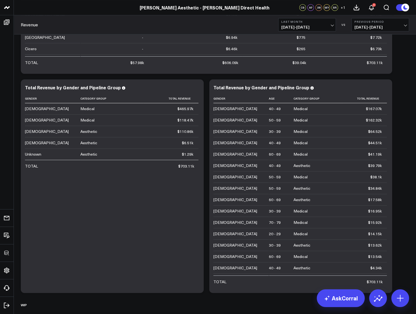
scroll to position [951, 0]
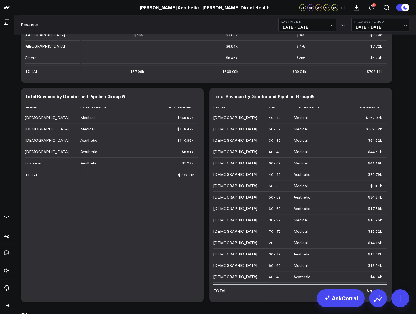
scroll to position [942, 0]
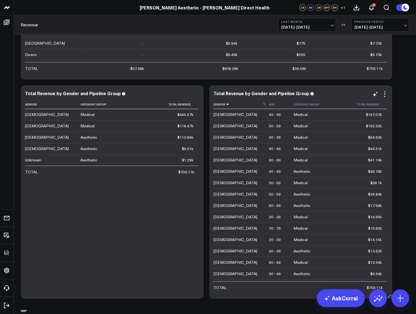
click at [228, 104] on icon at bounding box center [228, 104] width 4 height 3
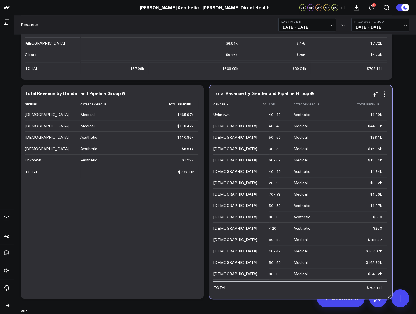
click at [228, 104] on icon at bounding box center [228, 104] width 4 height 3
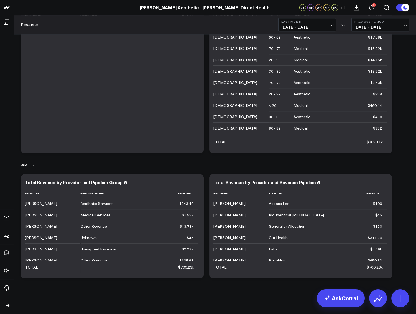
scroll to position [1073, 0]
